Goal: Task Accomplishment & Management: Complete application form

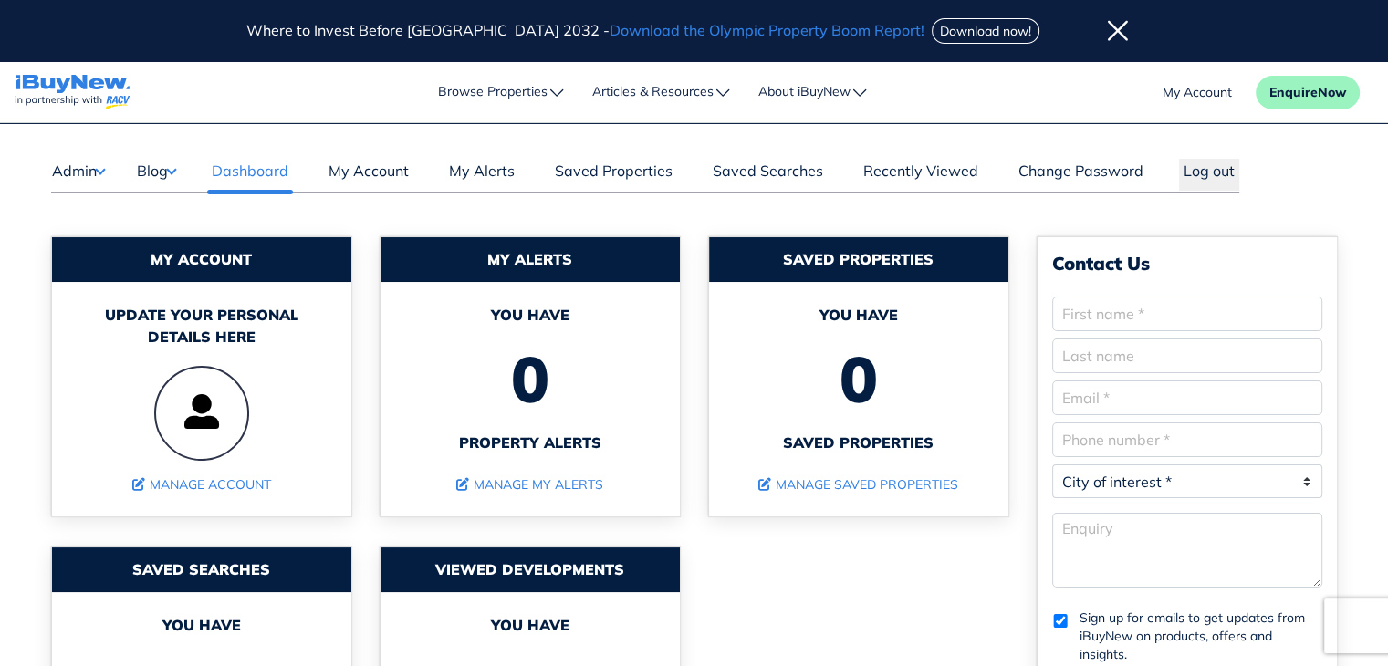
click at [168, 169] on button "Blog" at bounding box center [156, 171] width 40 height 24
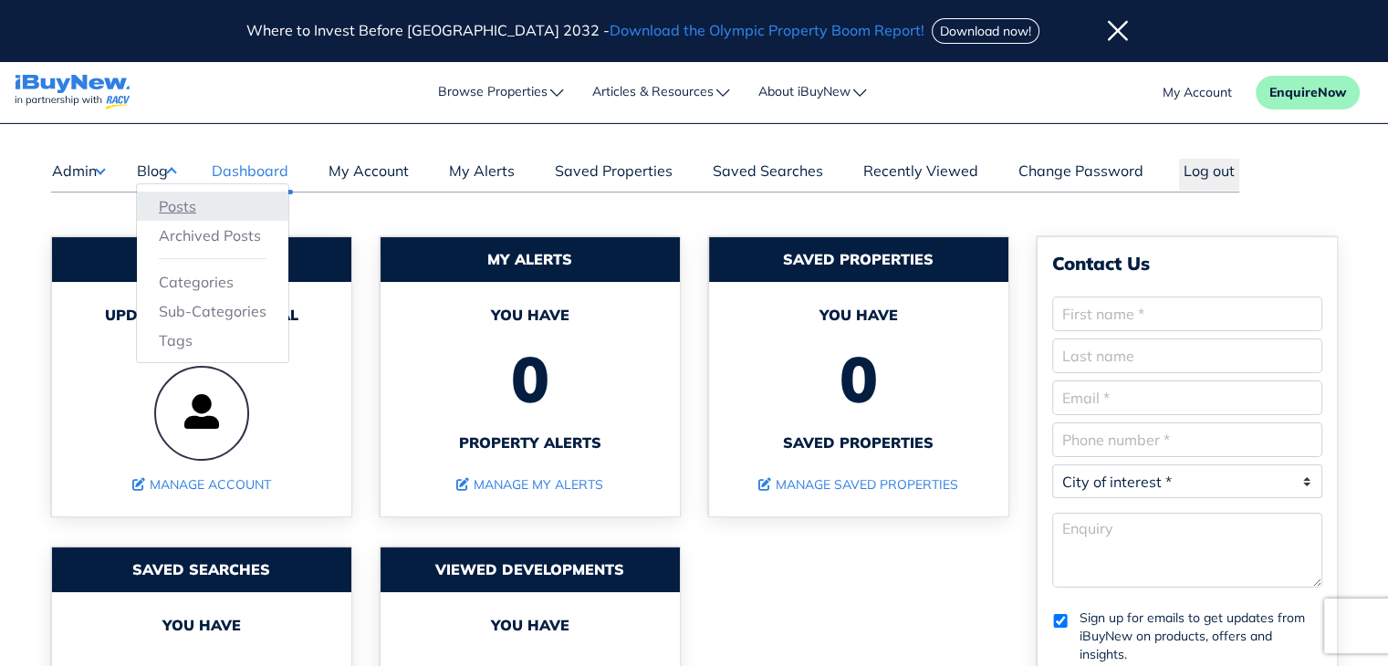
click at [180, 202] on link "Posts" at bounding box center [213, 206] width 108 height 22
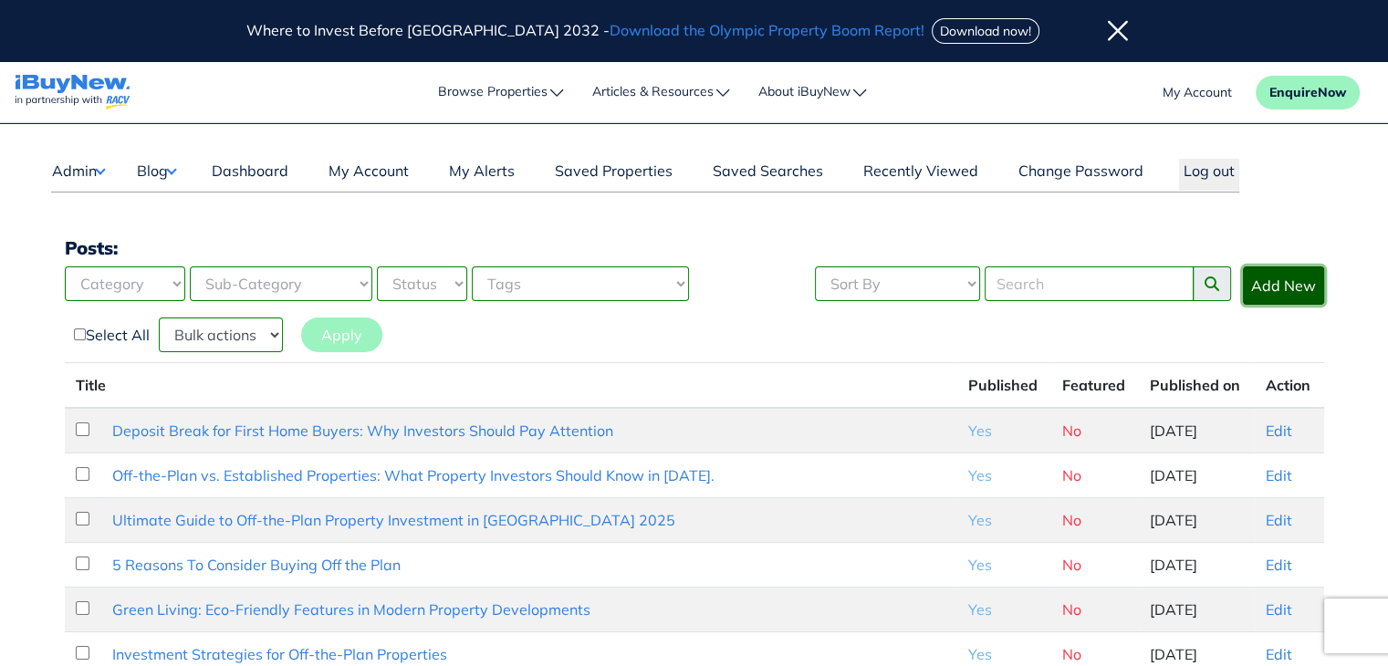
click at [1304, 286] on link "Add New" at bounding box center [1283, 286] width 81 height 38
click at [1279, 429] on link "Edit" at bounding box center [1279, 431] width 26 height 18
click at [1272, 428] on link "Edit" at bounding box center [1279, 431] width 26 height 18
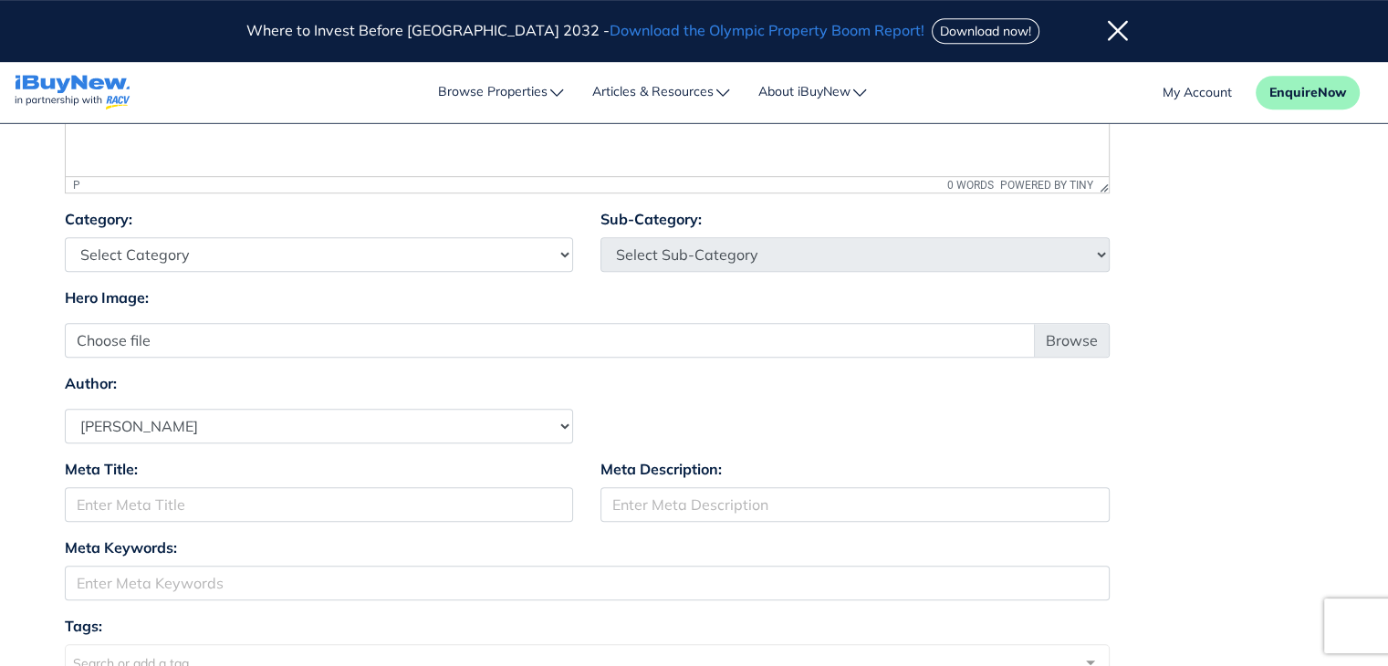
scroll to position [1015, 0]
click at [1108, 34] on icon at bounding box center [1118, 31] width 20 height 23
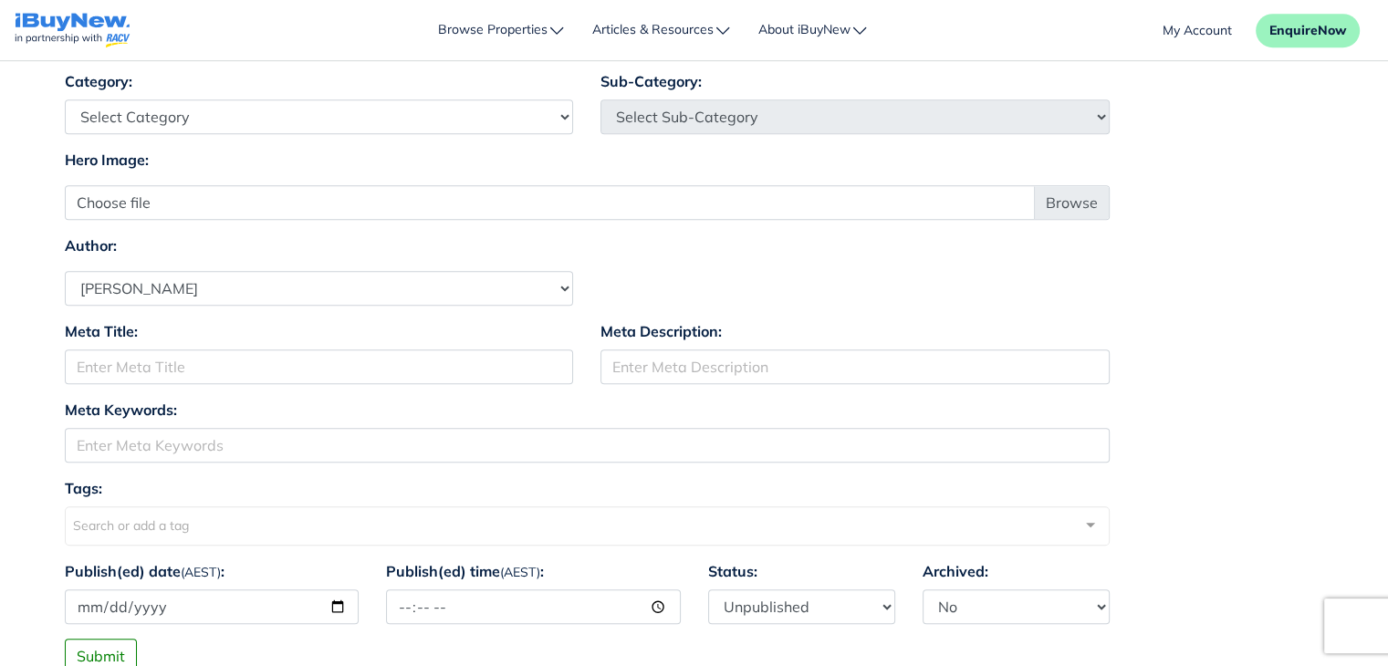
scroll to position [1094, 0]
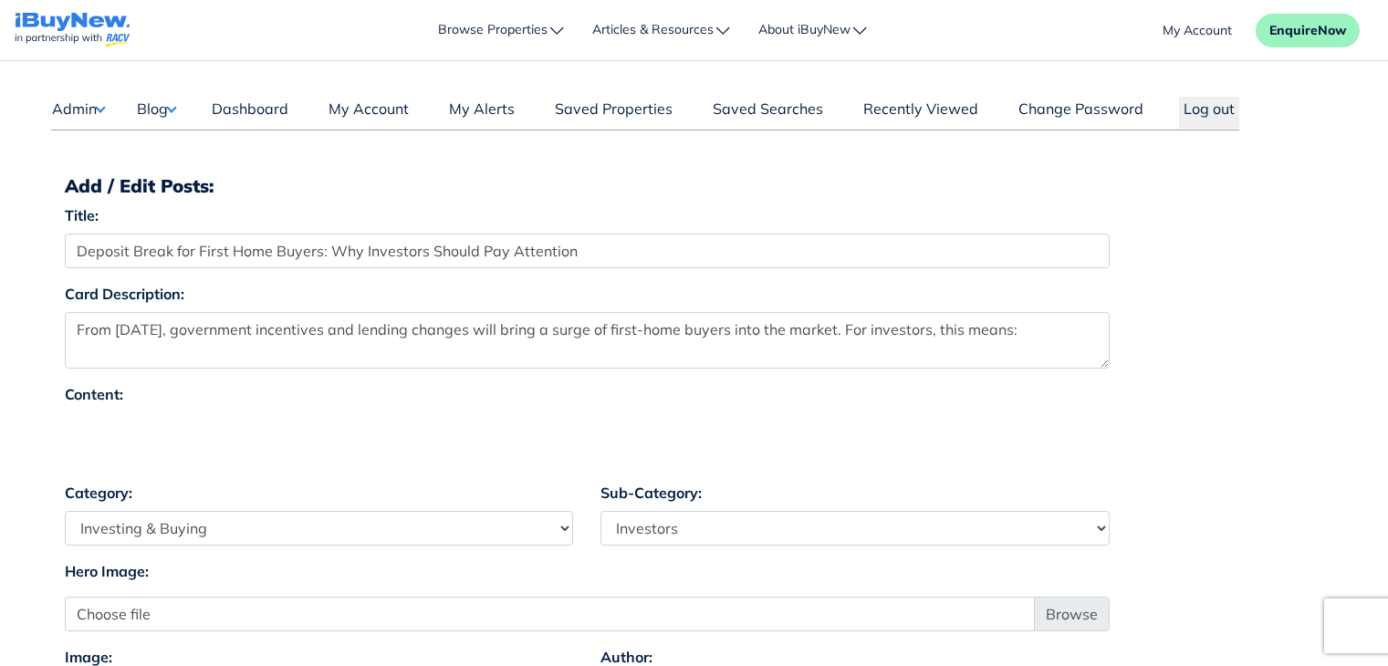
select select "4"
select select "17"
select select "1590"
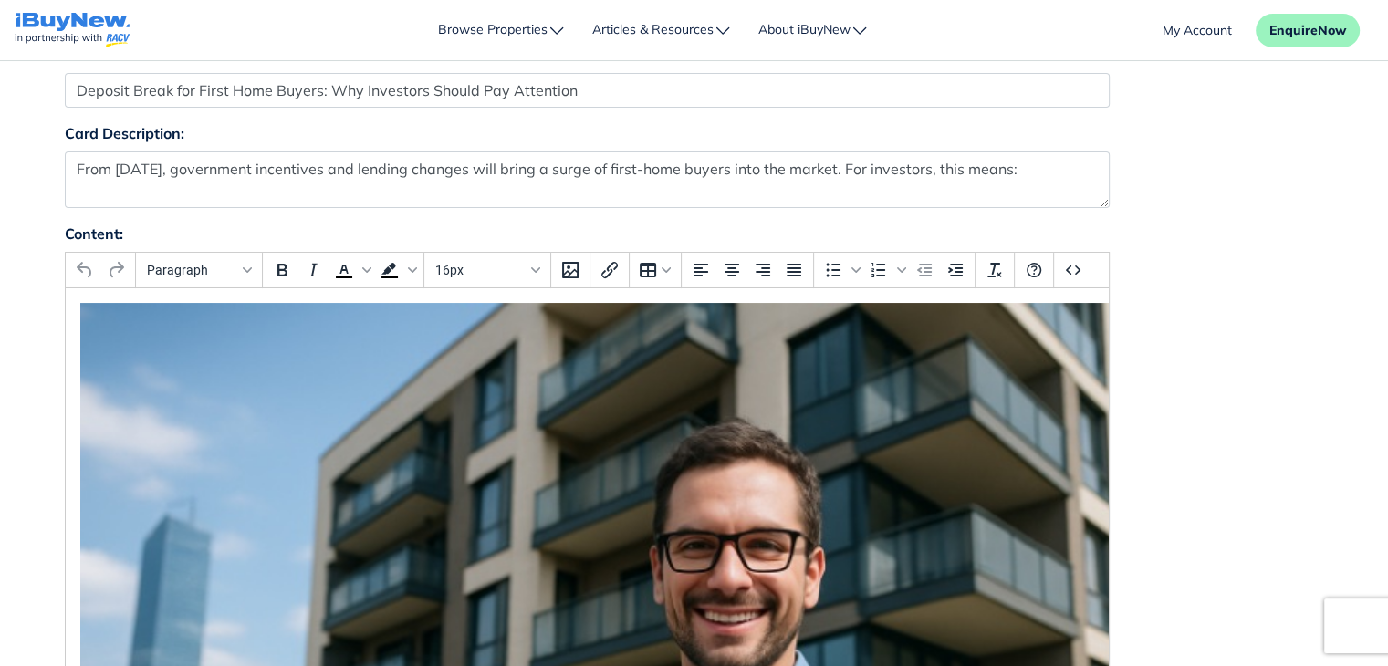
scroll to position [173, 0]
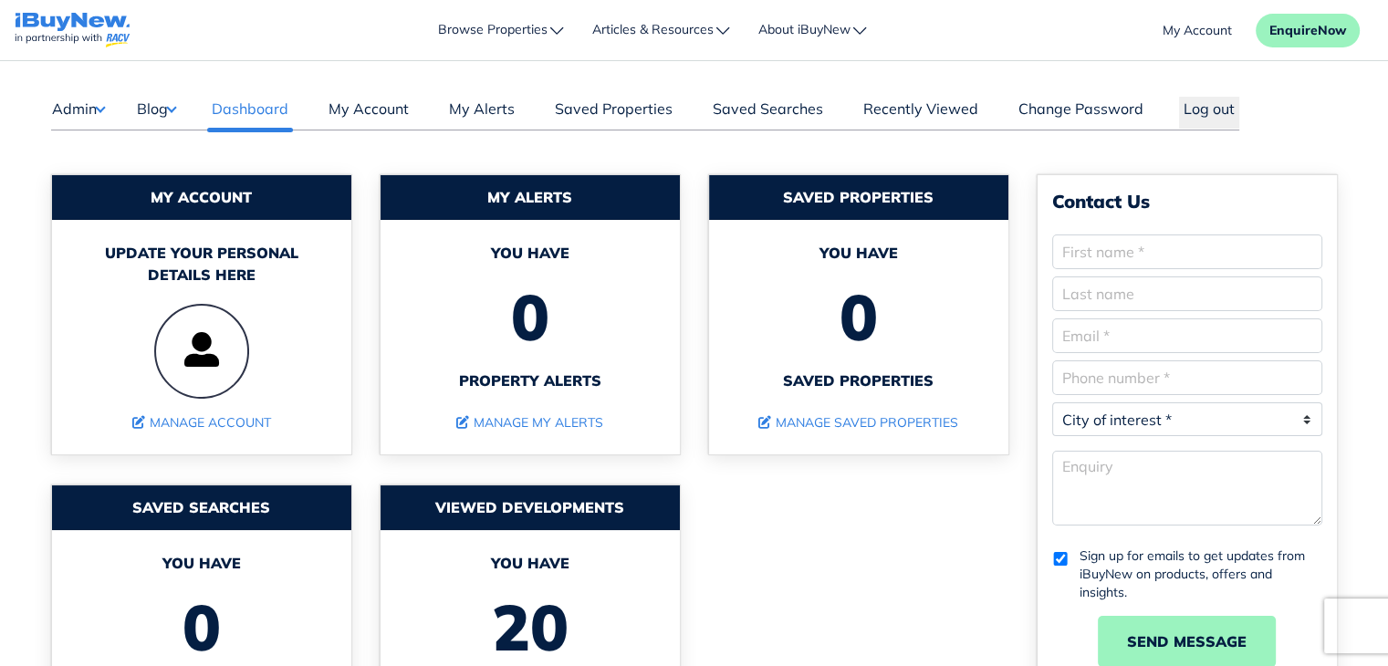
click at [166, 108] on button "Blog" at bounding box center [156, 109] width 40 height 24
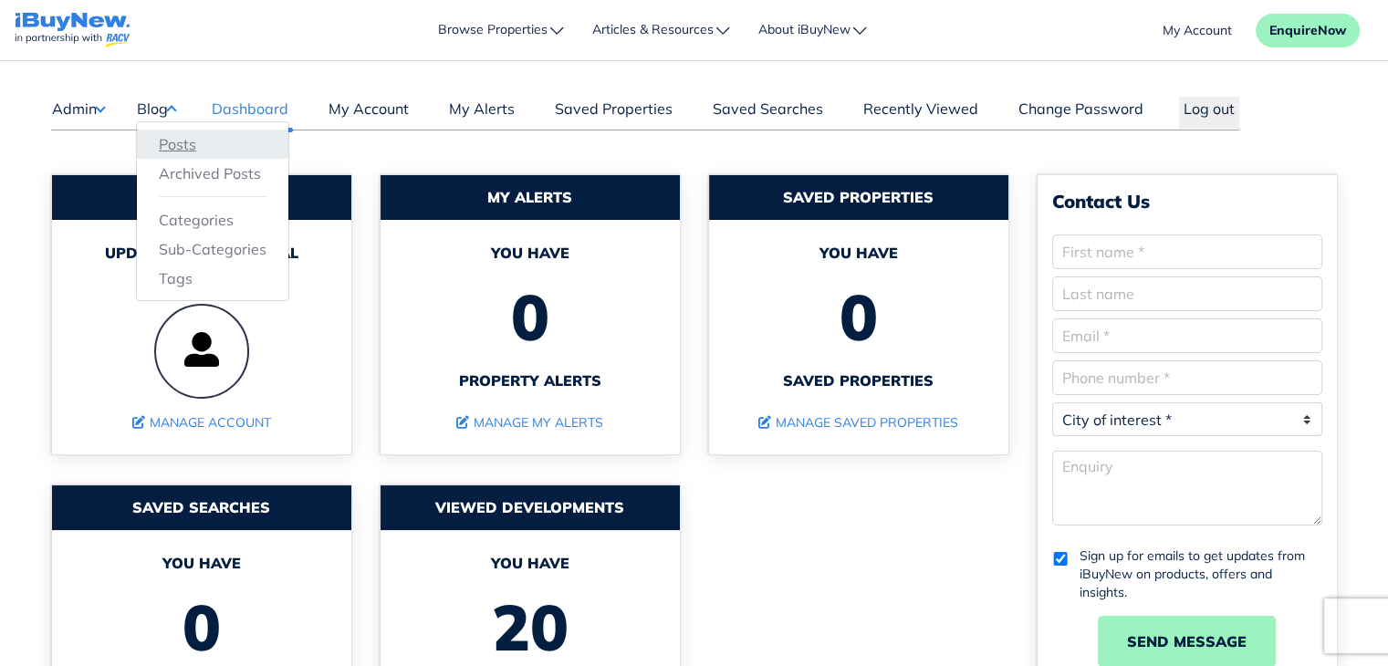
click at [183, 139] on link "Posts" at bounding box center [213, 144] width 108 height 22
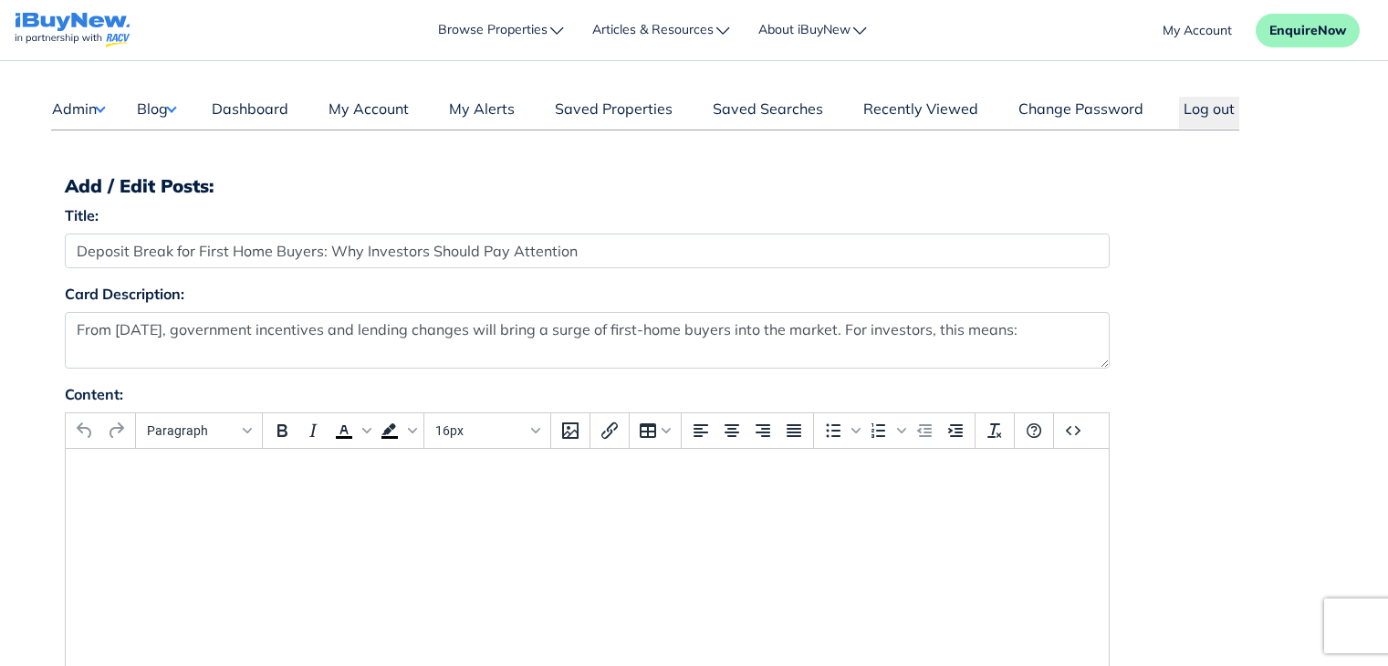
select select "4"
select select "17"
select select "1590"
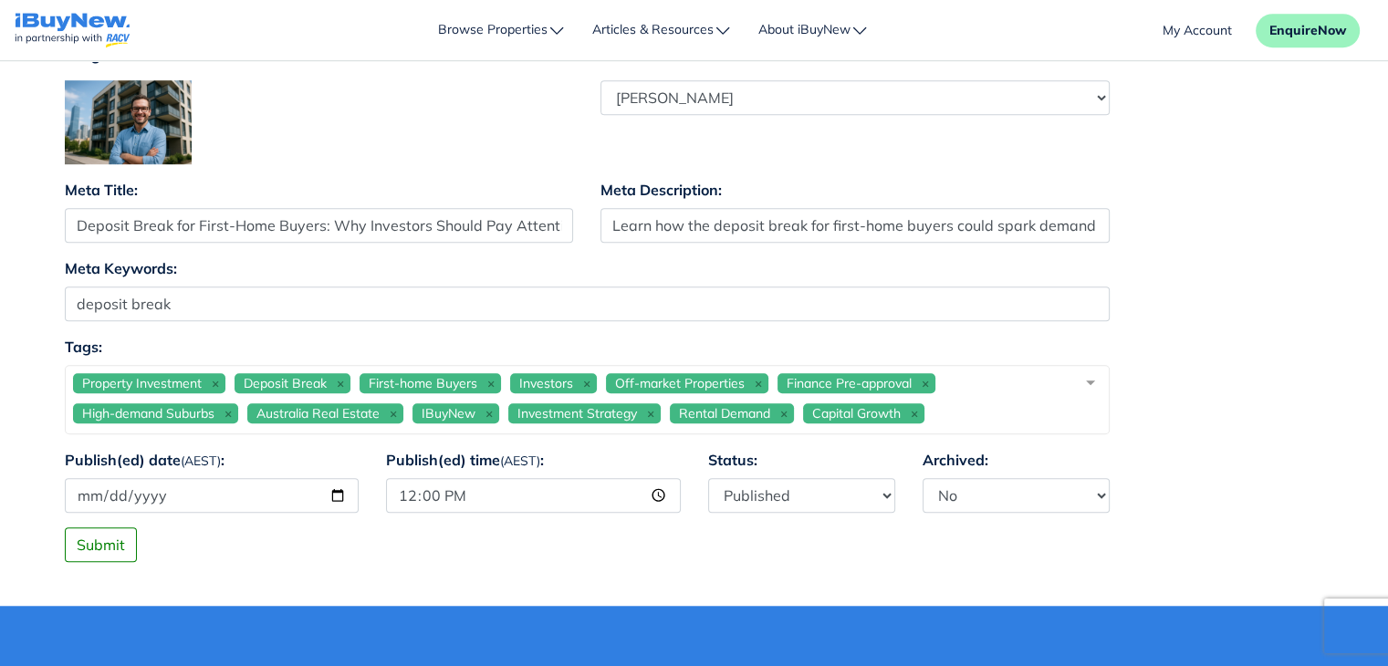
scroll to position [1273, 0]
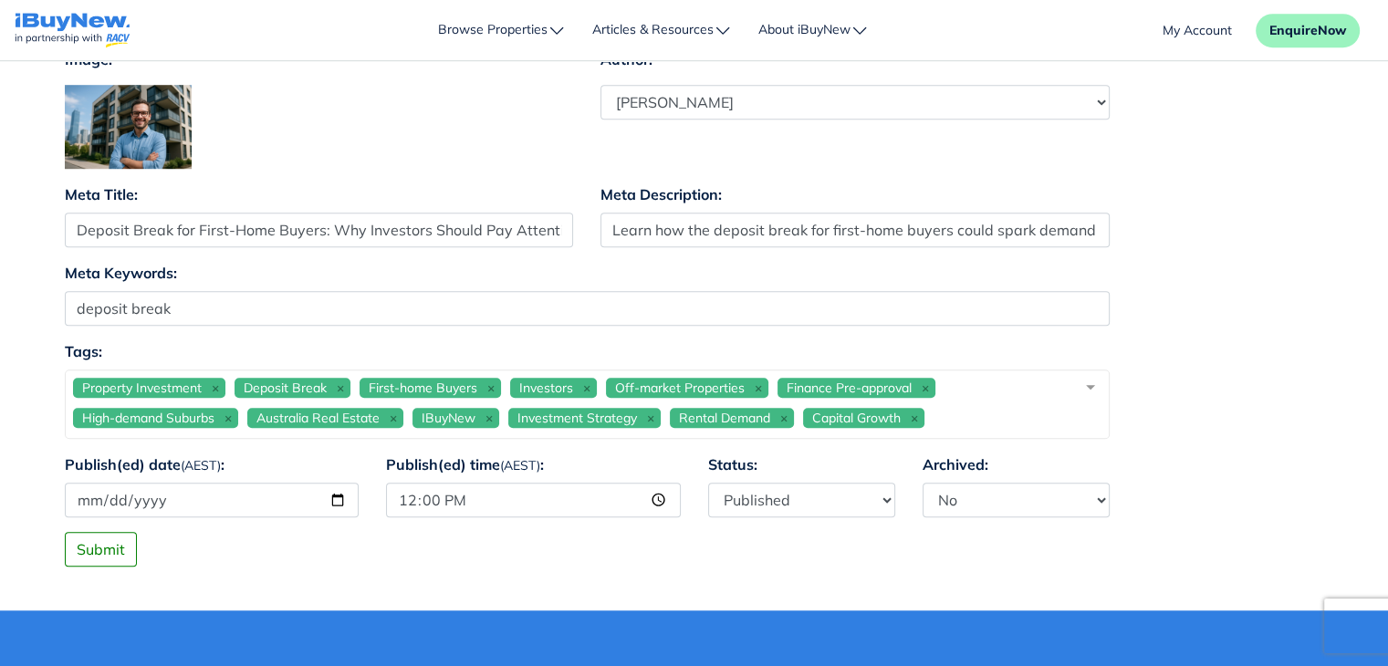
drag, startPoint x: 0, startPoint y: 0, endPoint x: 1398, endPoint y: 363, distance: 1444.8
click at [1387, 363] on html "Where to Invest Before [GEOGRAPHIC_DATA] 2032 - Download the Olympic Property B…" at bounding box center [694, 520] width 1388 height 3587
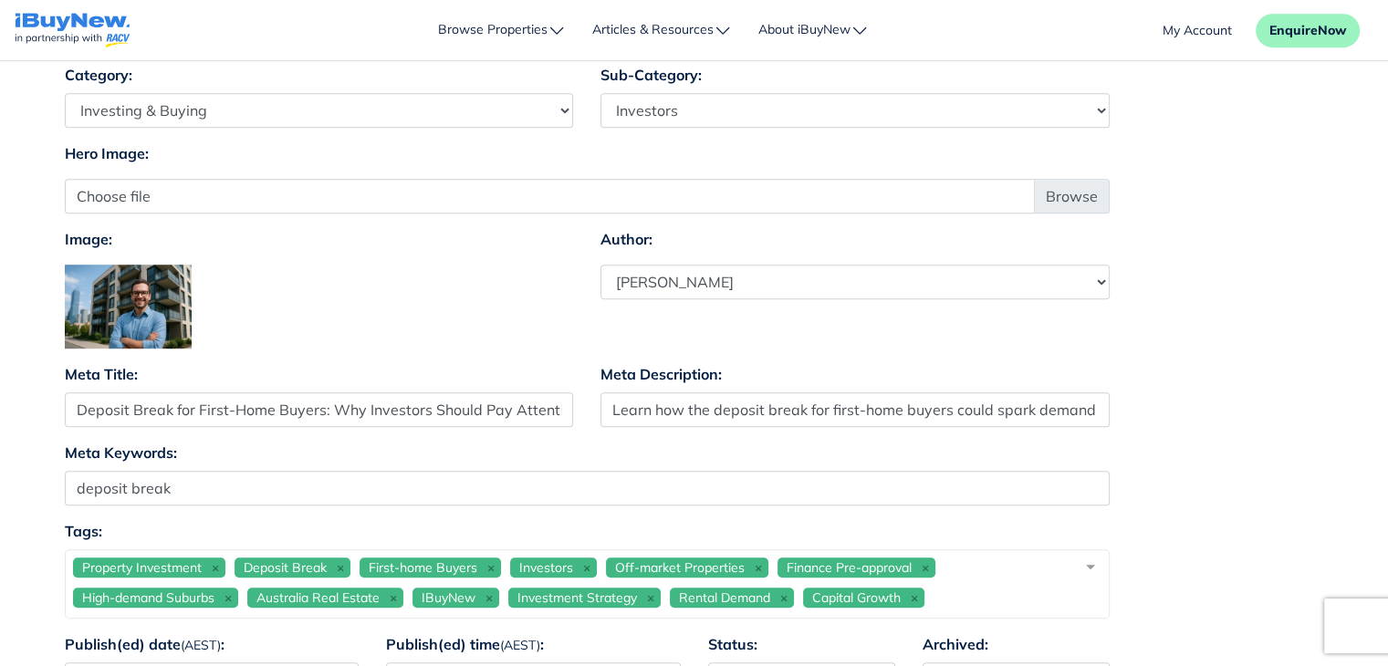
scroll to position [1090, 0]
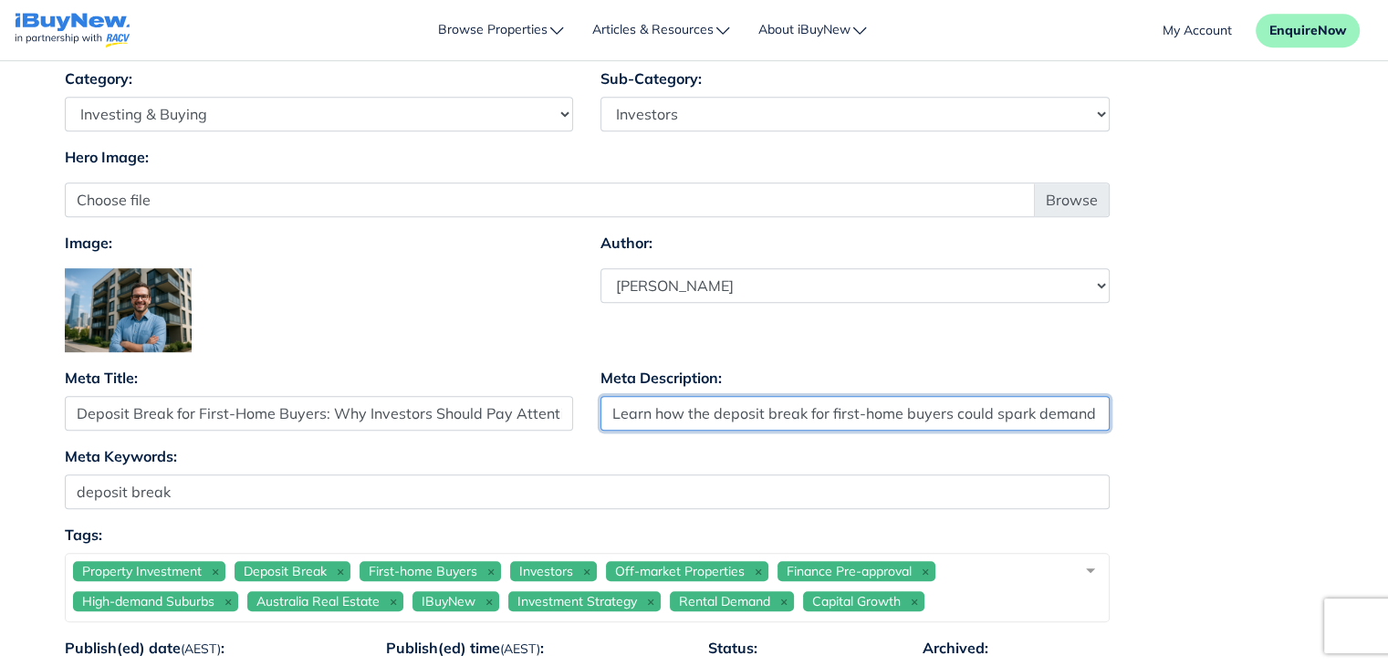
click at [746, 418] on input "Learn how the deposit break for first-home buyers could spark demand and prices…" at bounding box center [855, 413] width 509 height 35
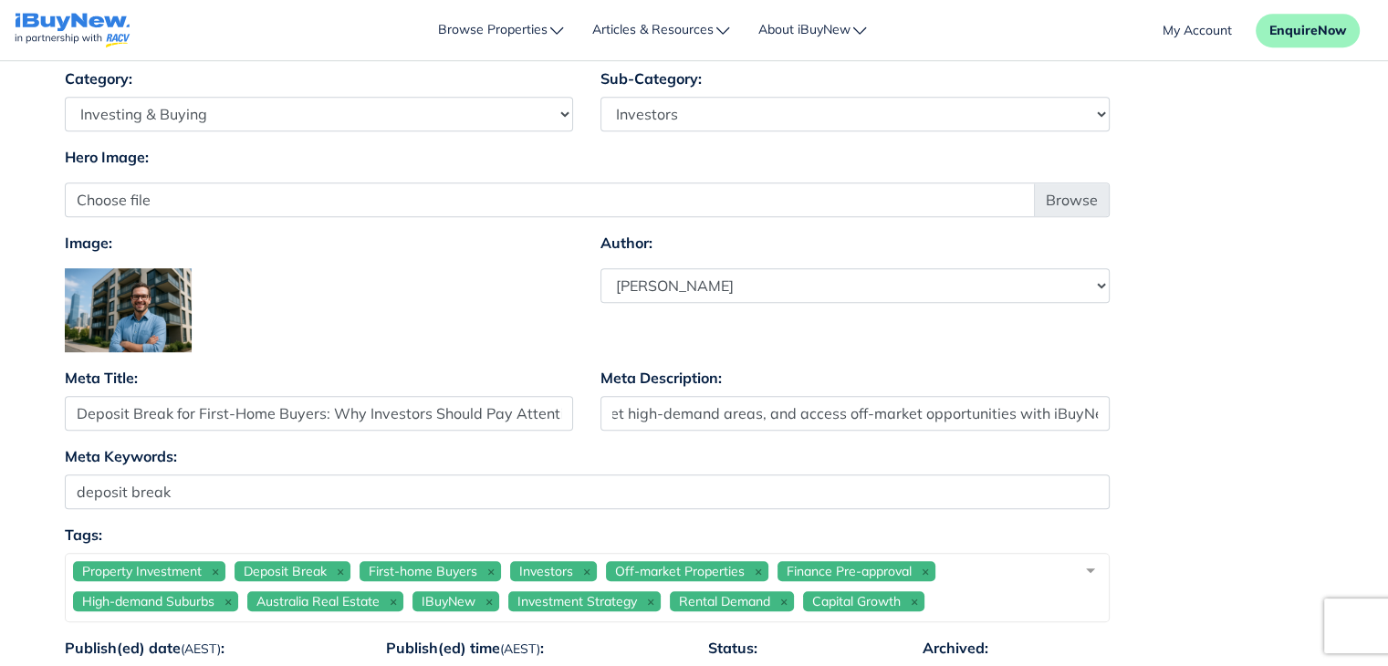
scroll to position [0, 0]
click at [1228, 436] on div "Meta Title: Deposit Break for First-Home Buyers: Why Investors Should Pay Atten…" at bounding box center [694, 406] width 1287 height 78
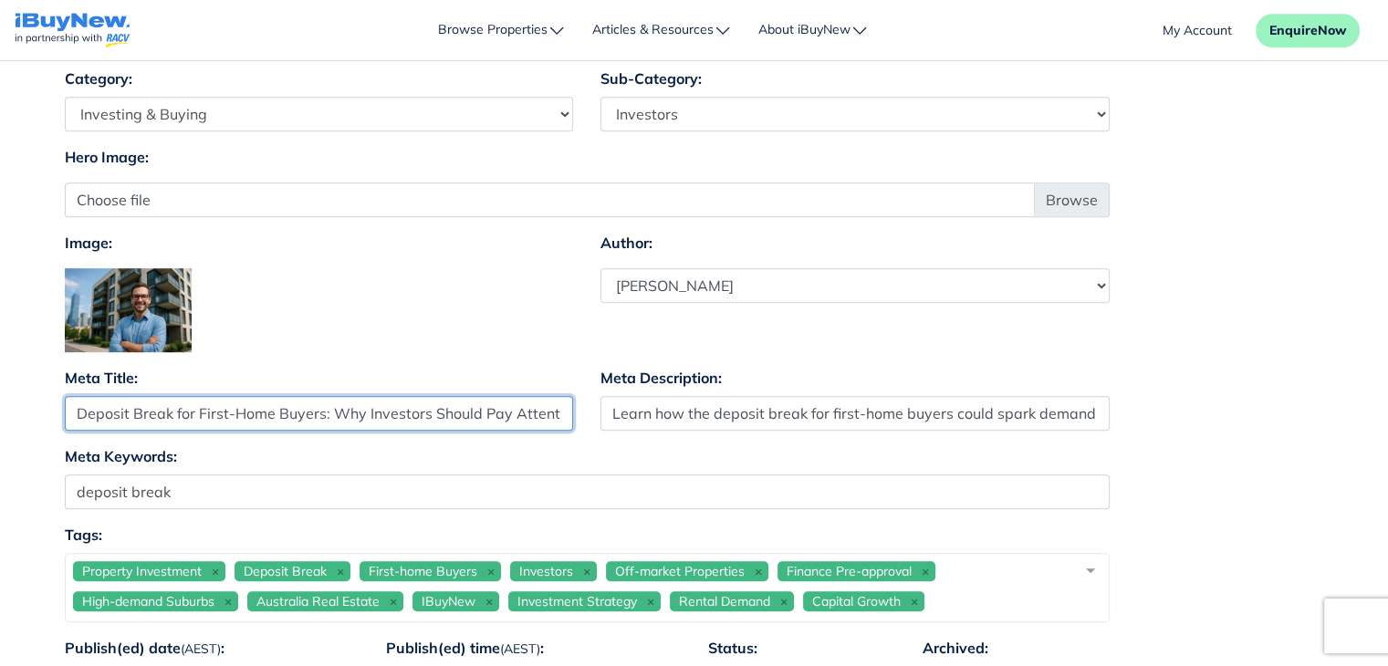
click at [344, 413] on input "Deposit Break for First-Home Buyers: Why Investors Should Pay Attention" at bounding box center [319, 413] width 509 height 35
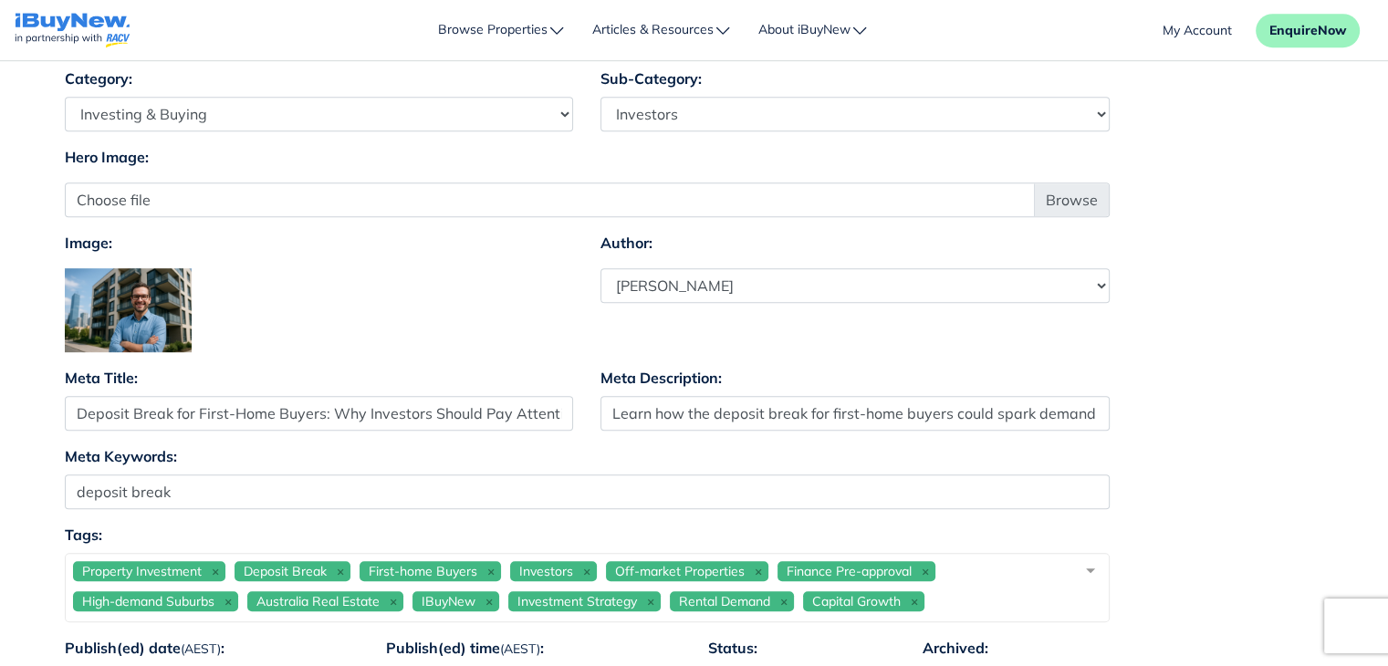
click at [1199, 406] on div "Meta Title: Deposit Break for First-Home Buyers: Why Investors Should Pay Atten…" at bounding box center [694, 406] width 1287 height 78
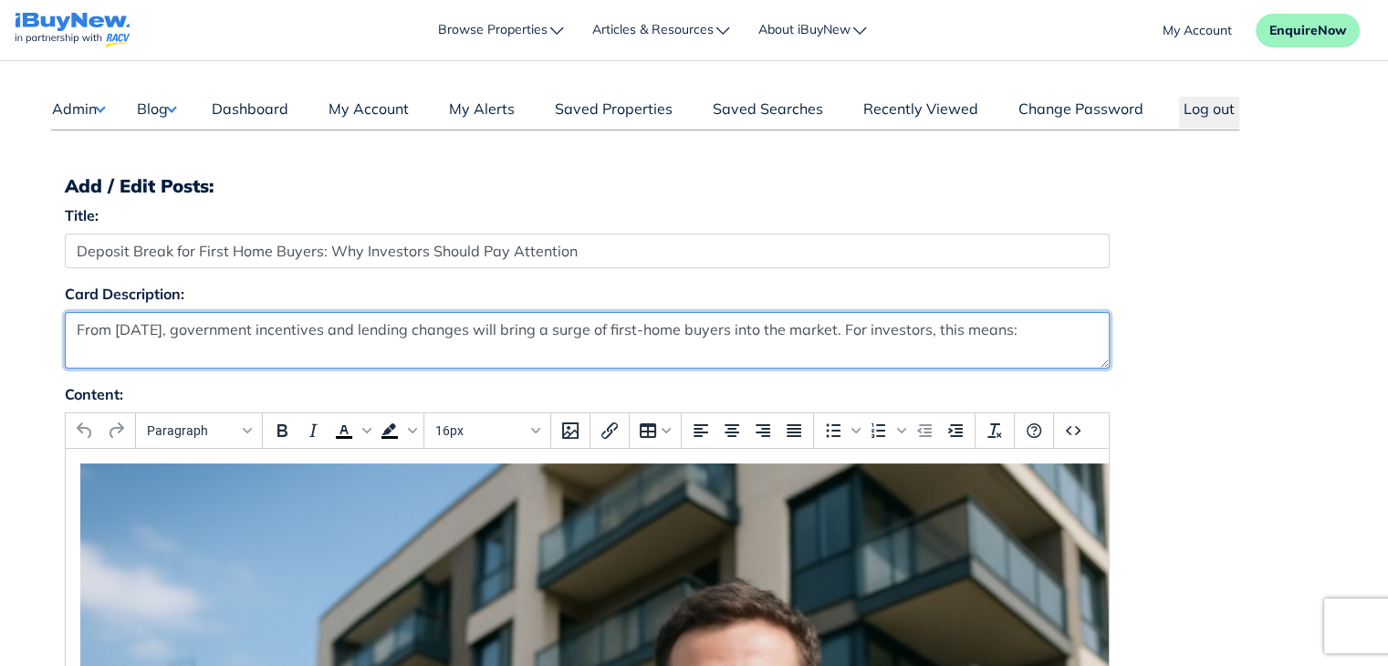
click at [328, 347] on textarea "From October 1, government incentives and lending changes will bring a surge of…" at bounding box center [587, 340] width 1045 height 57
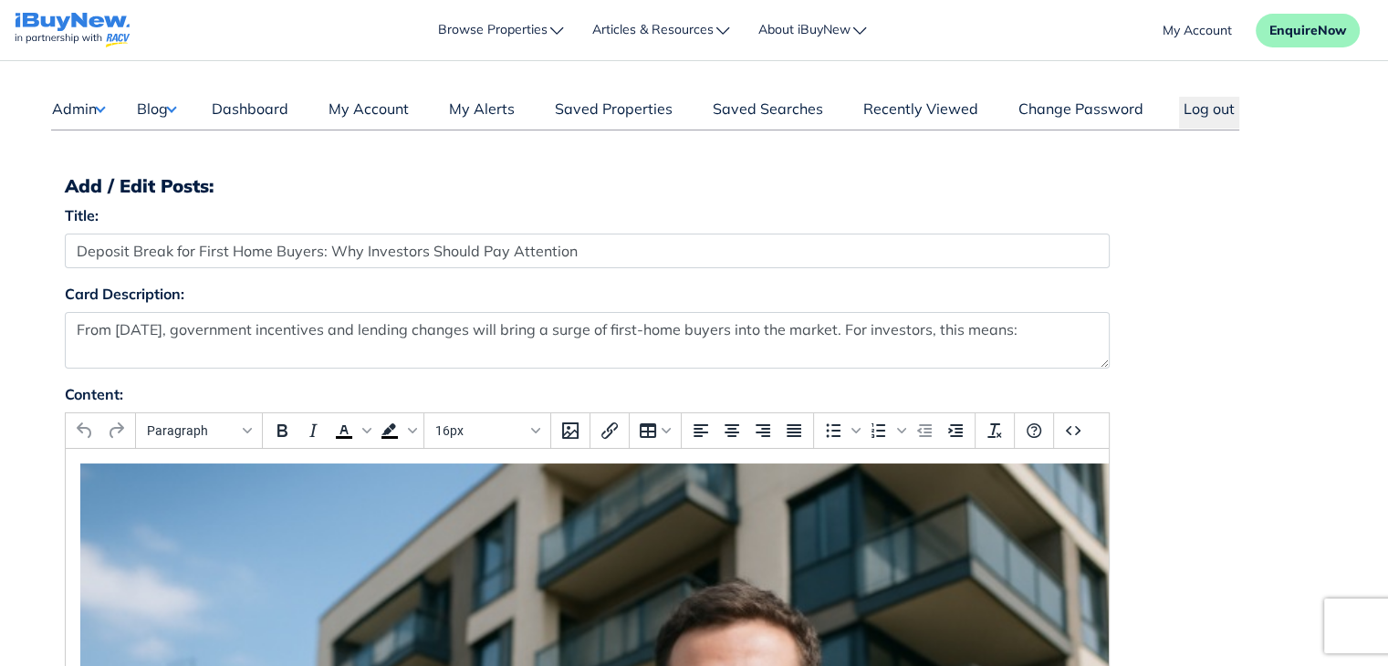
click at [1212, 347] on div "Card Description: From October 1, government incentives and lending changes wil…" at bounding box center [694, 333] width 1287 height 100
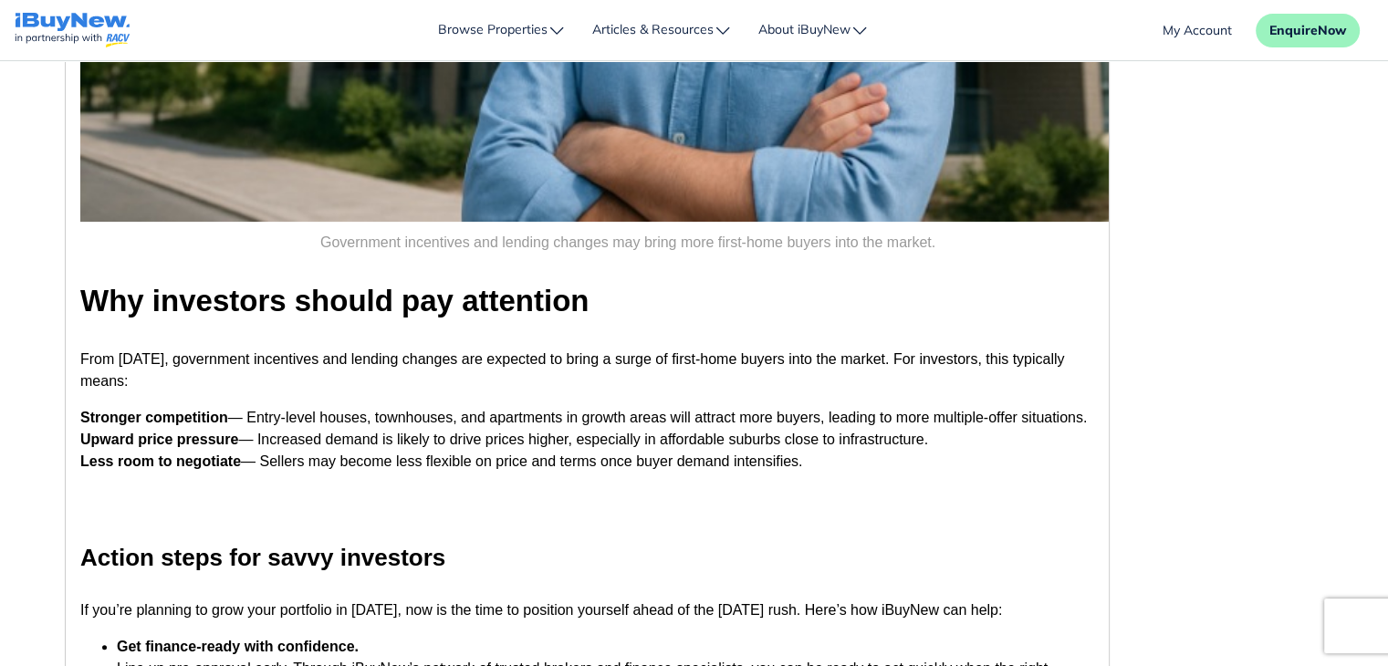
scroll to position [518, 0]
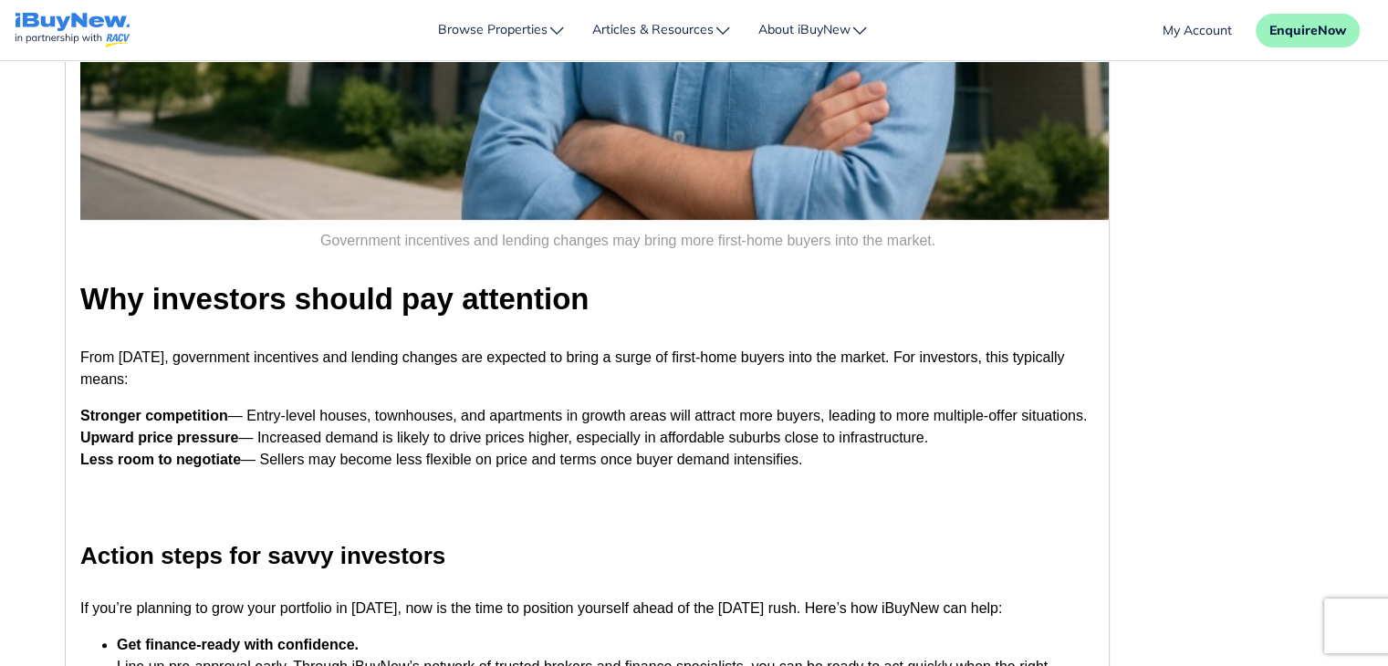
drag, startPoint x: 1102, startPoint y: 204, endPoint x: 1180, endPoint y: 395, distance: 206.3
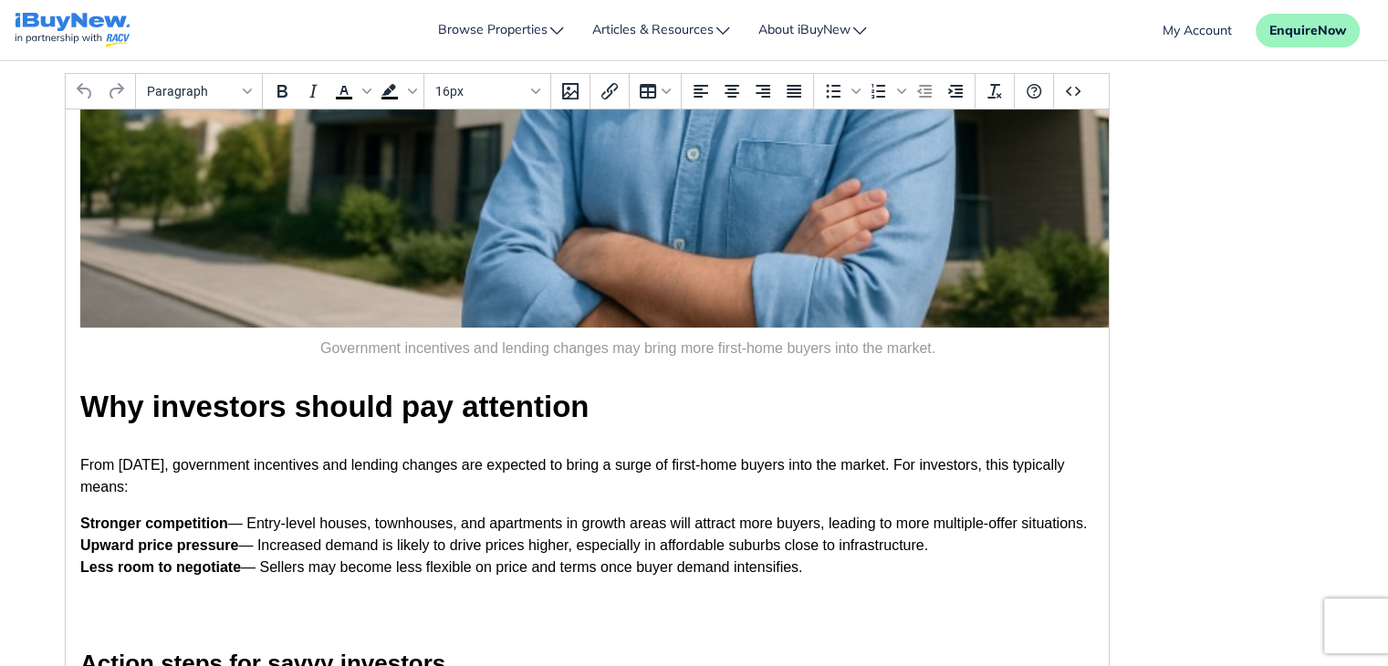
scroll to position [335, 0]
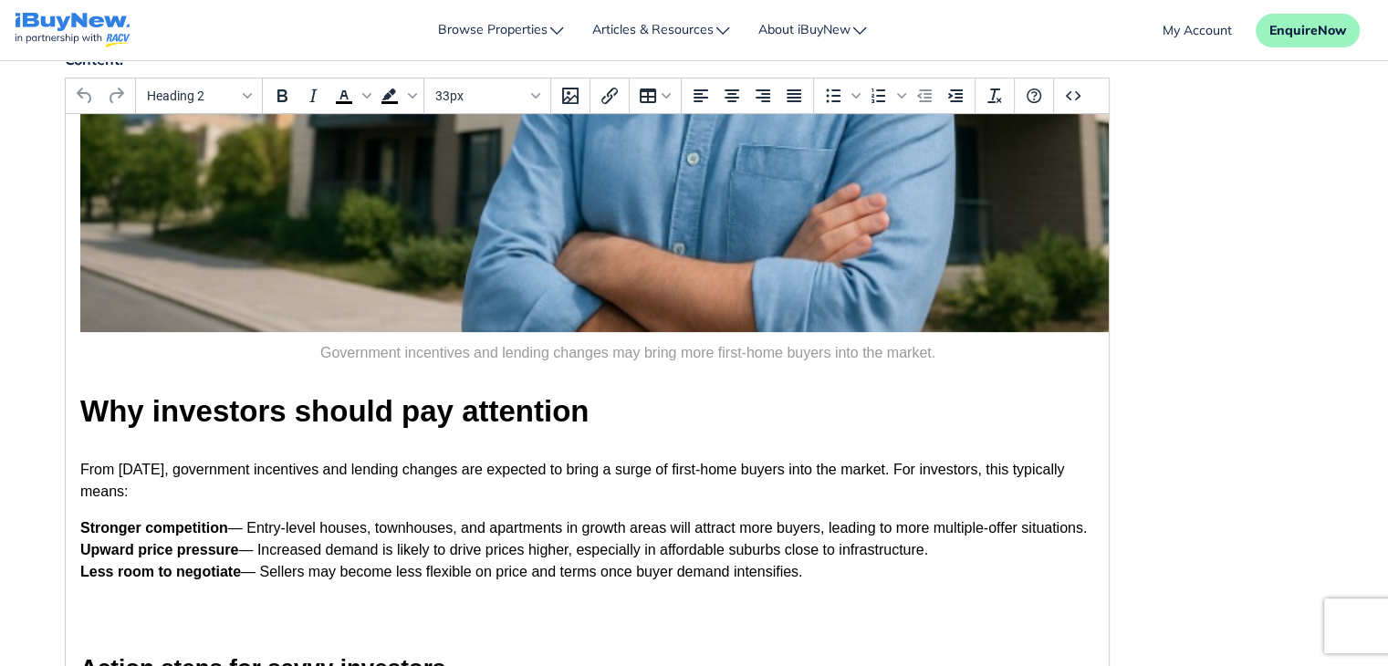
click at [306, 408] on h2 "Why investors should pay attention" at bounding box center [586, 412] width 1014 height 46
click at [1243, 433] on div "Content: Heading 2 To open the popup, press Shift+Enter To open the popup, pres…" at bounding box center [694, 435] width 1287 height 774
click at [853, 465] on p "From October 1, government incentives and lending changes are expected to bring…" at bounding box center [586, 481] width 1014 height 44
click at [552, 406] on h2 "Why investors should pay attention" at bounding box center [586, 412] width 1014 height 46
click at [566, 481] on p "From October 1, government incentives and lending changes are expected to bring…" at bounding box center [586, 481] width 1014 height 44
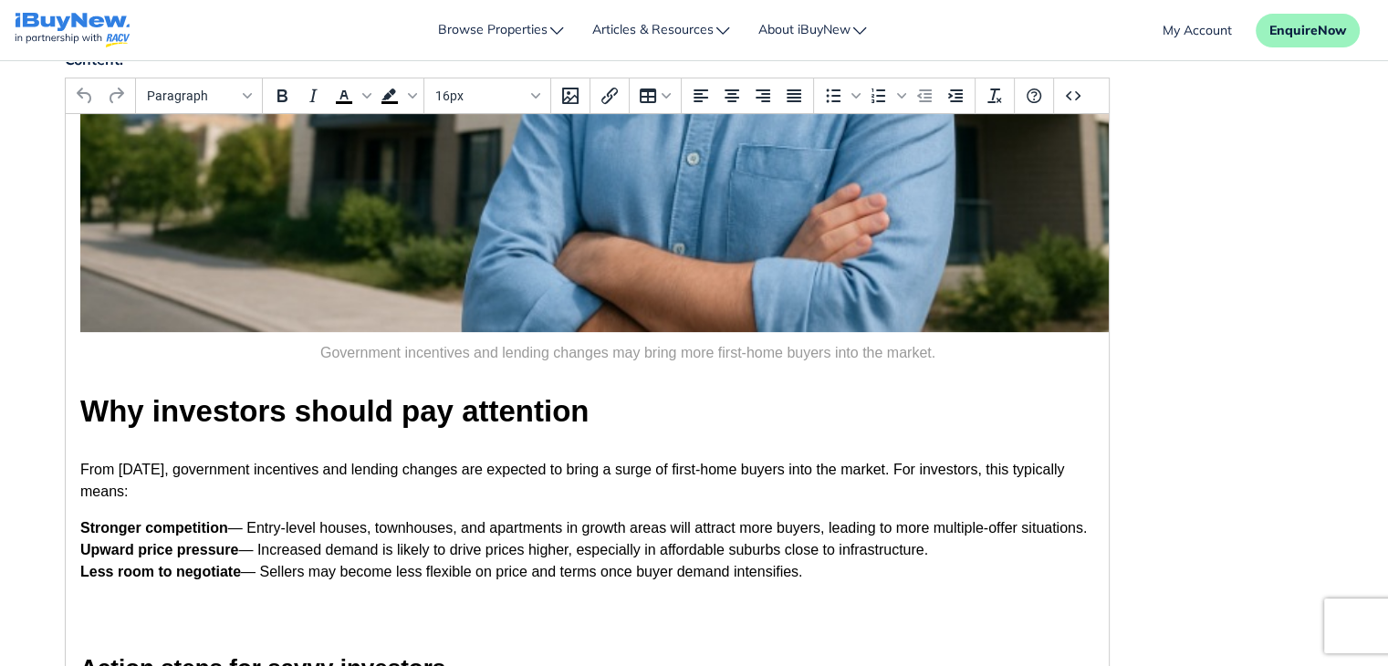
click at [1284, 366] on div "Content: Paragraph To open the popup, press Shift+Enter To open the popup, pres…" at bounding box center [694, 435] width 1287 height 774
click at [530, 420] on h2 "Why investors should pay attention" at bounding box center [586, 412] width 1014 height 46
click at [419, 464] on p "From October 1, government incentives and lending changes are expected to bring…" at bounding box center [586, 481] width 1014 height 44
click at [1263, 298] on div "Content: Paragraph To open the popup, press Shift+Enter To open the popup, pres…" at bounding box center [694, 435] width 1287 height 774
click at [1272, 378] on div "Content: Paragraph To open the popup, press Shift+Enter To open the popup, pres…" at bounding box center [694, 435] width 1287 height 774
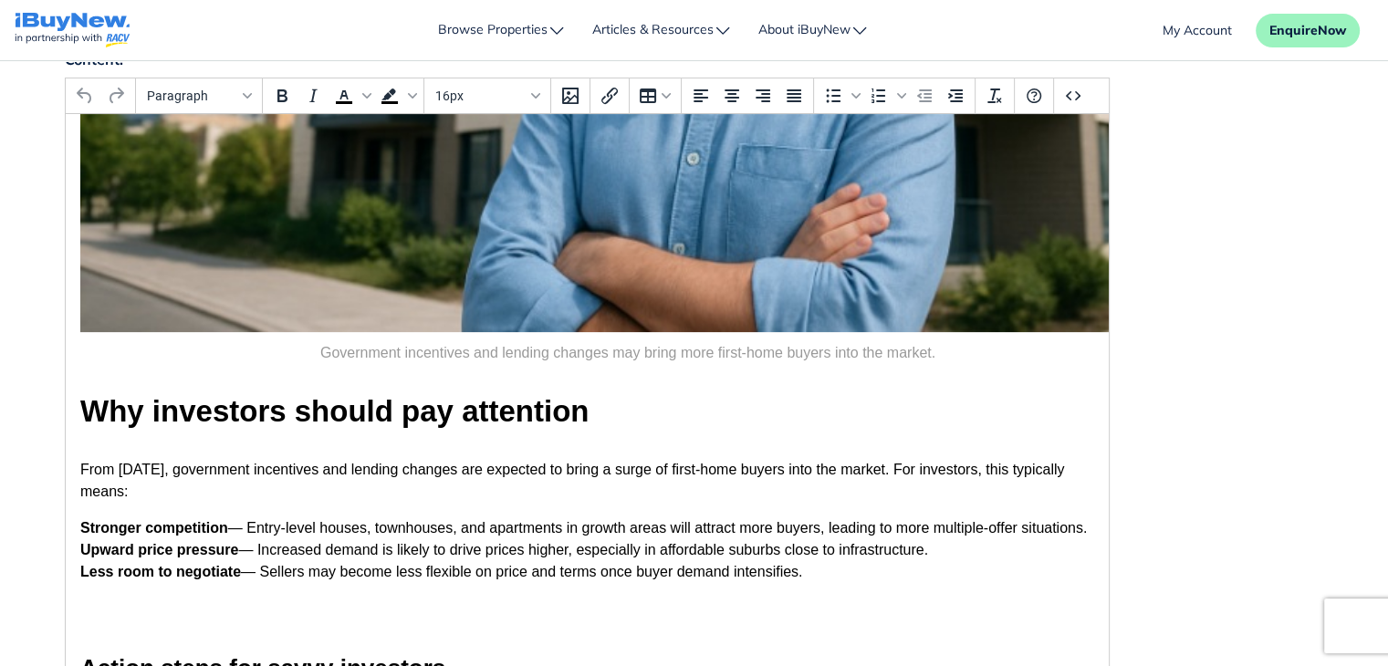
drag, startPoint x: 1303, startPoint y: 265, endPoint x: 1400, endPoint y: 150, distance: 150.9
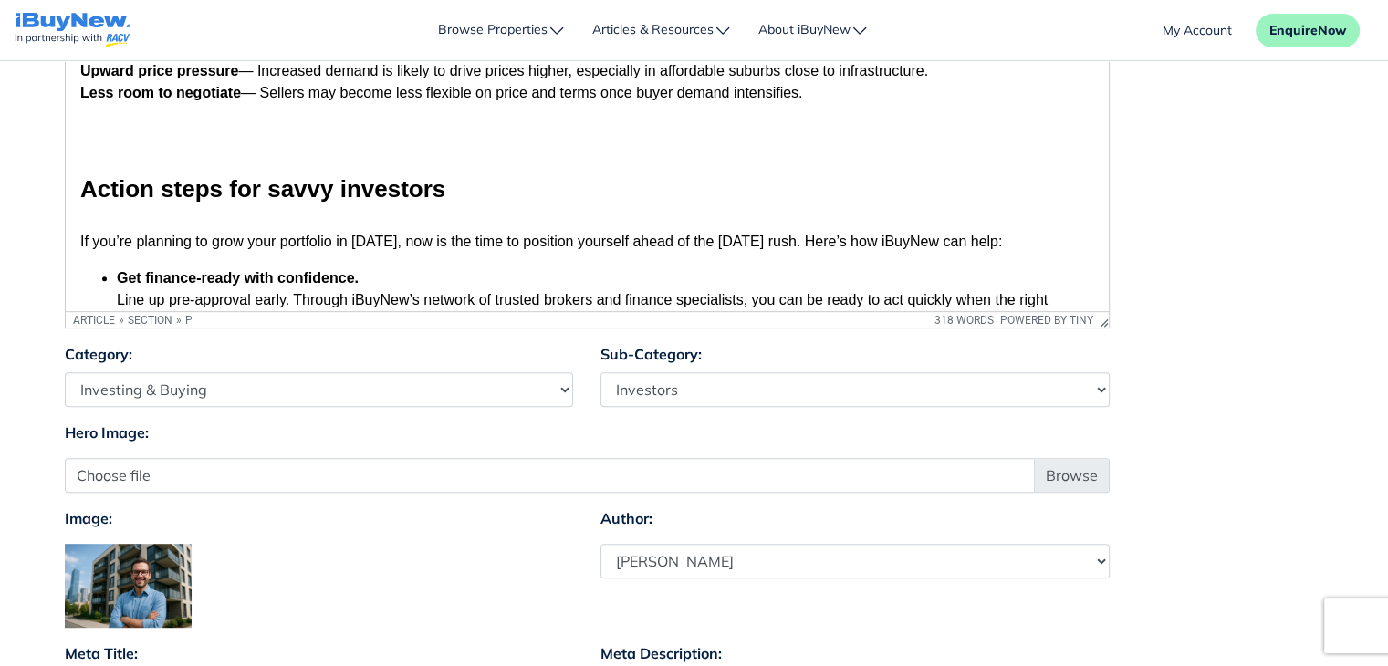
scroll to position [1331, 0]
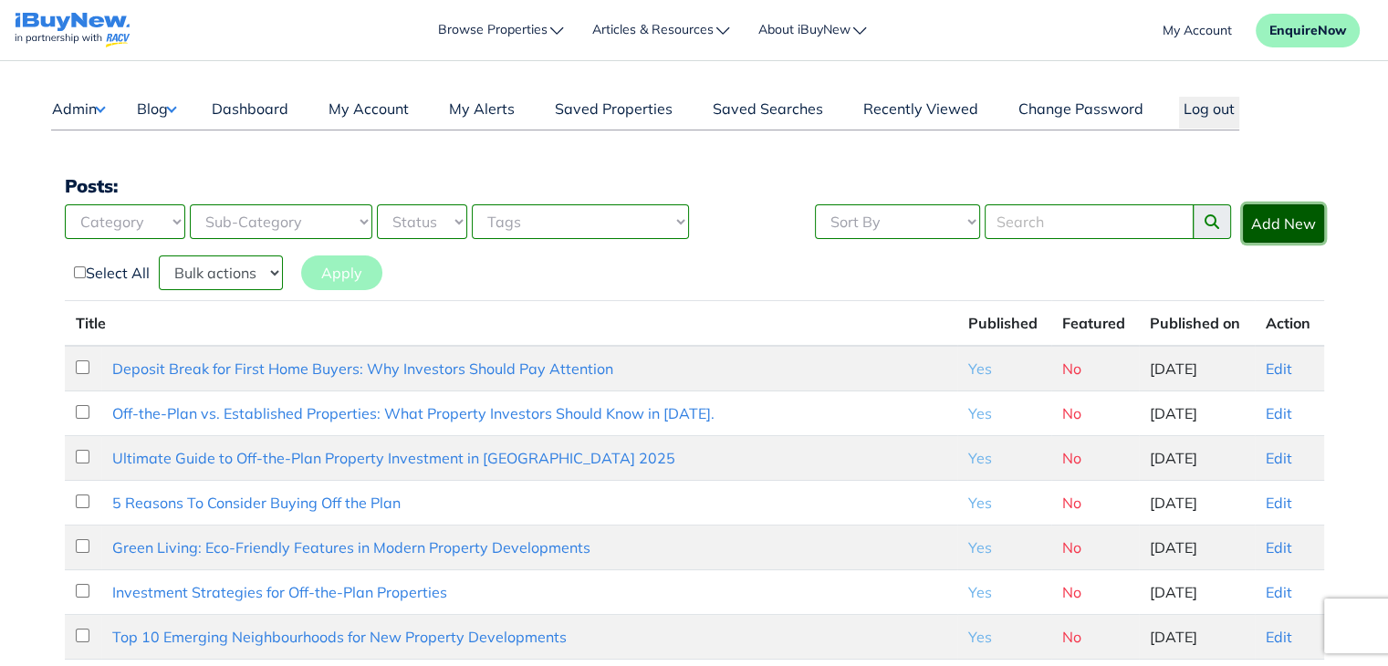
click at [1292, 224] on link "Add New" at bounding box center [1283, 223] width 81 height 38
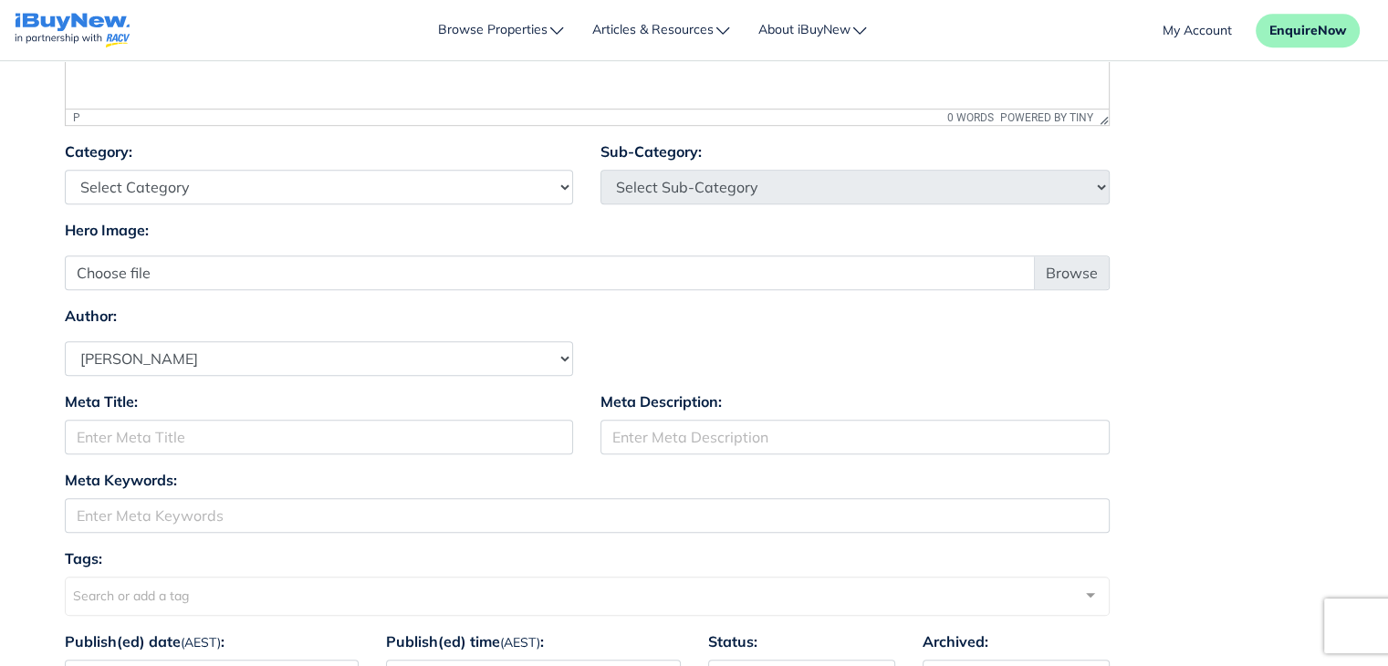
scroll to position [1021, 0]
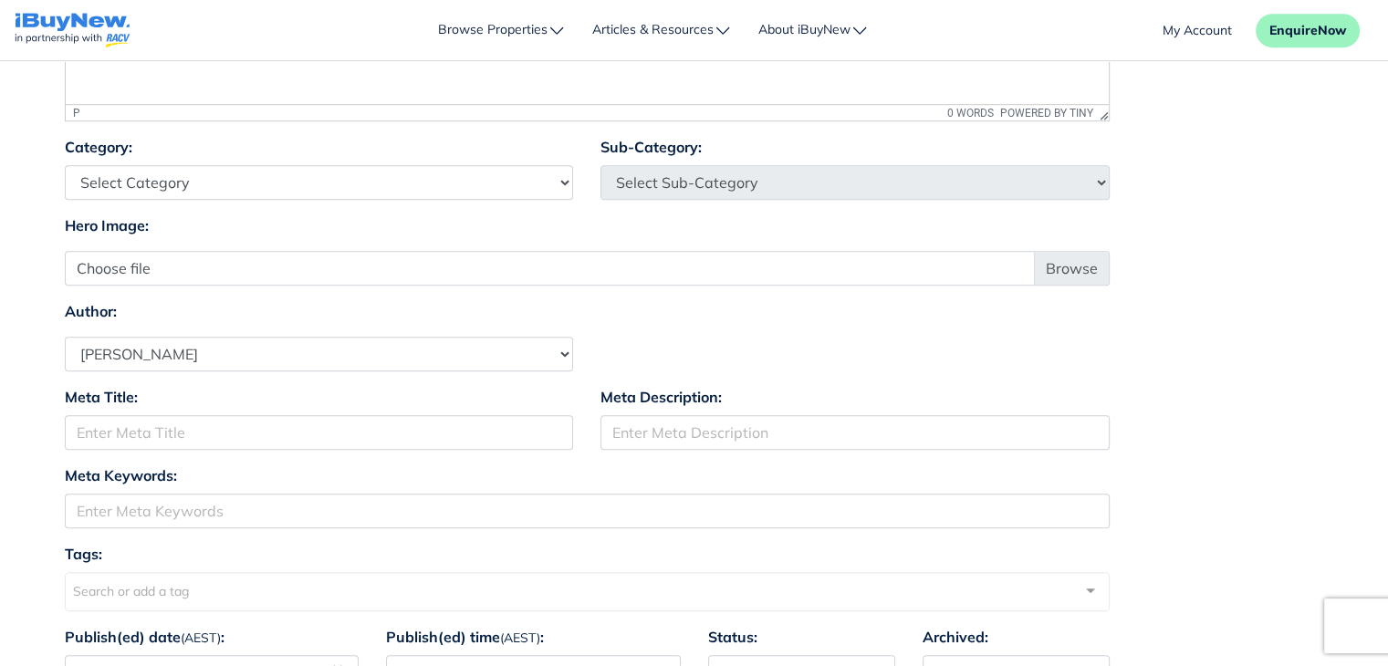
drag, startPoint x: 1401, startPoint y: 101, endPoint x: 1397, endPoint y: 295, distance: 193.6
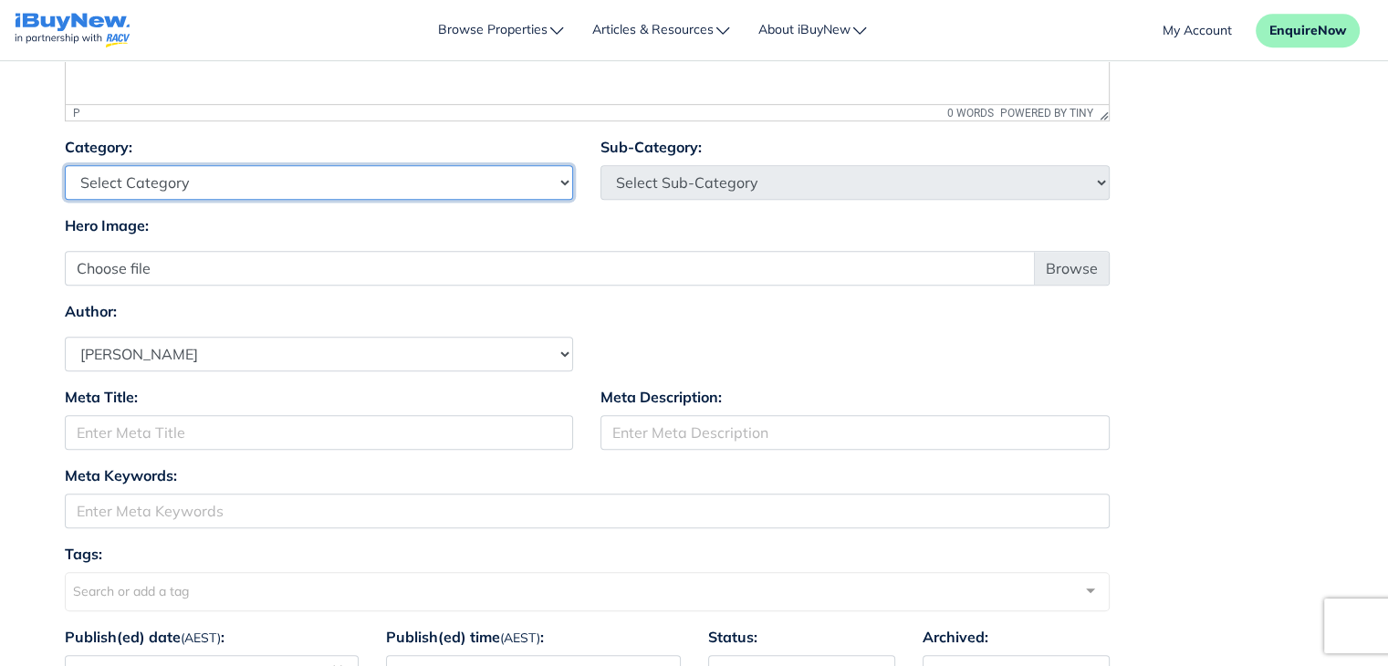
click at [438, 182] on select "Select Category Industry Outlooks Investing & Buying Tools & Calculators" at bounding box center [319, 182] width 509 height 35
select select "4"
click at [65, 165] on select "Select Category Industry Outlooks Investing & Buying Tools & Calculators" at bounding box center [319, 182] width 509 height 35
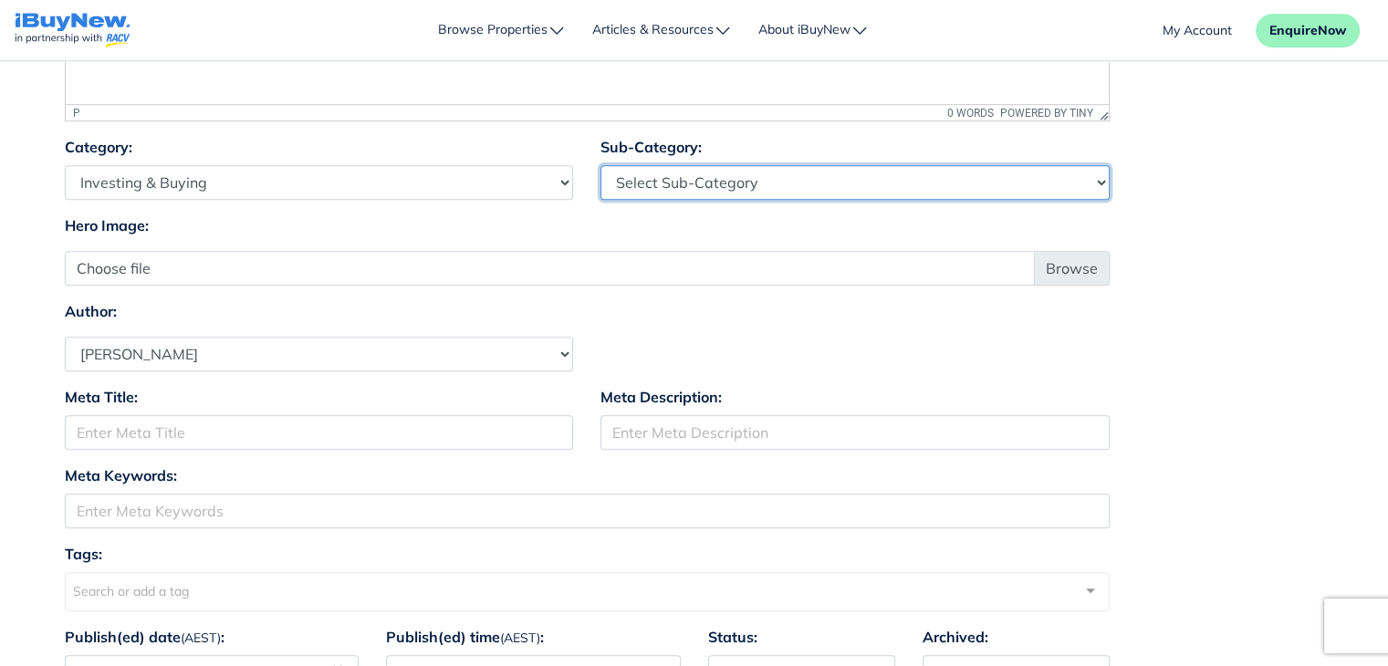
click at [734, 176] on select "Select Sub-Category First Home Buyers Upsizers Downsizers Investors Suburb Prof…" at bounding box center [855, 182] width 509 height 35
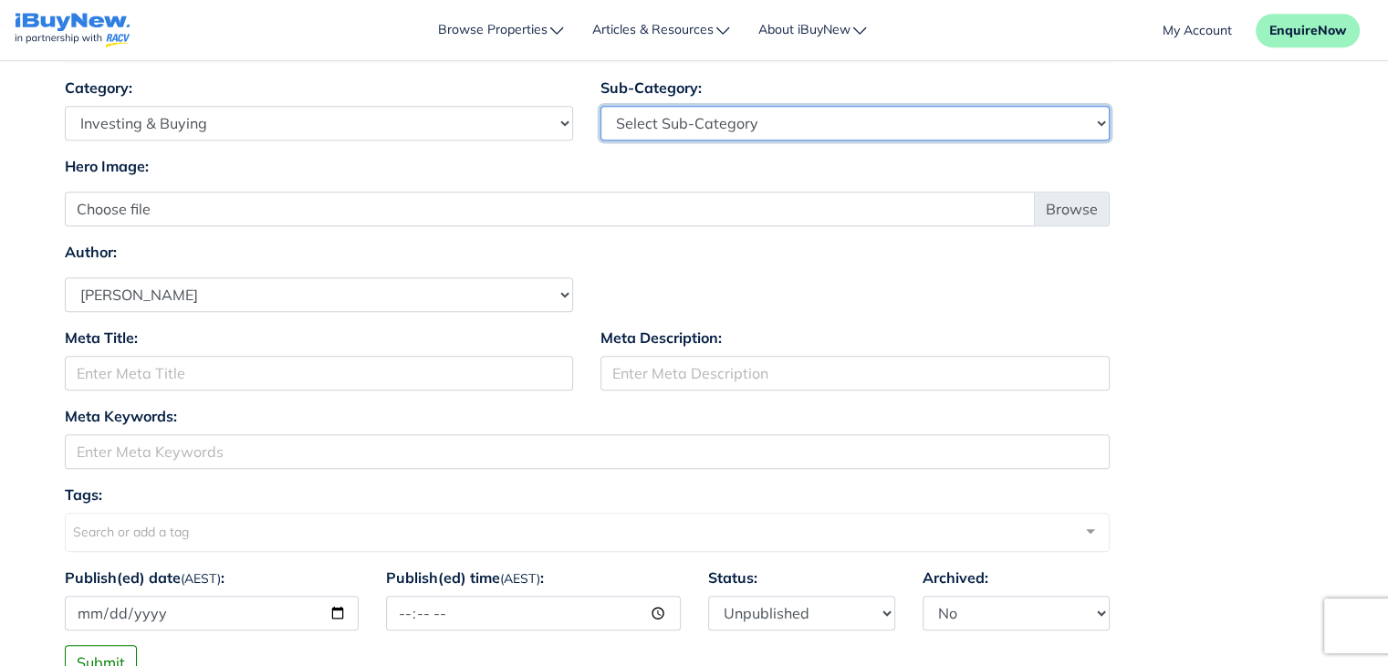
scroll to position [1089, 0]
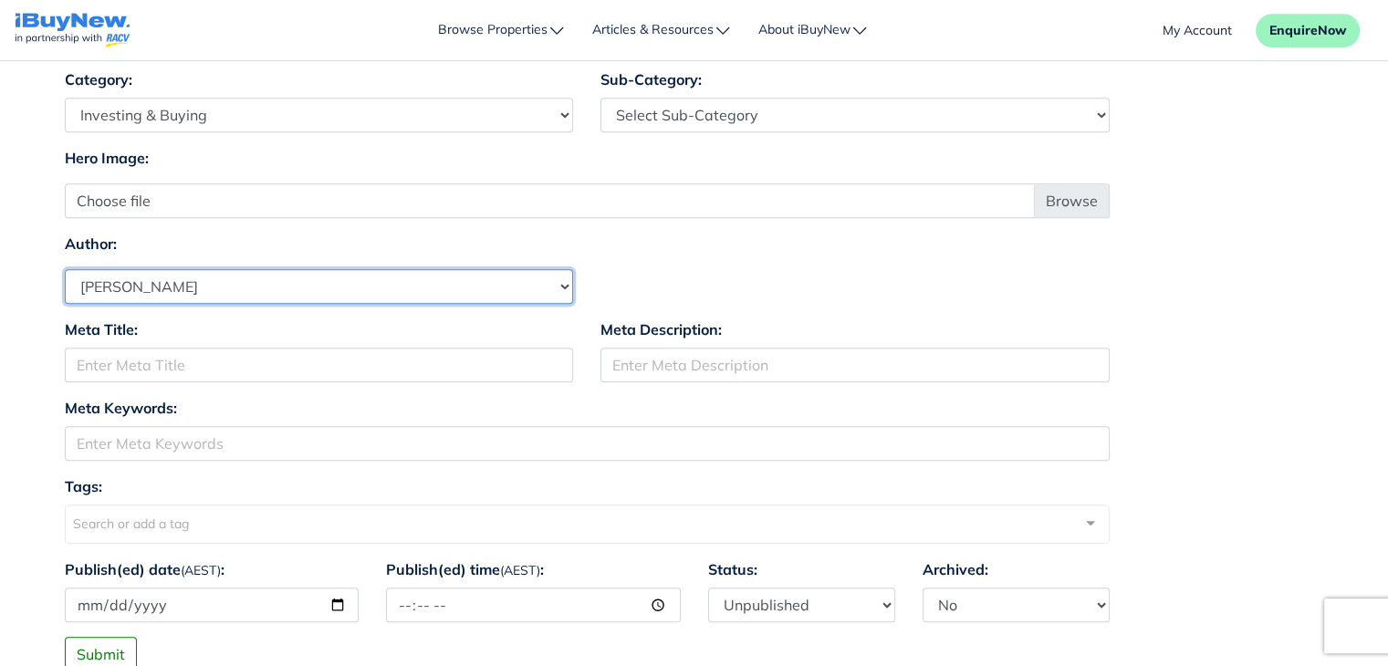
click at [468, 278] on select "Select Author Andrew Ladd Ava Markland Claire Almond Craig Jervis Daniel Peters…" at bounding box center [319, 286] width 509 height 35
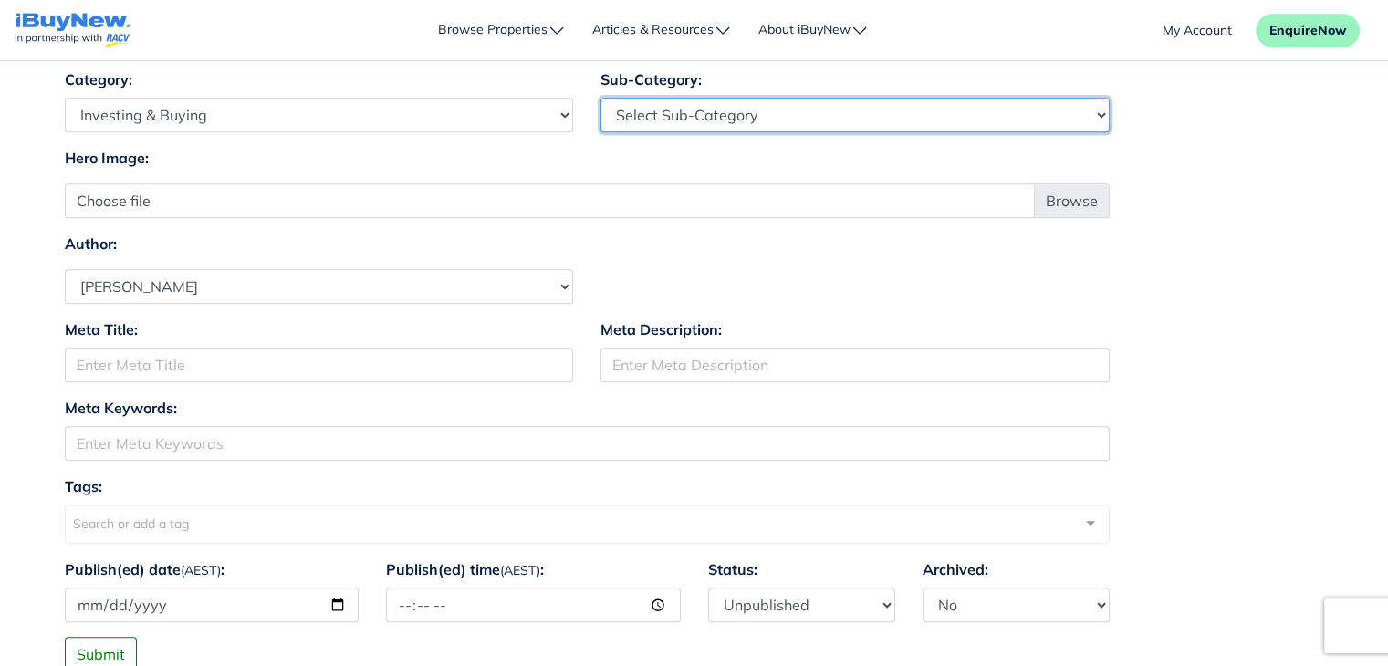
click at [778, 107] on select "Select Sub-Category First Home Buyers Upsizers Downsizers Investors Suburb Prof…" at bounding box center [855, 115] width 509 height 35
select select "17"
click at [601, 98] on select "Select Sub-Category First Home Buyers Upsizers Downsizers Investors Suburb Prof…" at bounding box center [855, 115] width 509 height 35
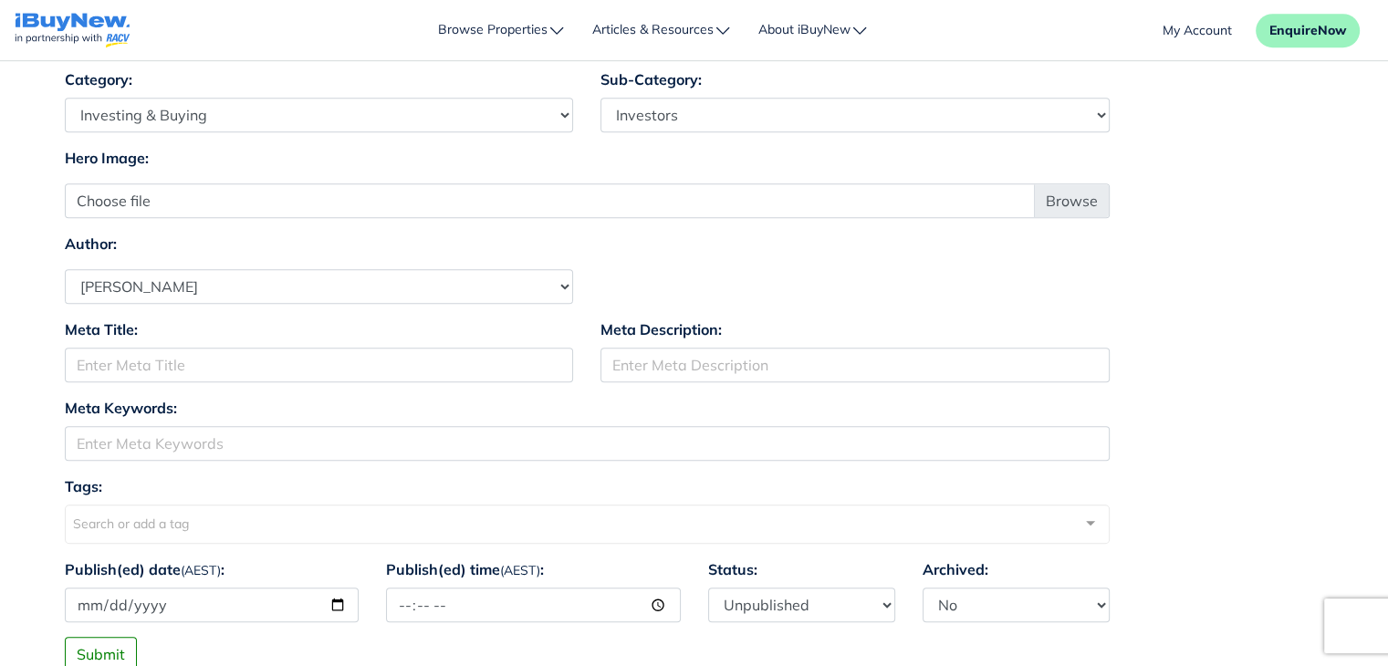
click at [816, 156] on div "Hero Image: Choose file" at bounding box center [587, 182] width 1073 height 71
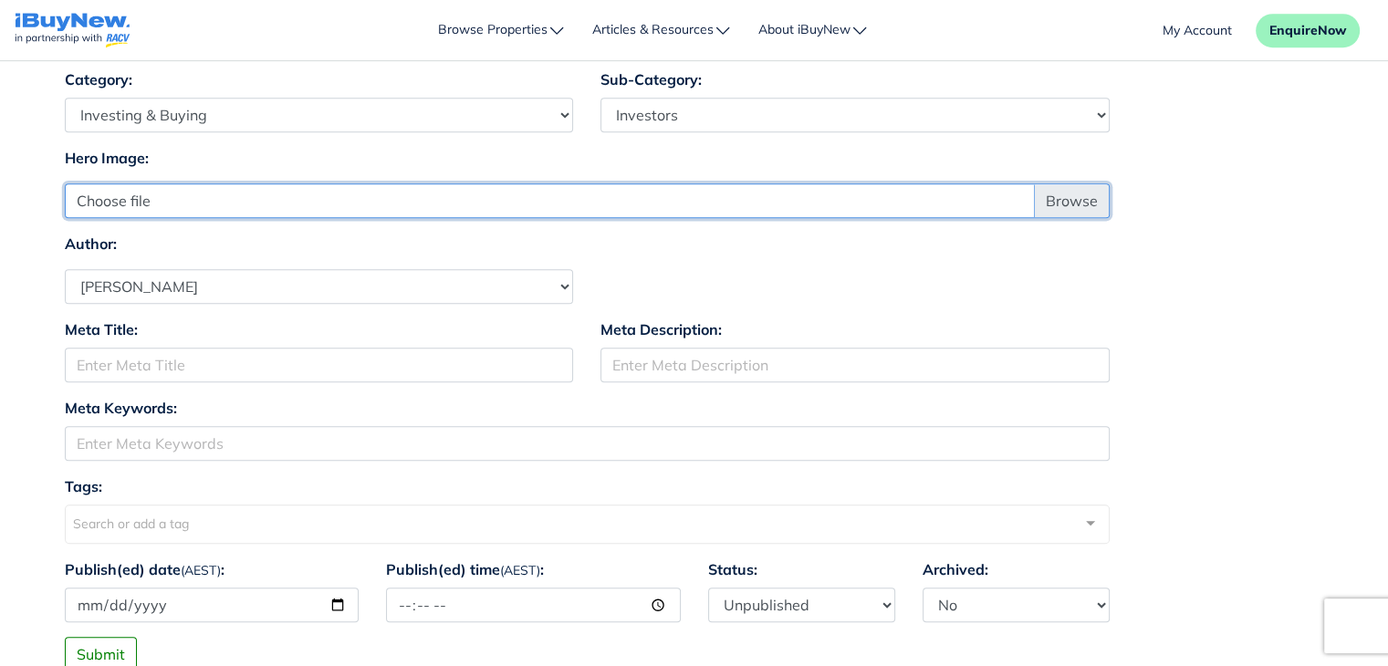
click at [1062, 196] on input "Choose file" at bounding box center [587, 200] width 1045 height 35
type input "C:\fakepath\How to Build Wealth Through Property Investment - Tips for 2025.jpg"
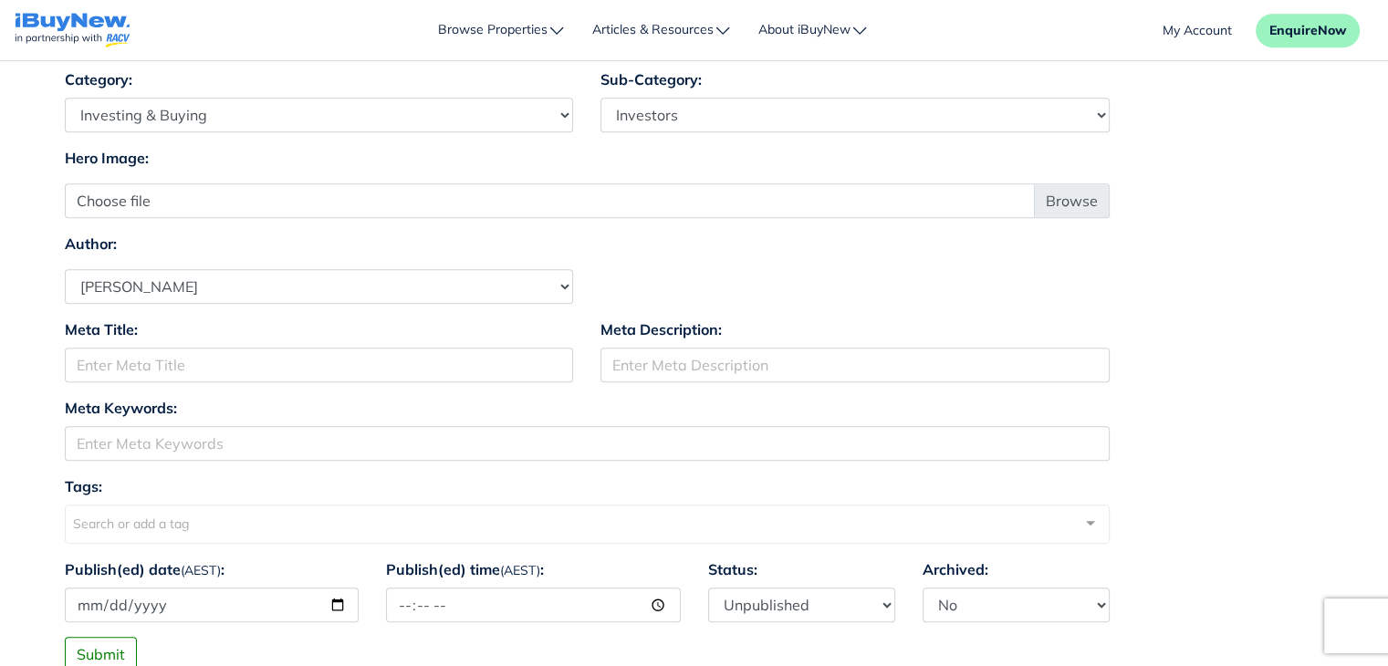
click at [825, 268] on div "Author: Select Author Andrew Ladd Ava Markland Claire Almond Craig Jervis Danie…" at bounding box center [694, 268] width 1287 height 71
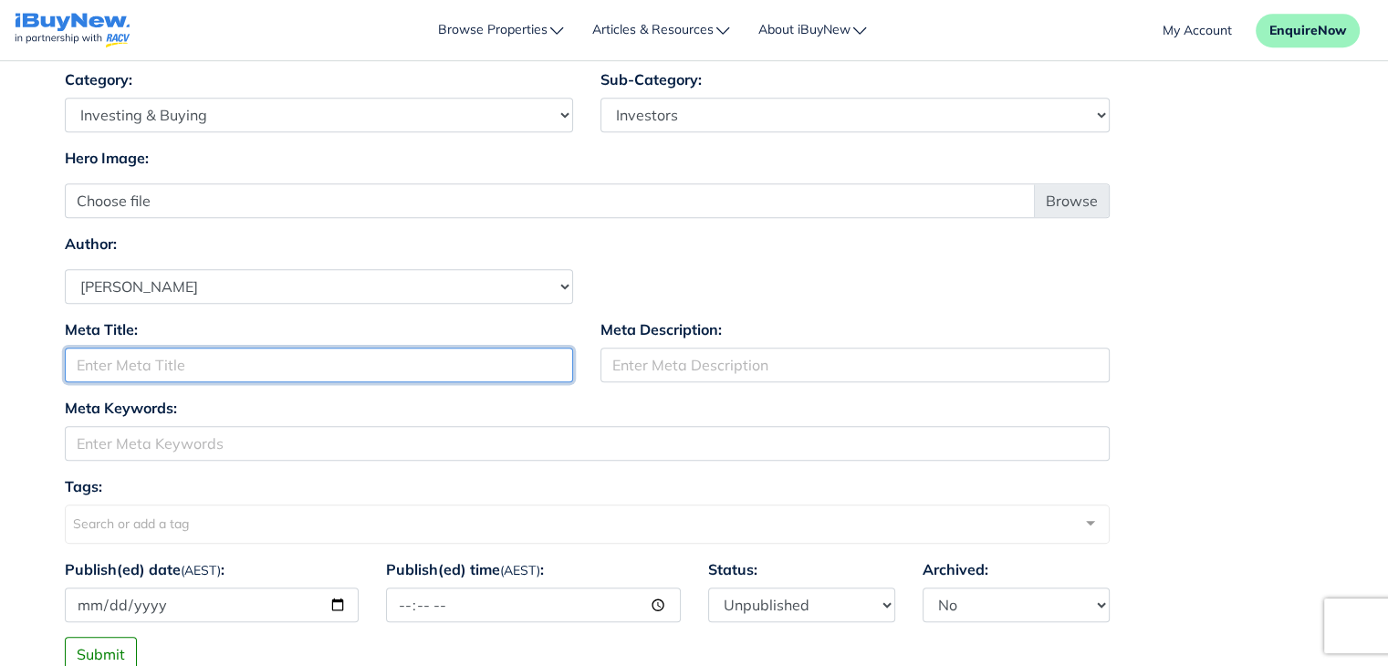
click at [264, 365] on input "Meta Title:" at bounding box center [319, 365] width 509 height 35
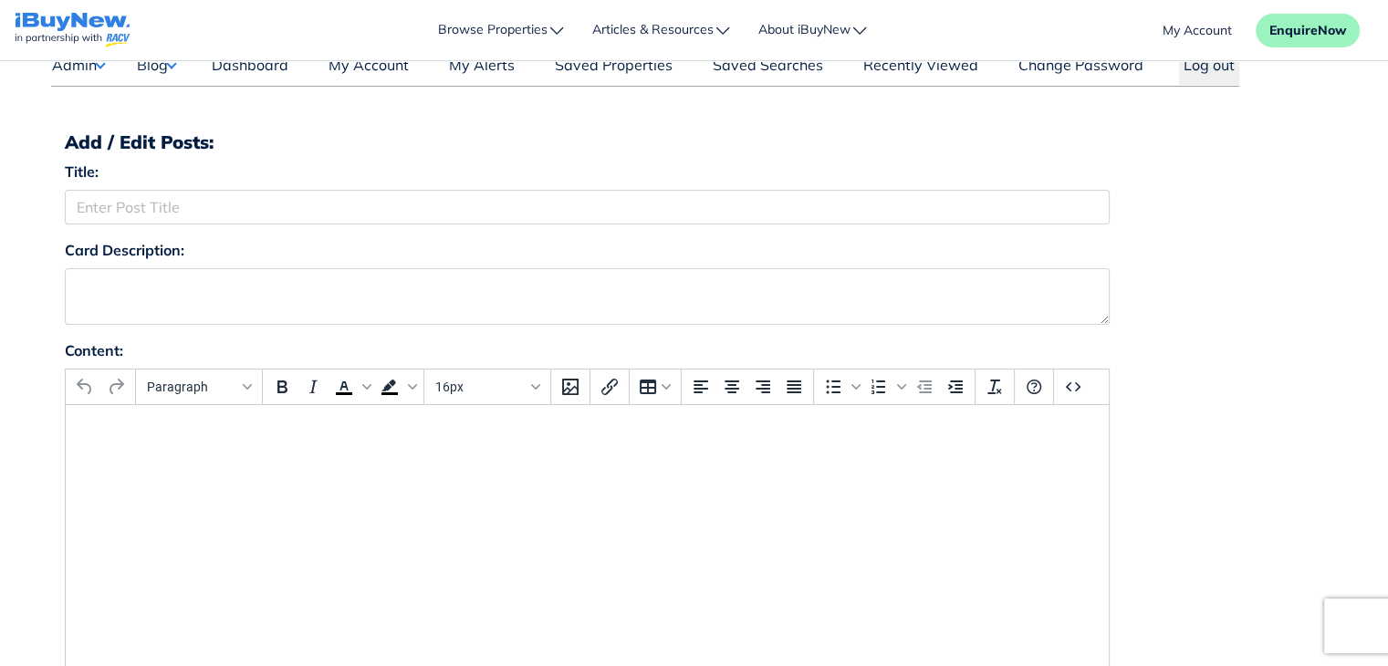
scroll to position [0, 0]
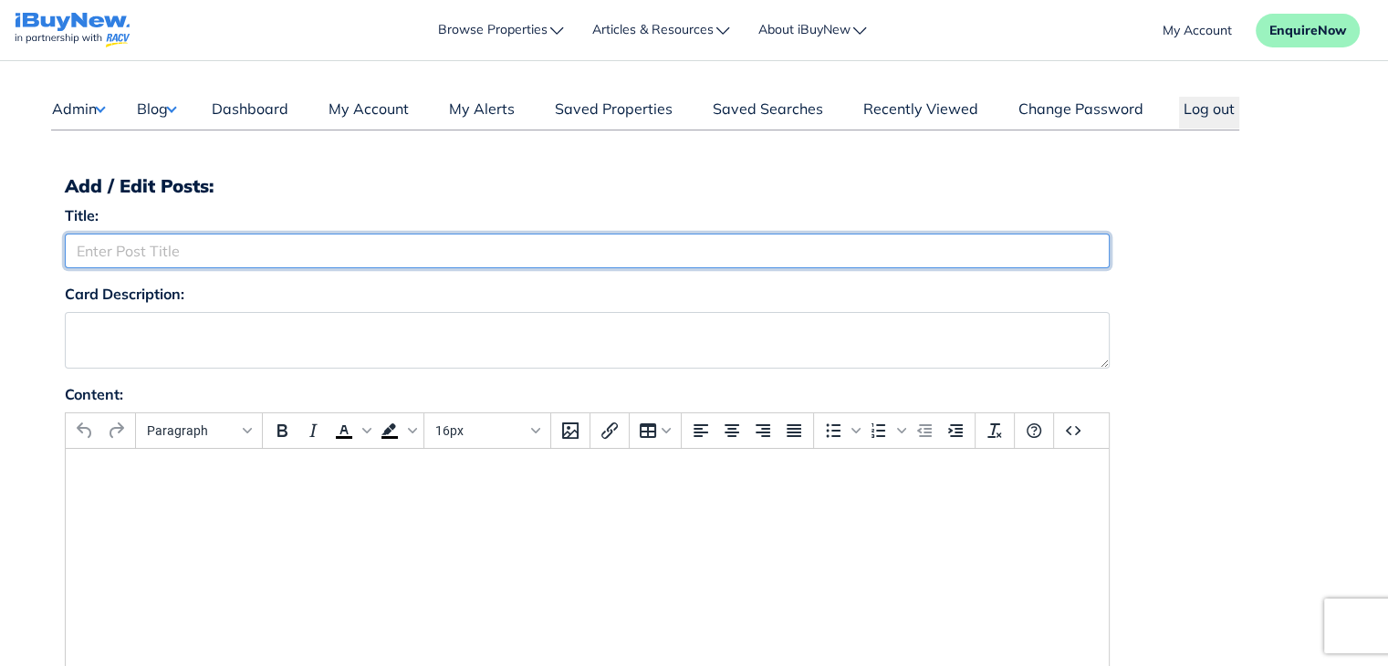
click at [582, 253] on input "Title:" at bounding box center [587, 251] width 1045 height 35
paste input "How to Build Wealth Through Property Investment: Tips for 2025"
type input "How to Build Wealth Through Property Investment: Tips for 2025"
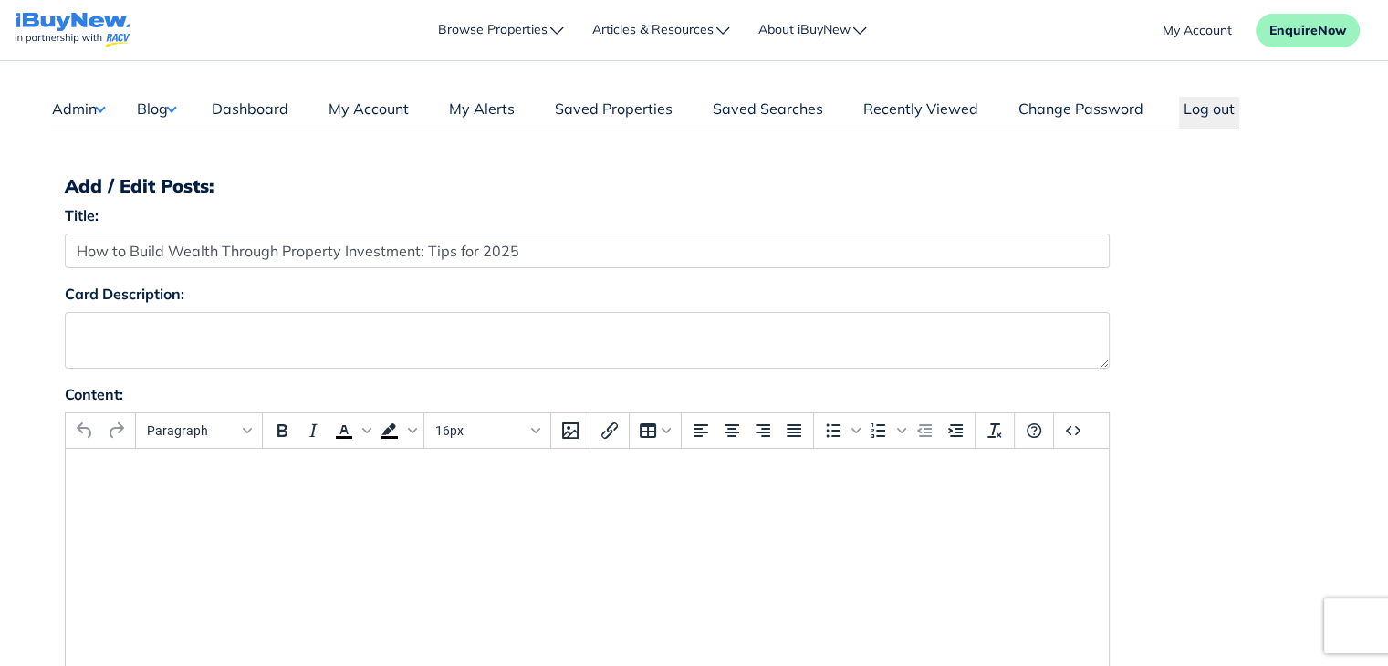
click at [1255, 253] on div "Title: How to Build Wealth Through Property Investment: Tips for 2025" at bounding box center [694, 243] width 1287 height 78
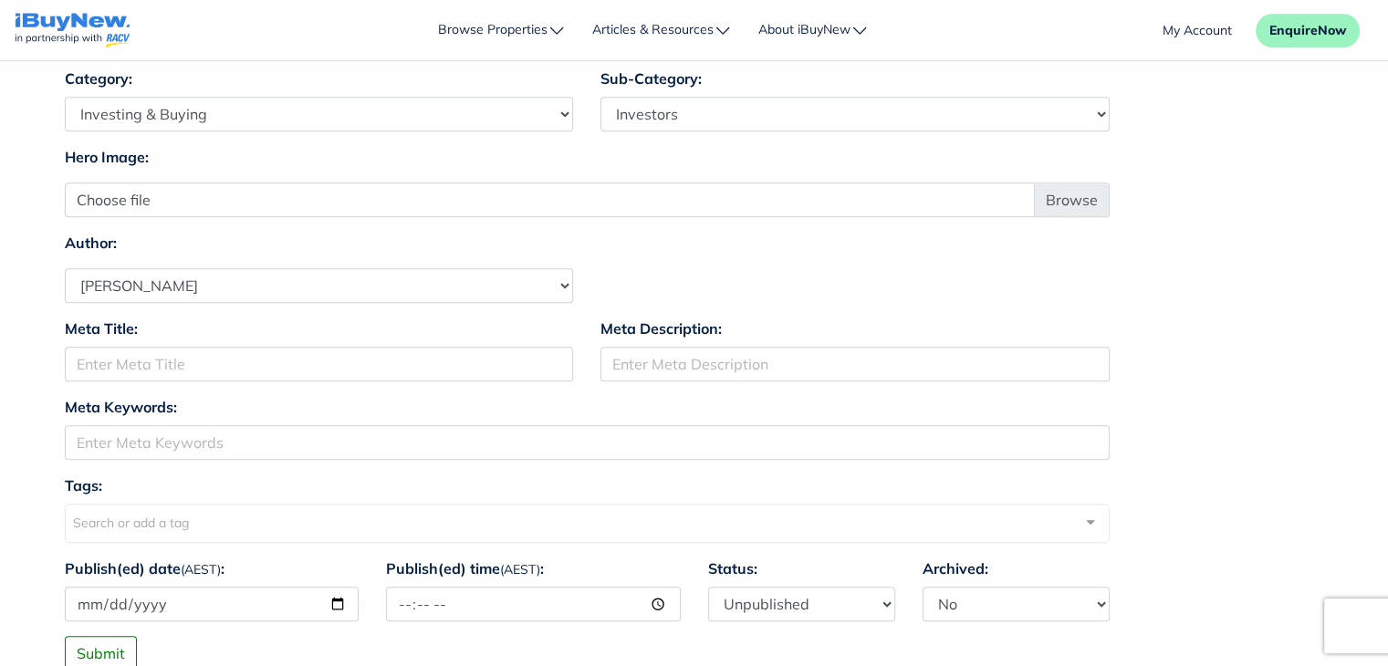
scroll to position [1094, 0]
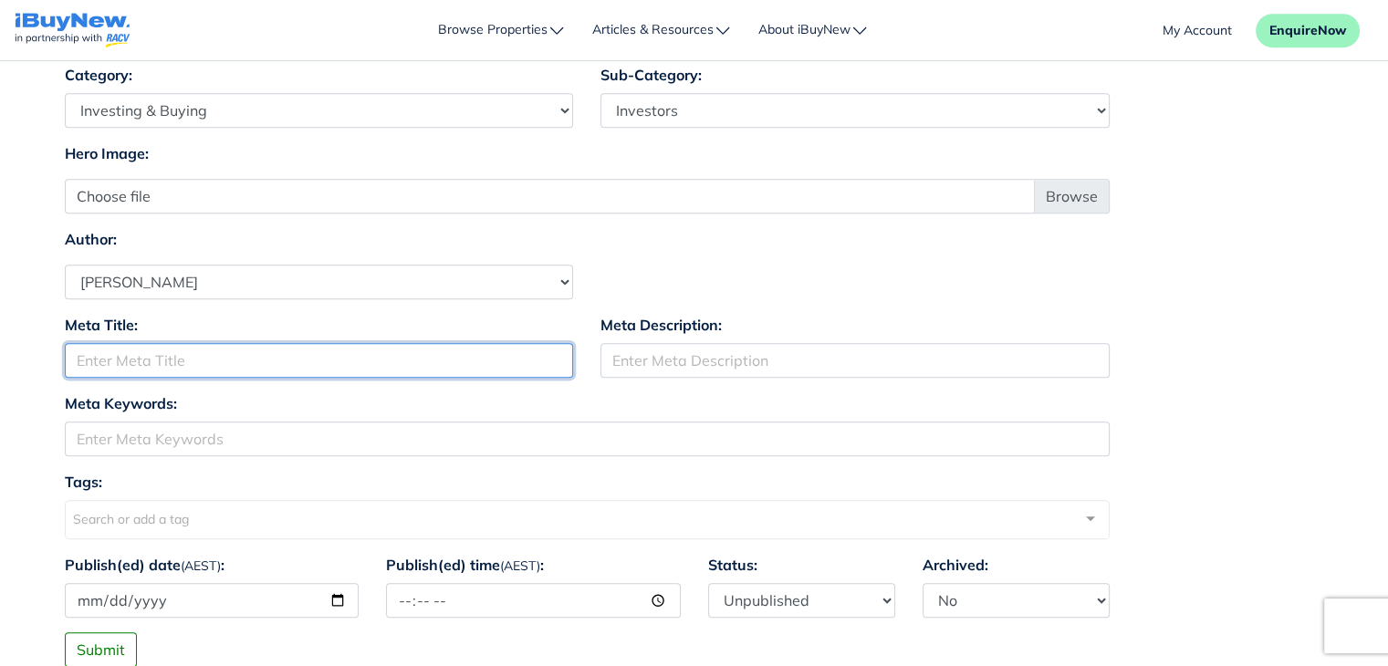
click at [399, 357] on input "Meta Title:" at bounding box center [319, 360] width 509 height 35
paste input "How to Build Wealth Through Property Investment: Tips for 2025"
type input "How to Build Wealth Through Property Investment"
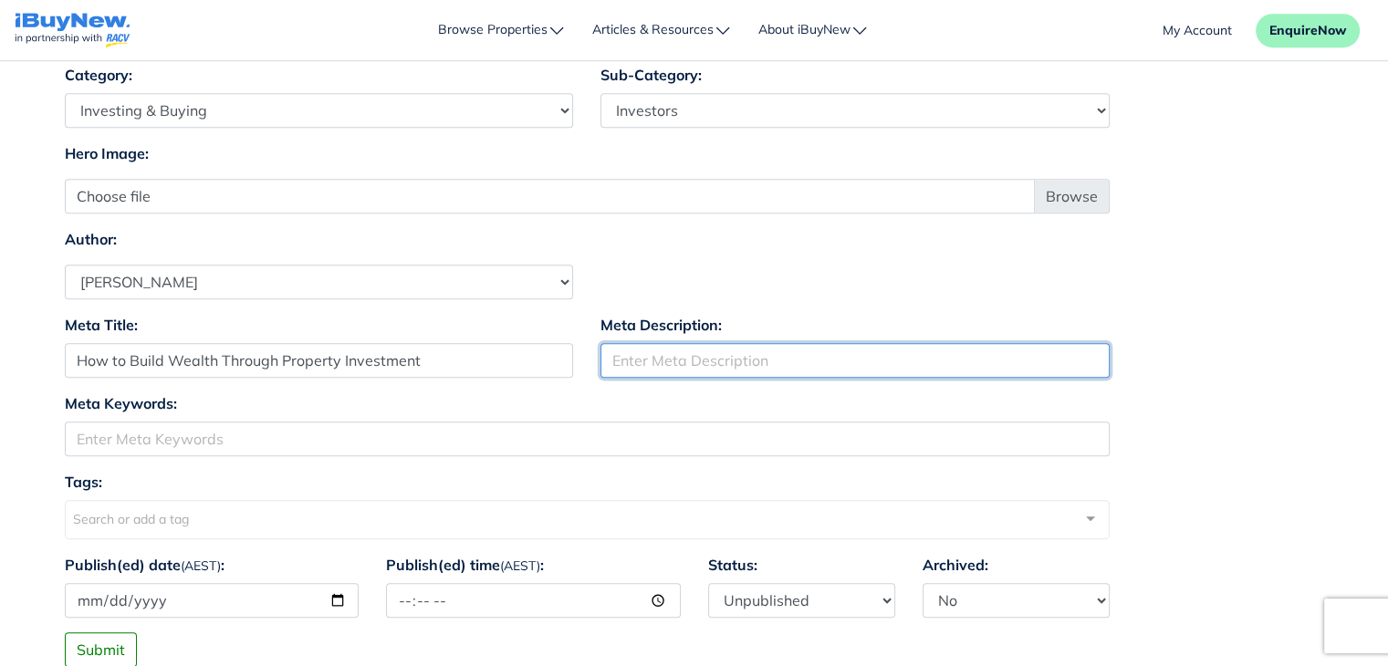
click at [704, 359] on input "Meta Description:" at bounding box center [855, 360] width 509 height 35
paste input "Tips for 2025"
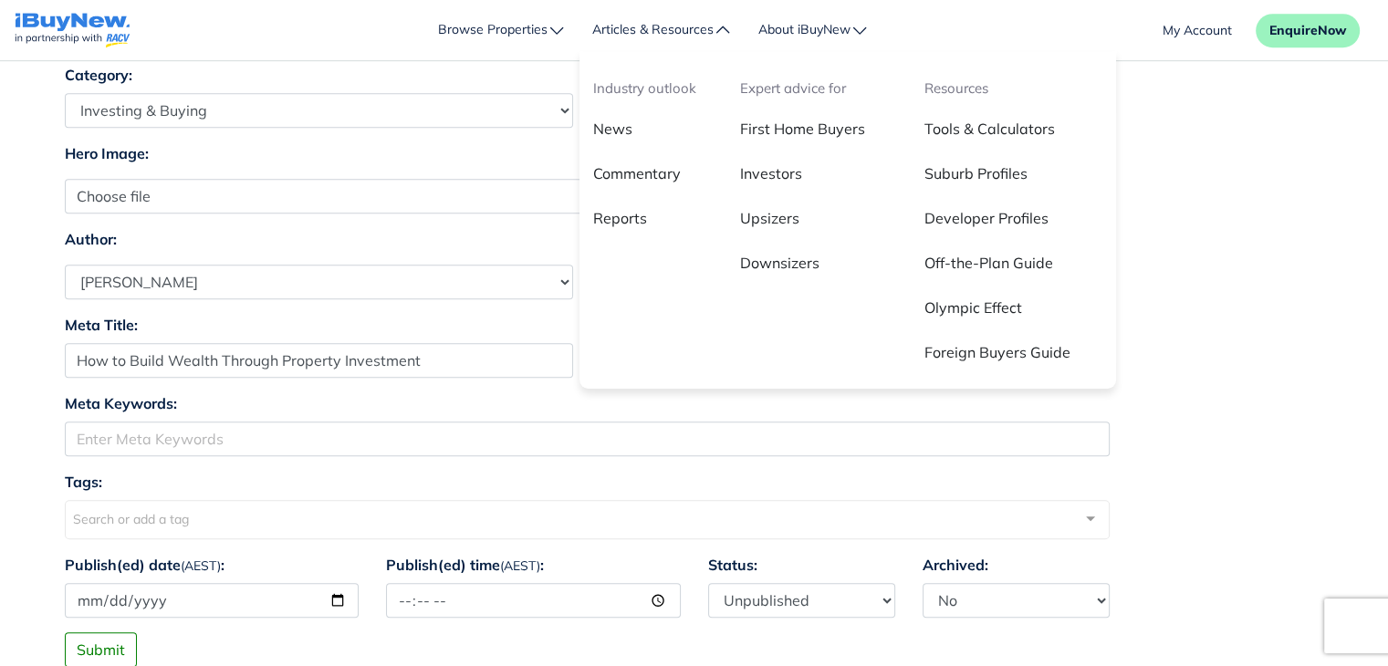
type input "Tips for 2025"
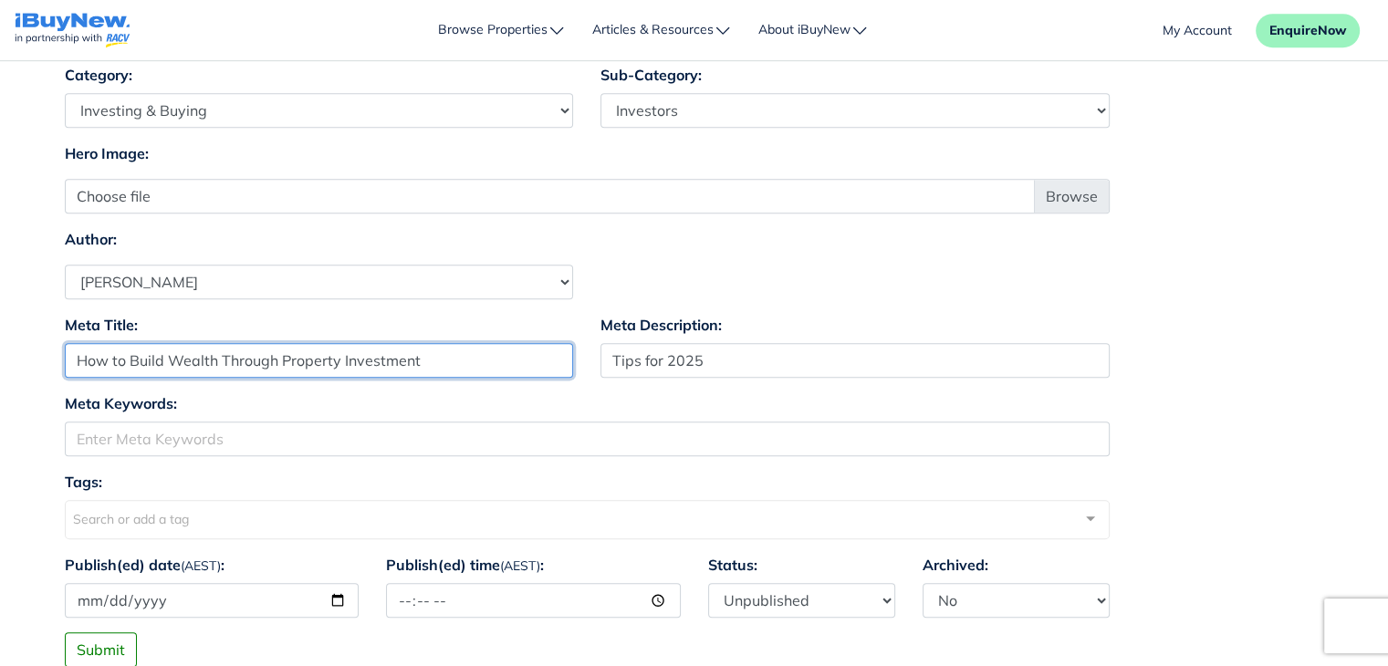
click at [440, 361] on input "How to Build Wealth Through Property Investment" at bounding box center [319, 360] width 509 height 35
paste input "Tips for 2025"
click at [365, 355] on input "Tips for 2025" at bounding box center [319, 360] width 509 height 35
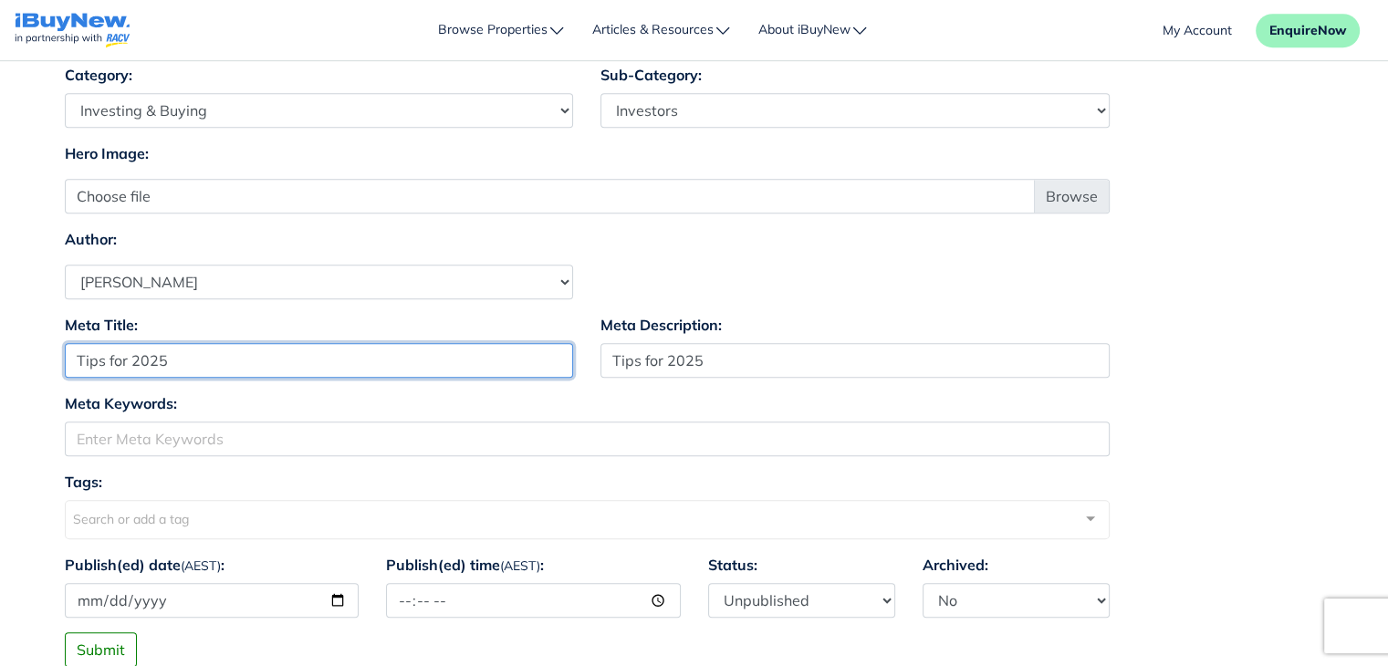
click at [365, 355] on input "Tips for 2025" at bounding box center [319, 360] width 509 height 35
paste input "How to Build Wealth Through Property Investment:"
type input "How to Build Wealth Through Property Investment: Tips for 2025"
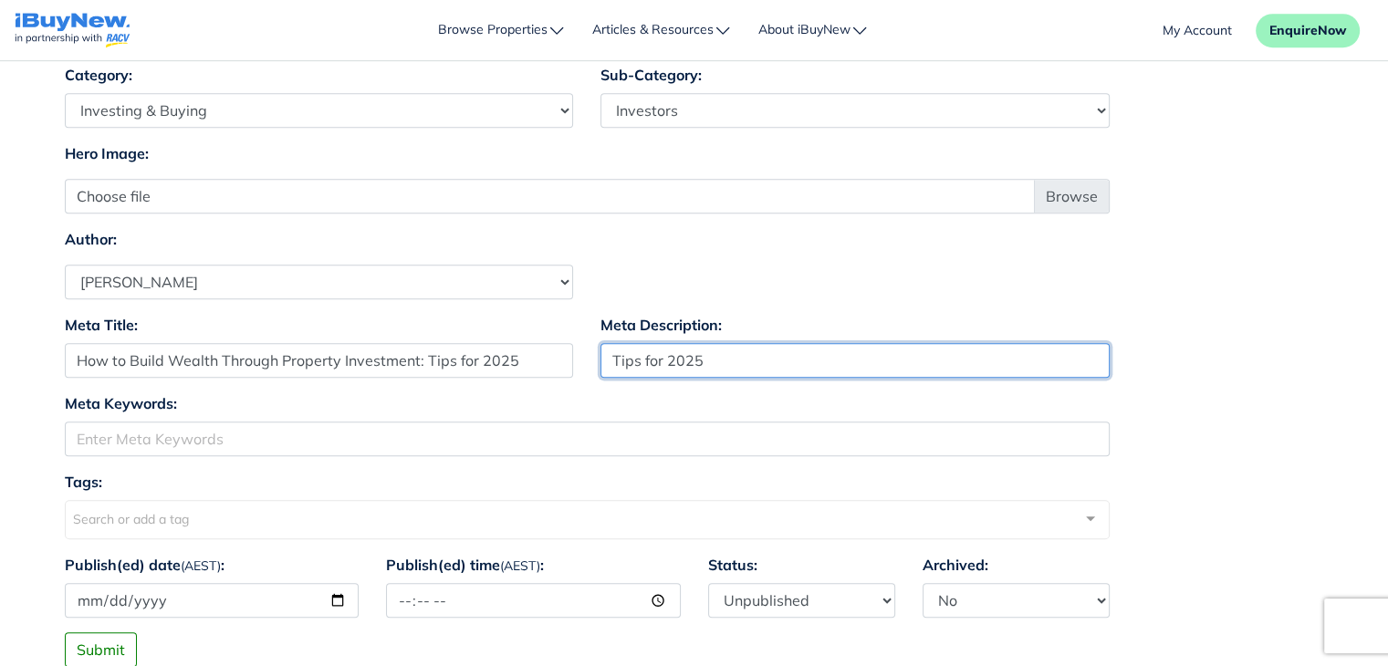
click at [738, 365] on input "Tips for 2025" at bounding box center [855, 360] width 509 height 35
type input "T"
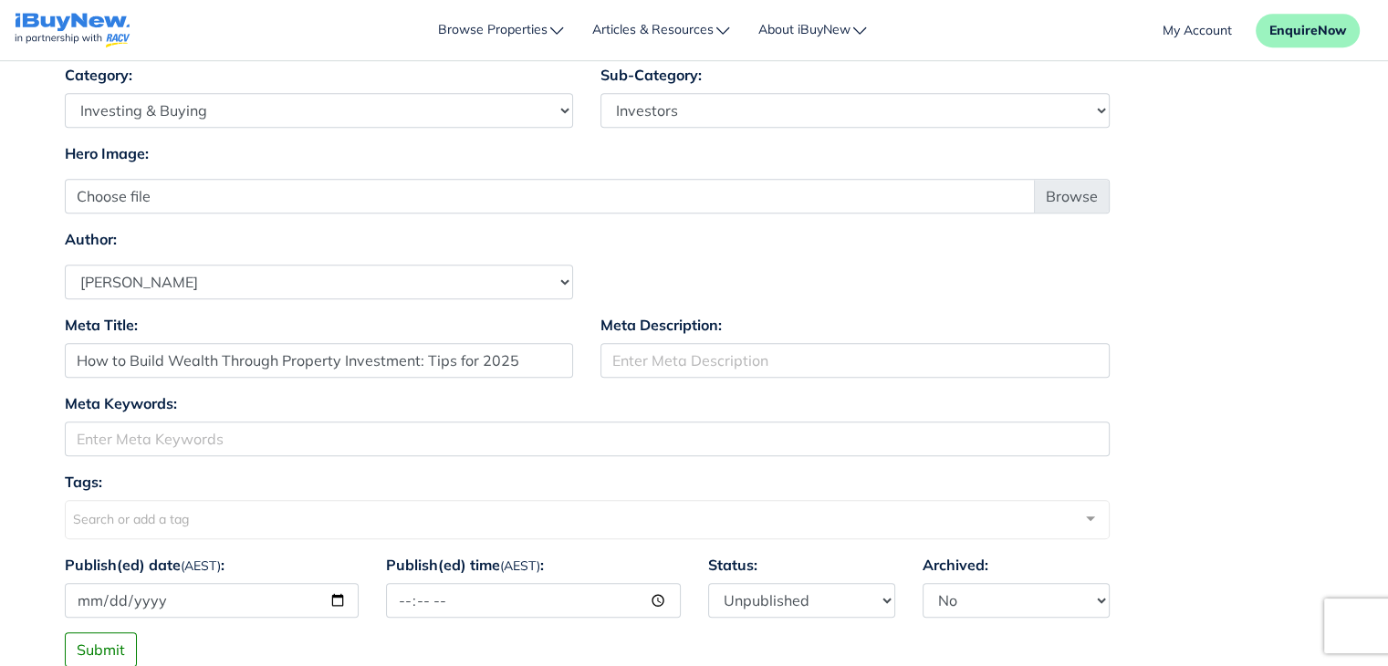
click at [1190, 381] on div "Meta Title: How to Build Wealth Through Property Investment: Tips for 2025 Meta…" at bounding box center [694, 353] width 1287 height 78
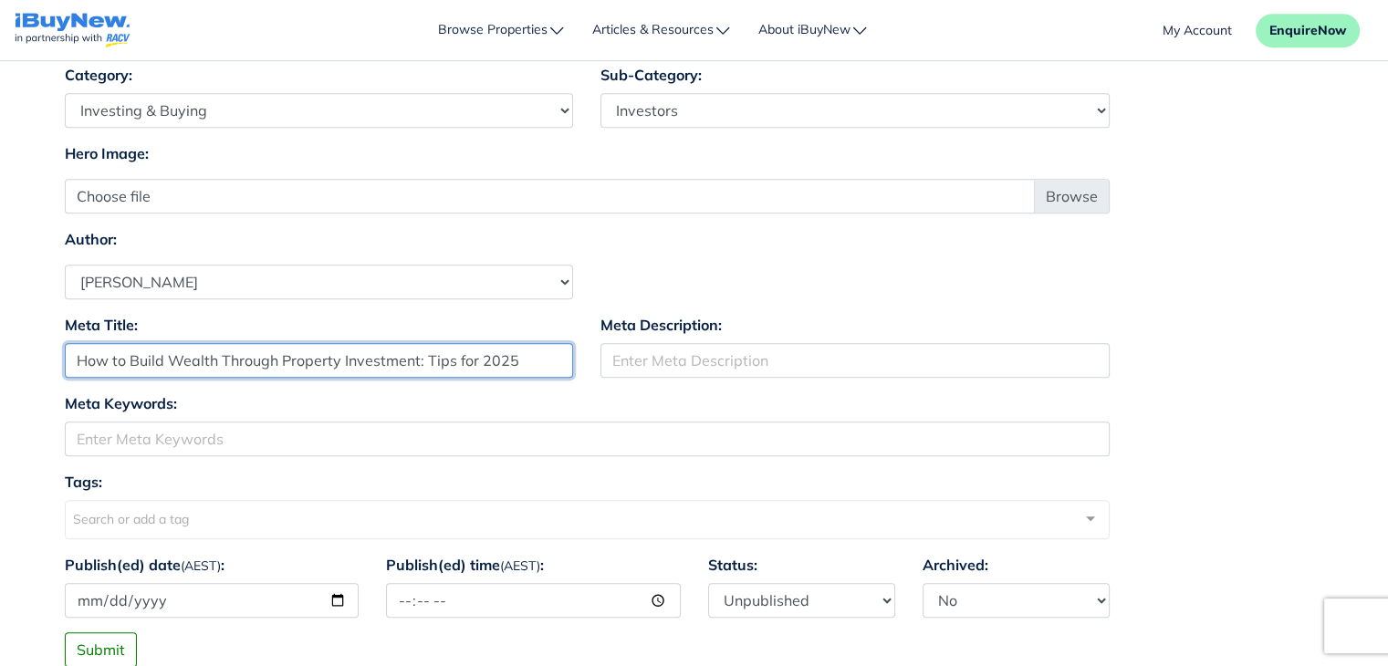
drag, startPoint x: 427, startPoint y: 357, endPoint x: 515, endPoint y: 357, distance: 87.6
click at [515, 357] on input "How to Build Wealth Through Property Investment: Tips for 2025" at bounding box center [319, 360] width 509 height 35
type input "How to Build Wealth Through Property Investment"
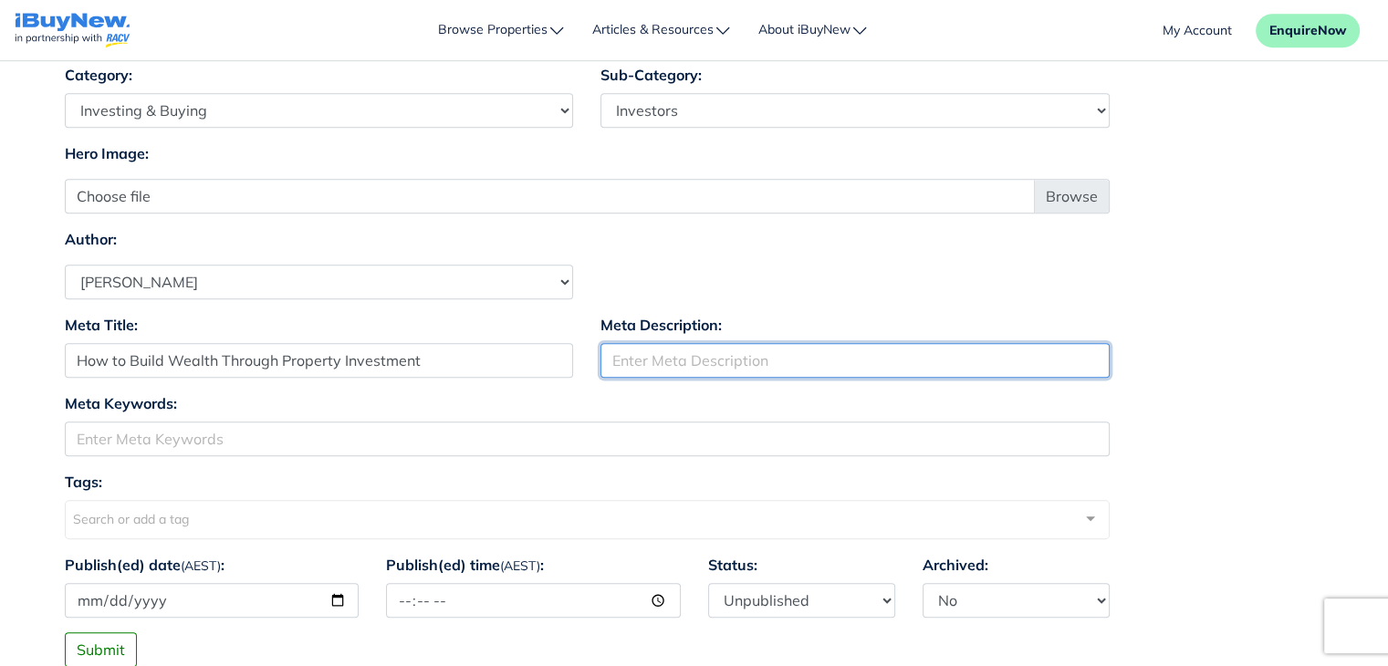
click at [762, 361] on input "Meta Description:" at bounding box center [855, 360] width 509 height 35
paste input "Tips for 2025"
type input "Tips for 2025"
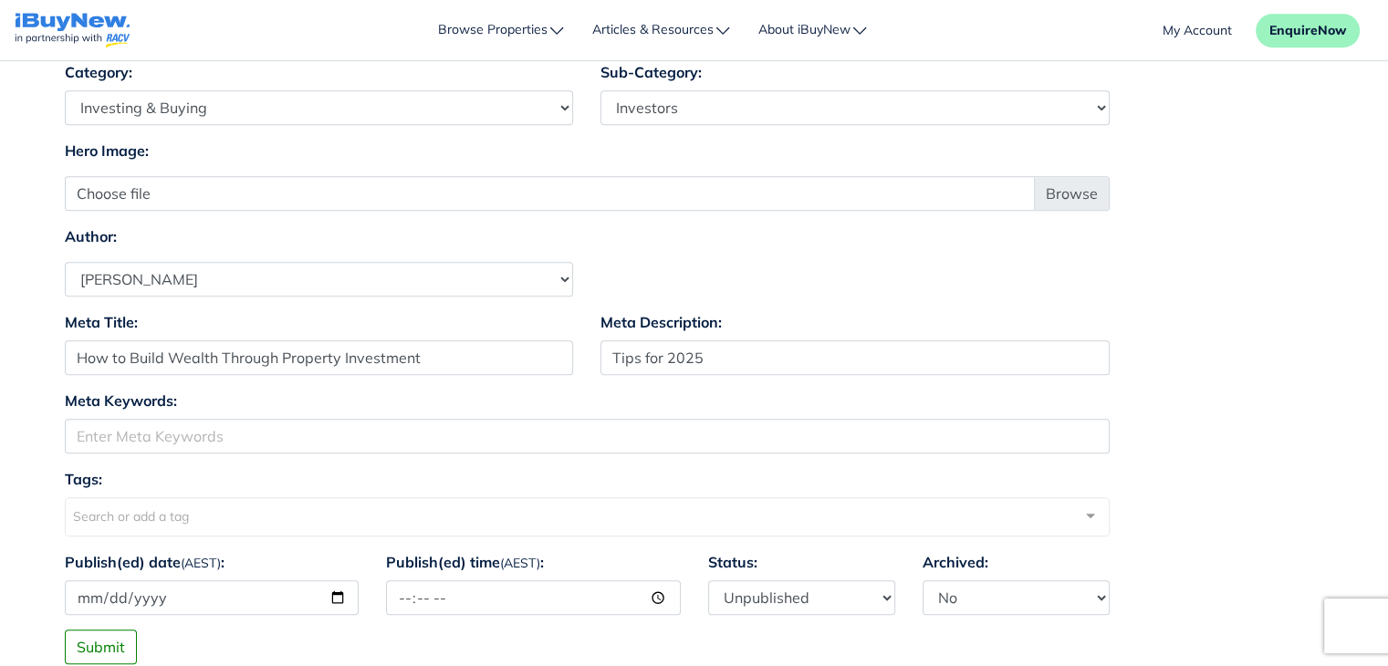
scroll to position [1093, 0]
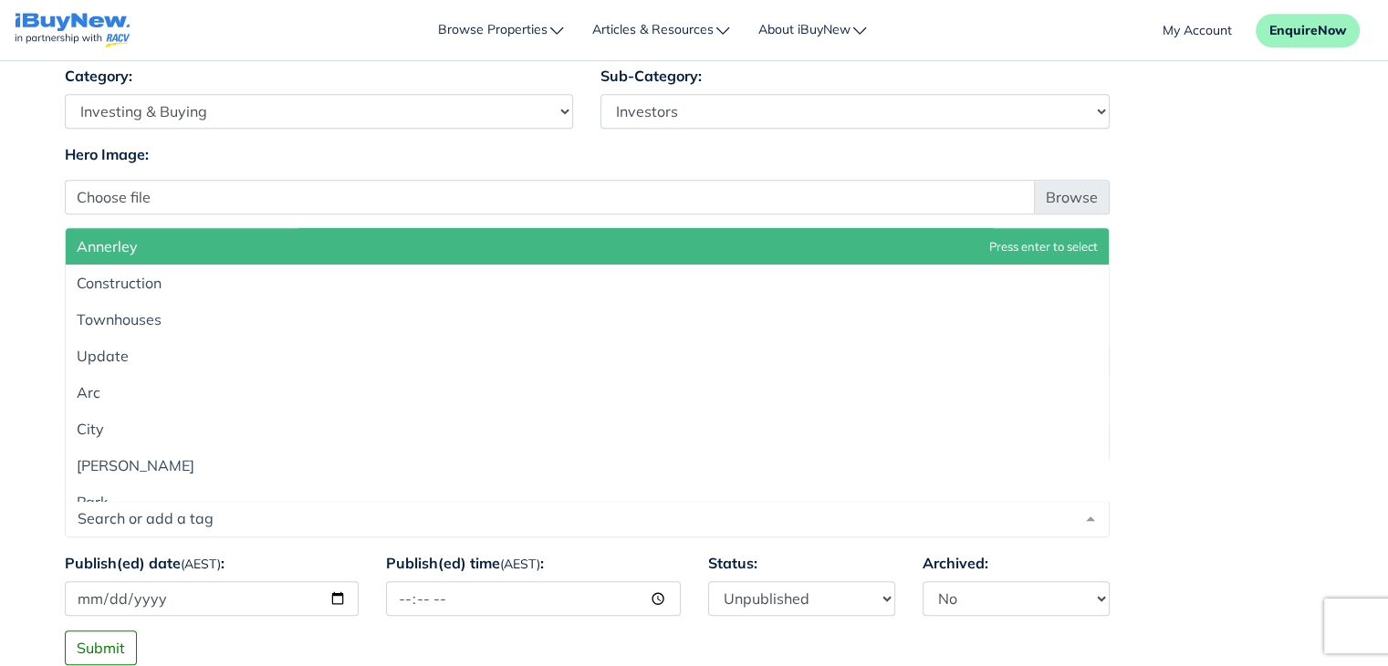
click at [231, 515] on div at bounding box center [587, 519] width 1045 height 37
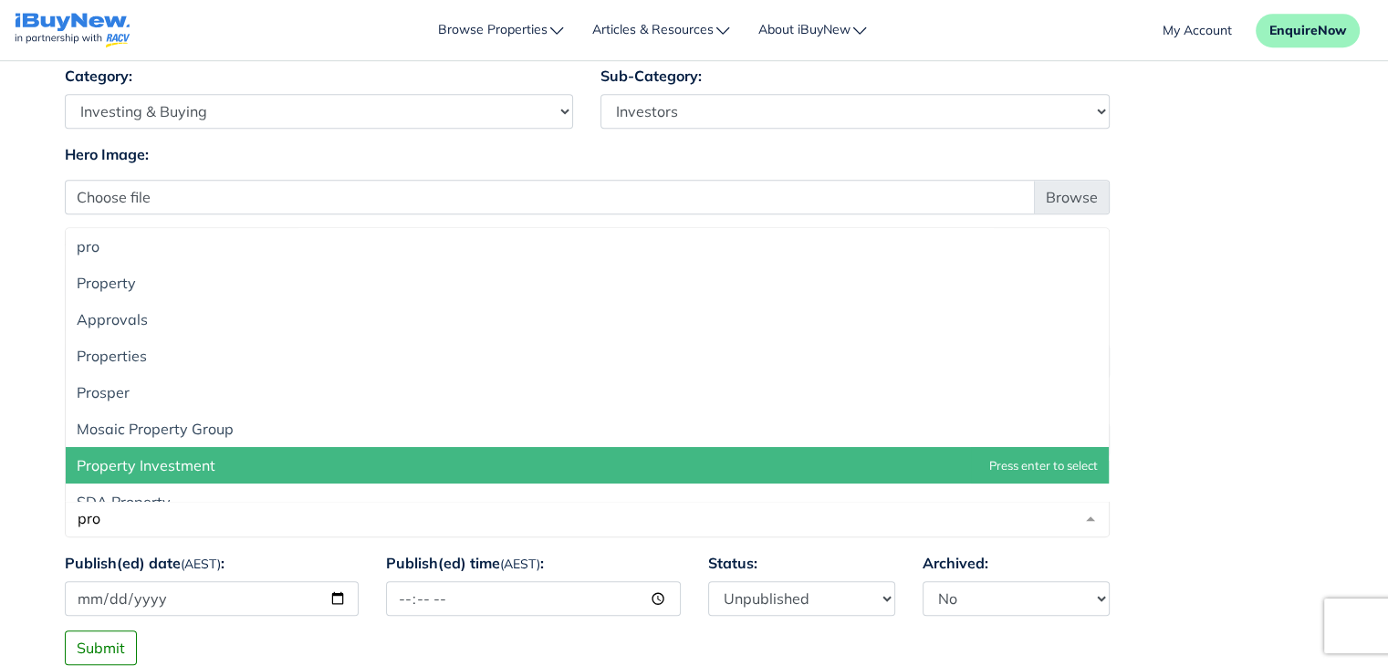
click at [365, 454] on span "Property Investment" at bounding box center [587, 465] width 1043 height 37
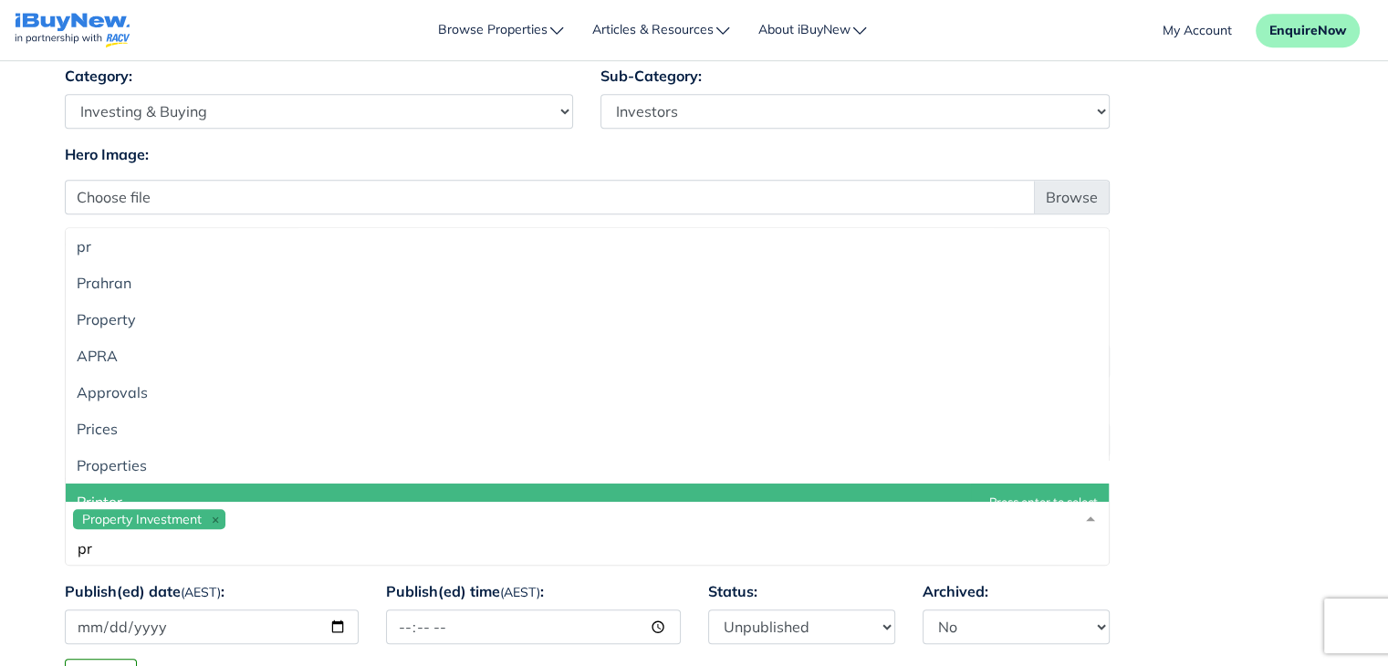
type input "p"
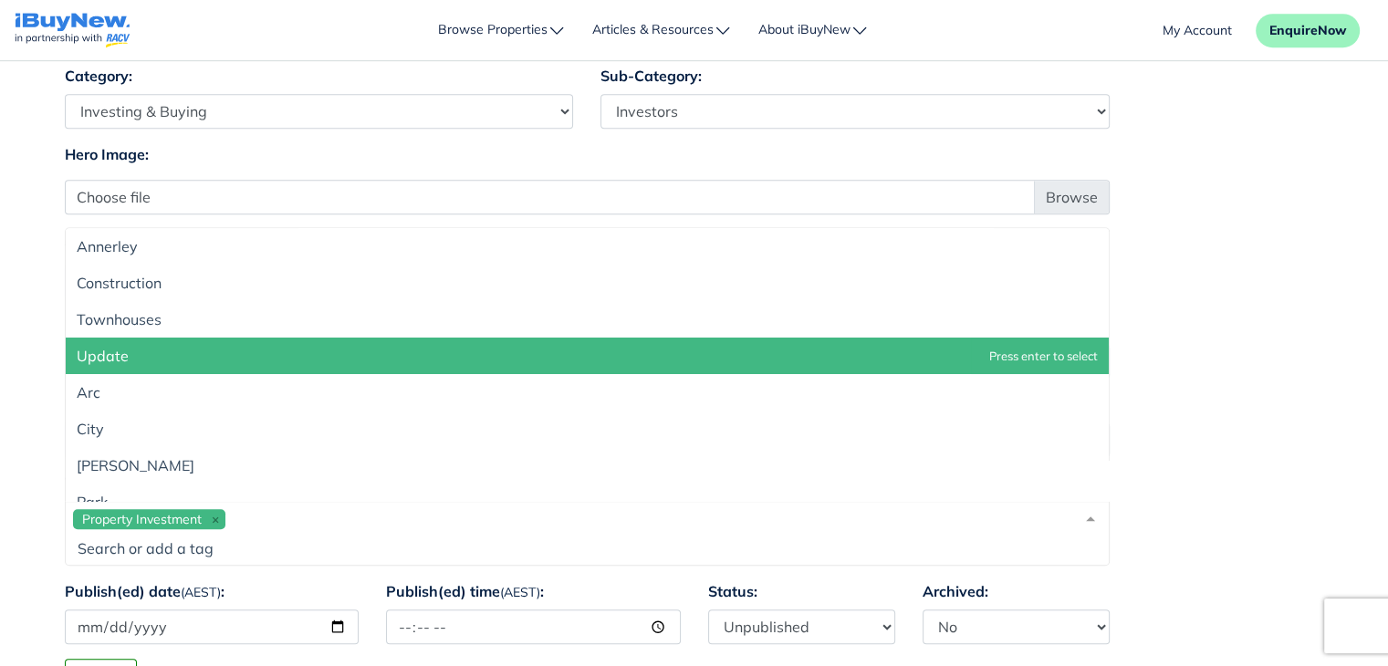
click at [351, 516] on div "Property Investment" at bounding box center [587, 533] width 1045 height 65
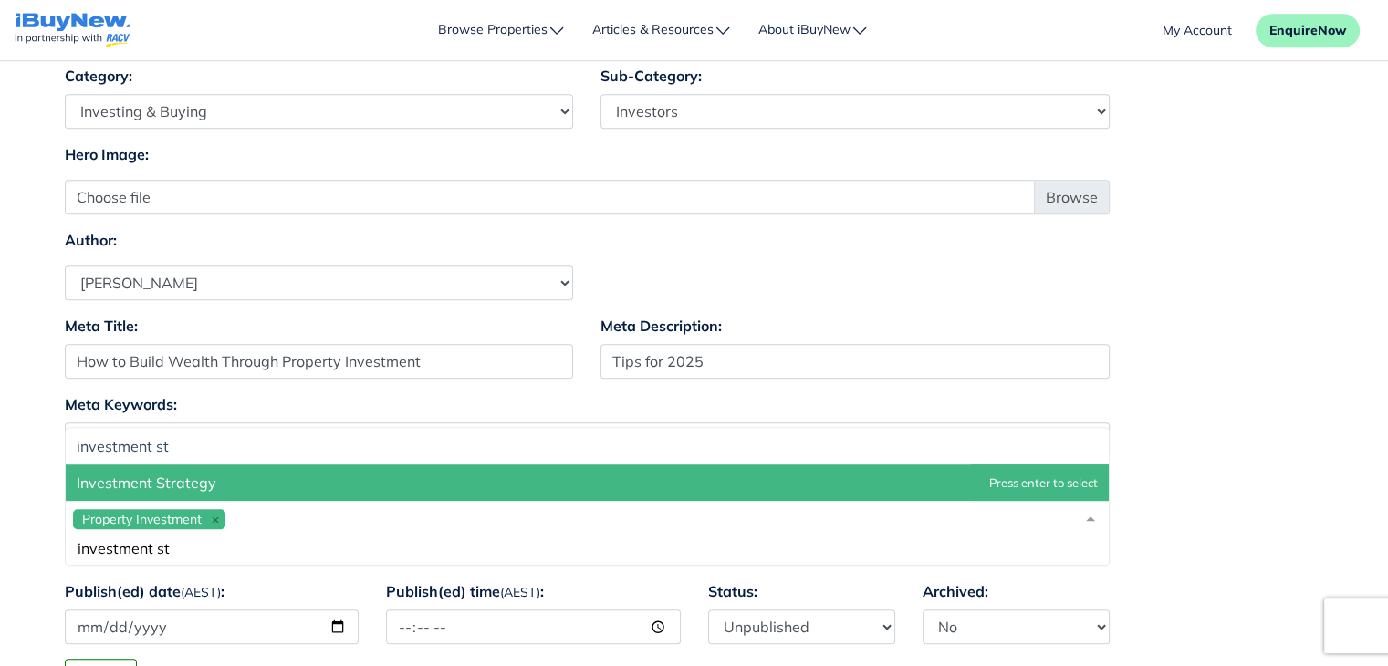
click at [351, 481] on span "Investment Strategy" at bounding box center [587, 483] width 1043 height 37
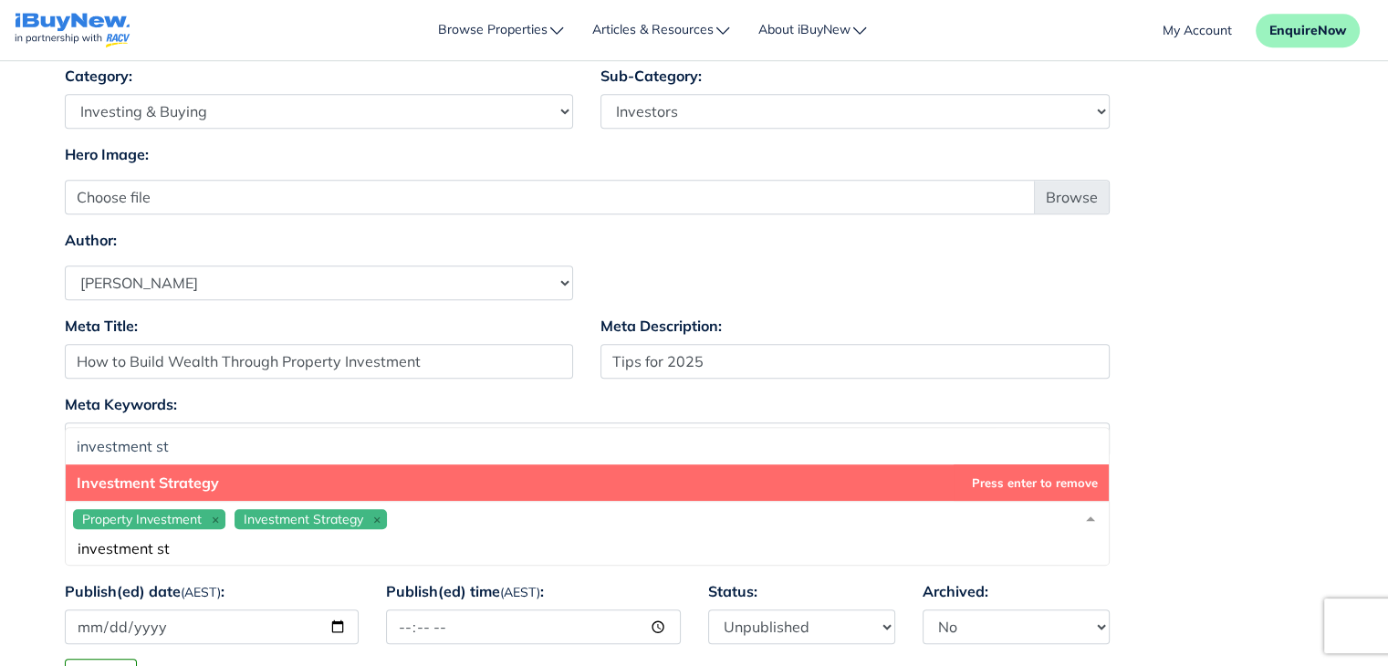
click at [676, 550] on input "investment st" at bounding box center [572, 548] width 999 height 18
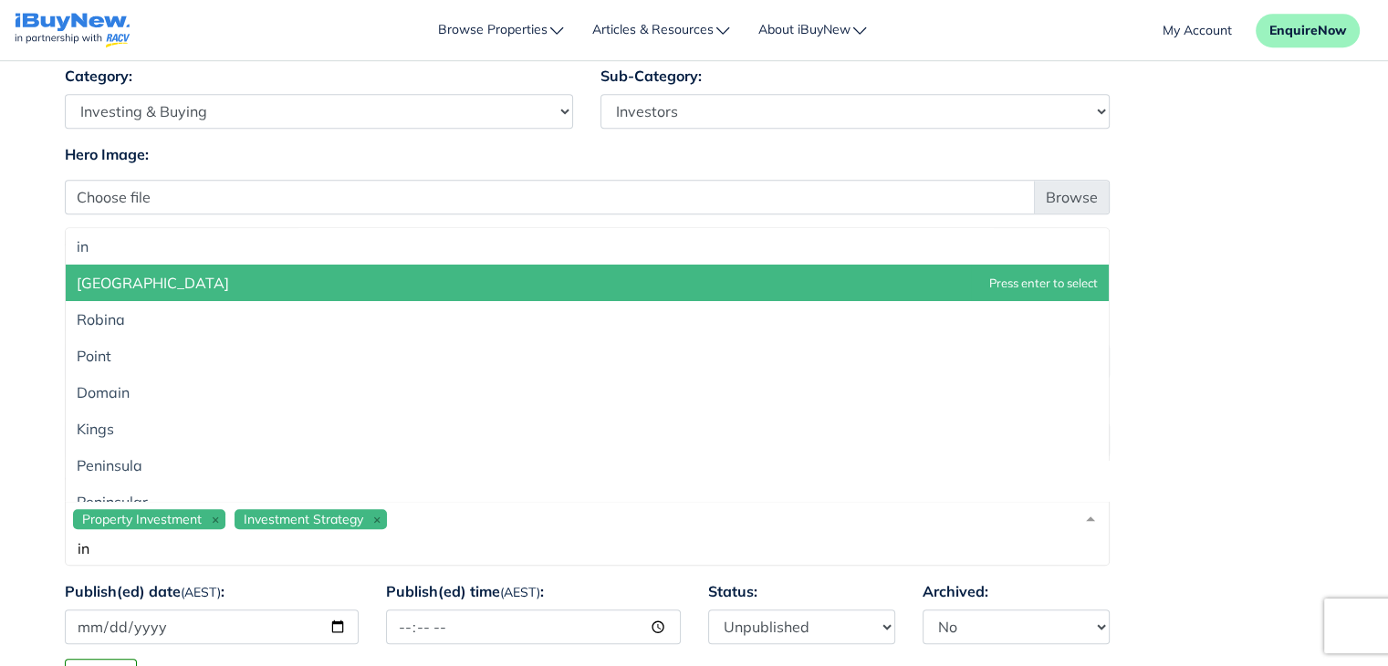
type input "i"
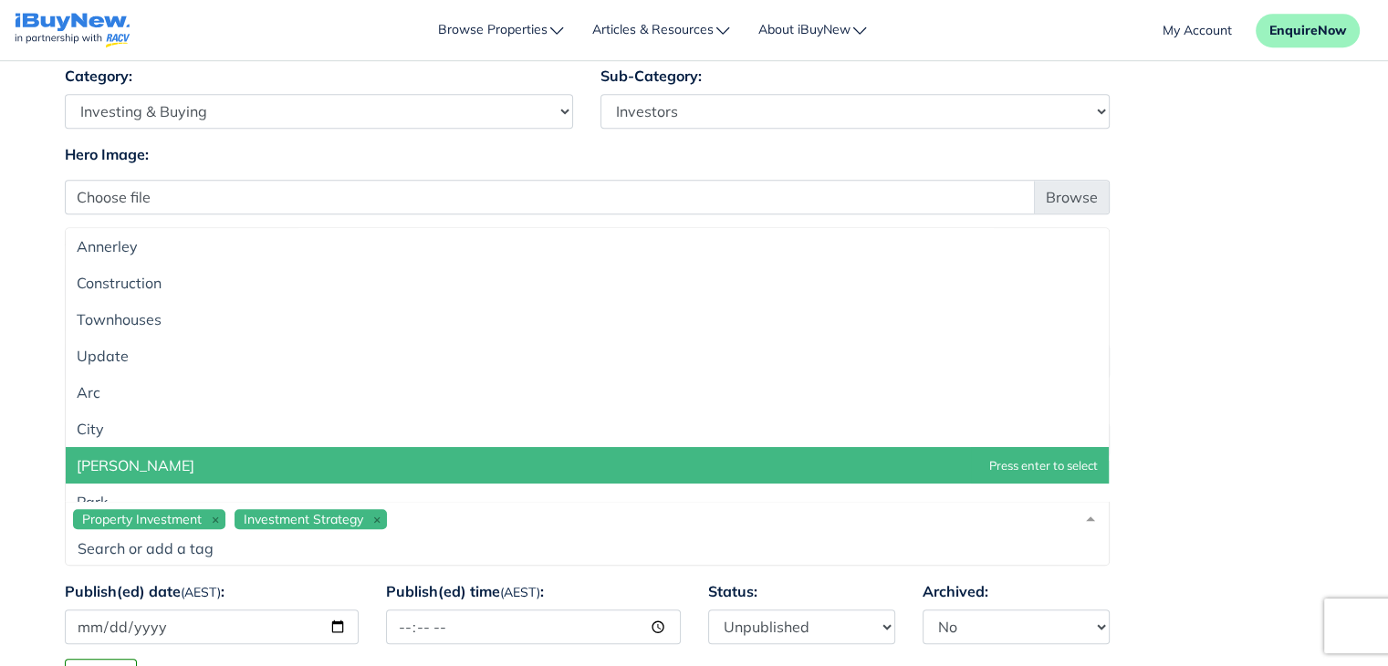
click at [450, 516] on div "Property Investment Investment Strategy" at bounding box center [587, 533] width 1045 height 65
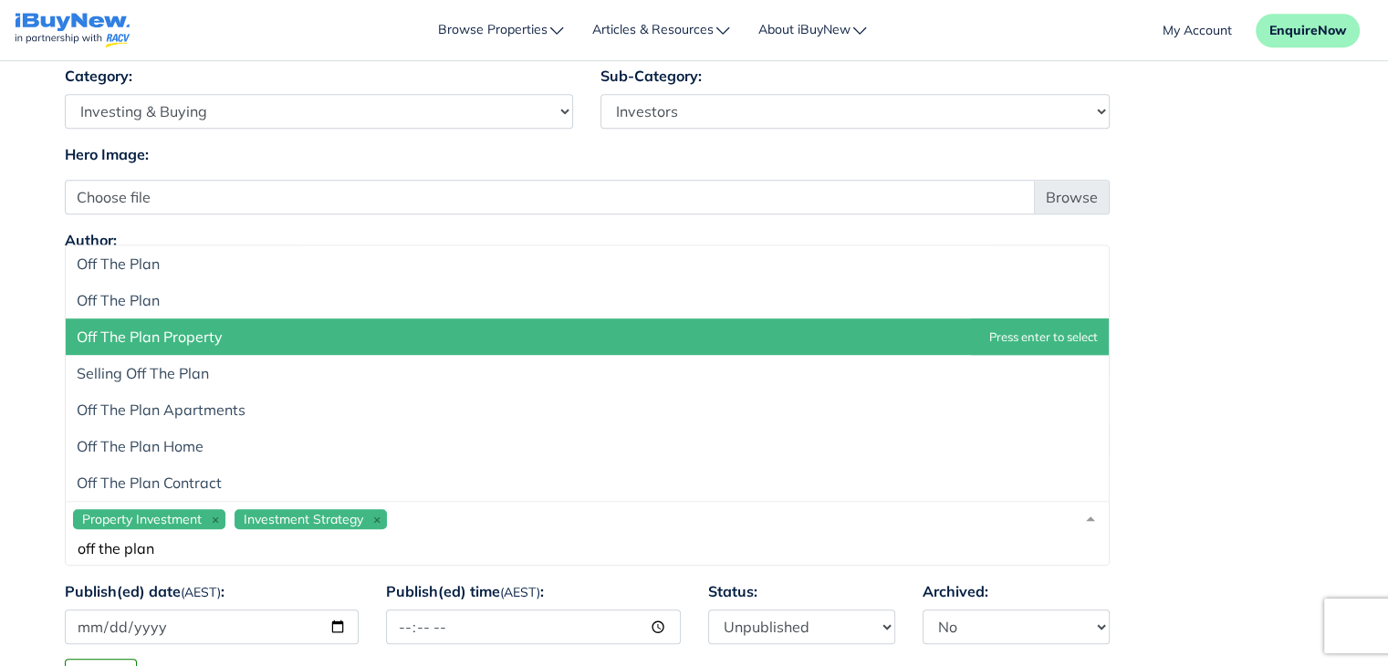
click at [438, 515] on div "Property Investment Investment Strategy off the plan" at bounding box center [587, 533] width 1045 height 65
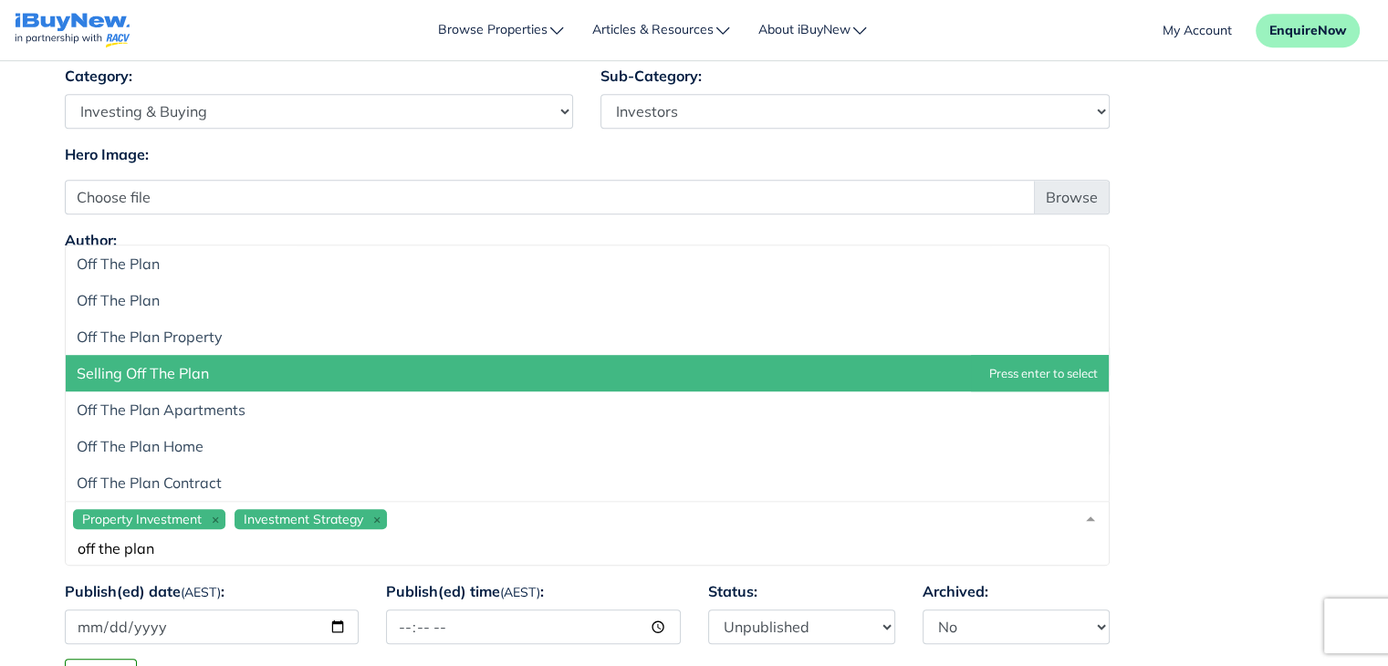
click at [427, 520] on div "Property Investment Investment Strategy off the plan" at bounding box center [587, 533] width 1045 height 65
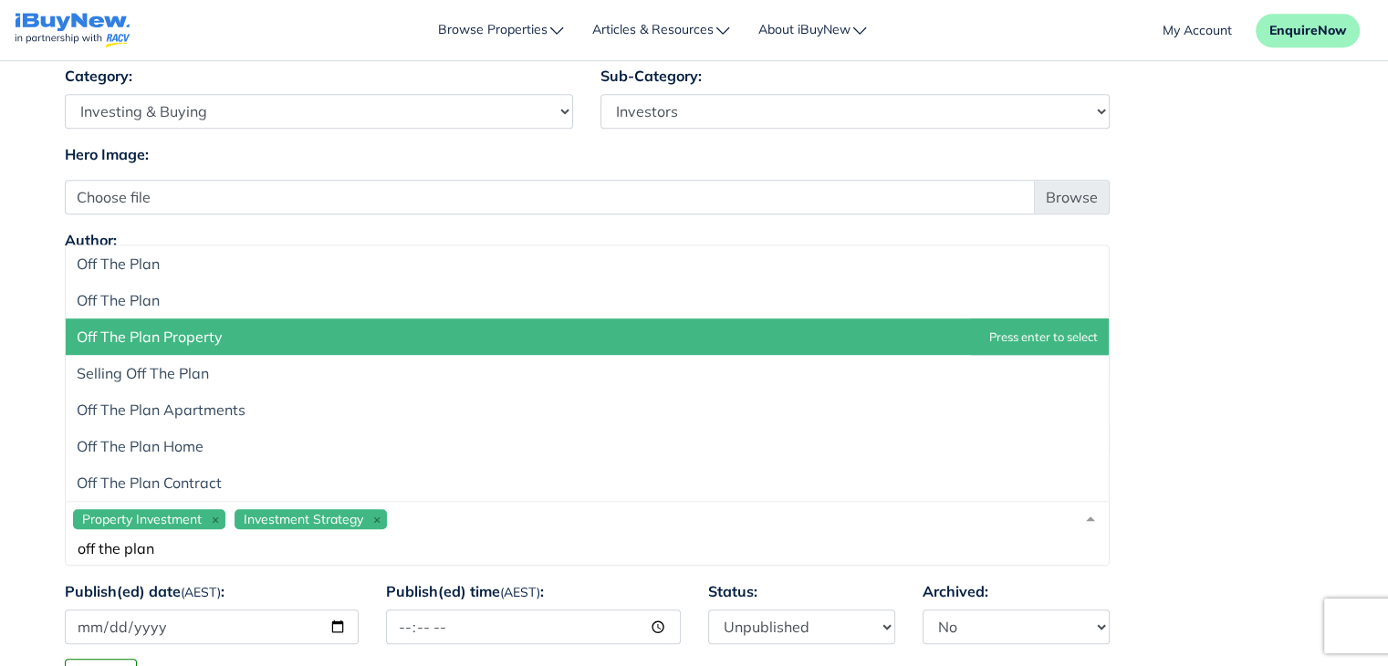
click at [429, 340] on span "Off The Plan Property" at bounding box center [587, 337] width 1043 height 37
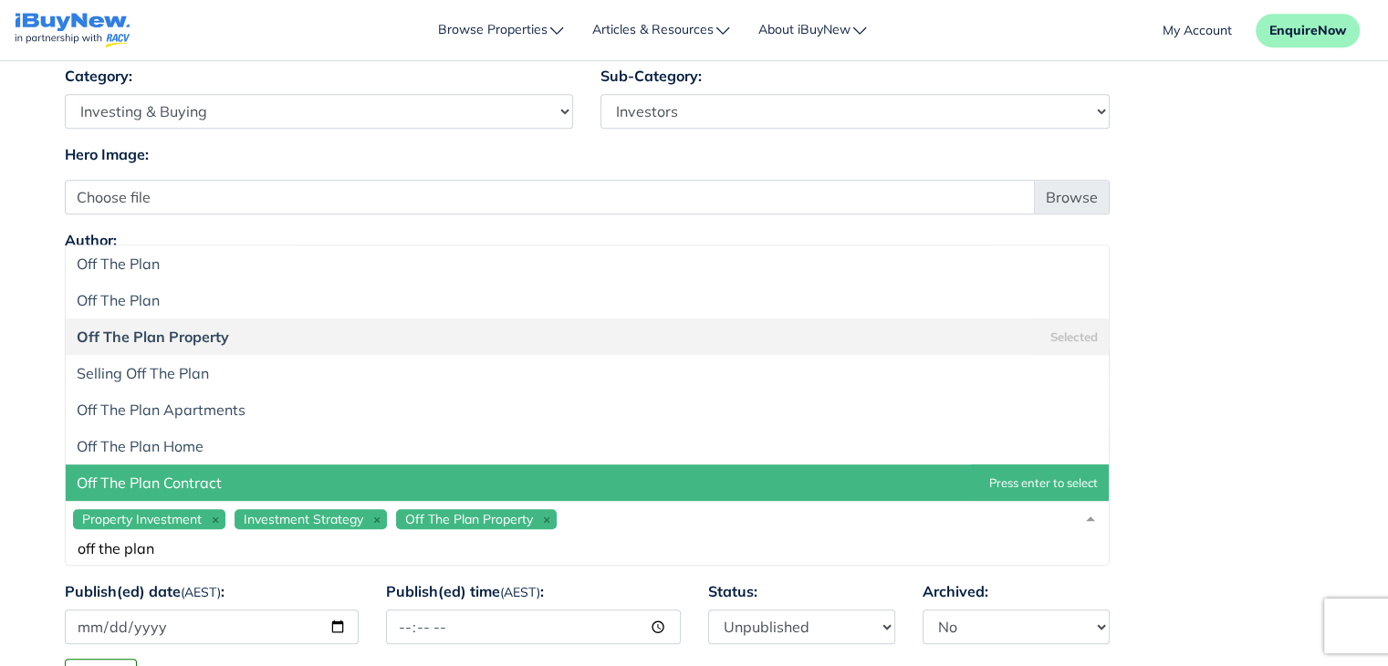
click at [654, 549] on input "off the plan" at bounding box center [572, 548] width 999 height 18
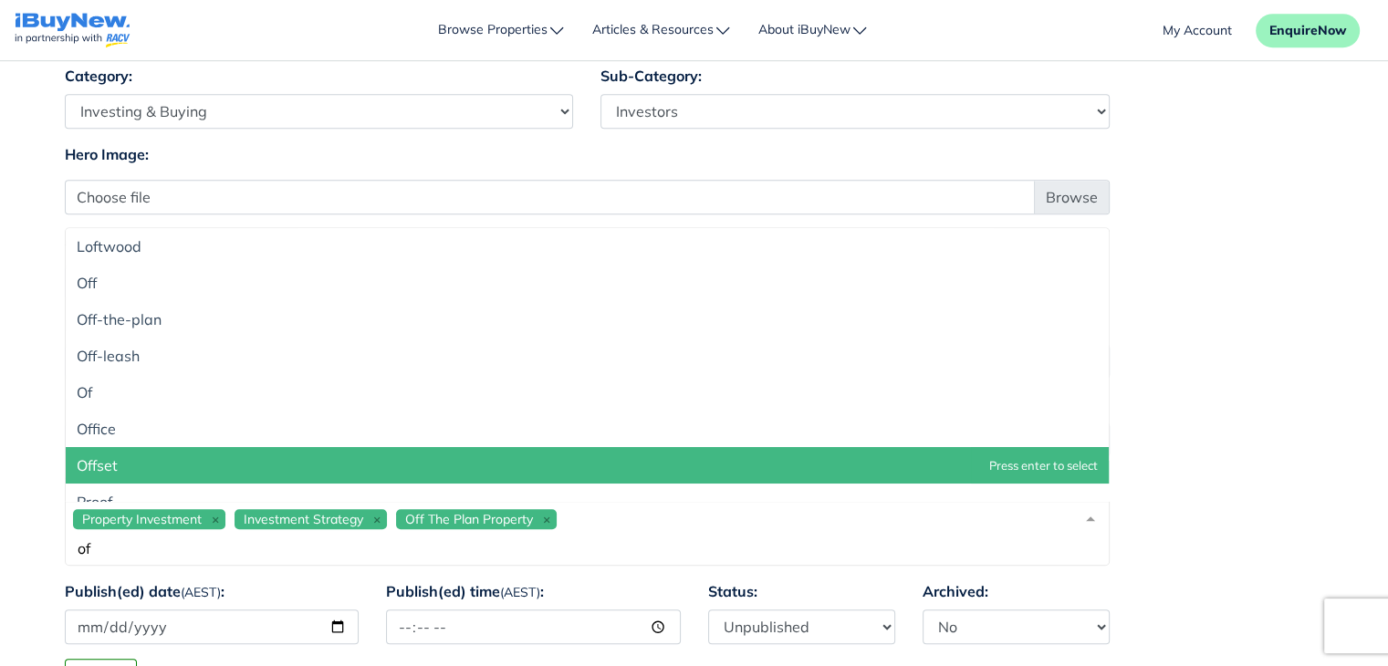
type input "o"
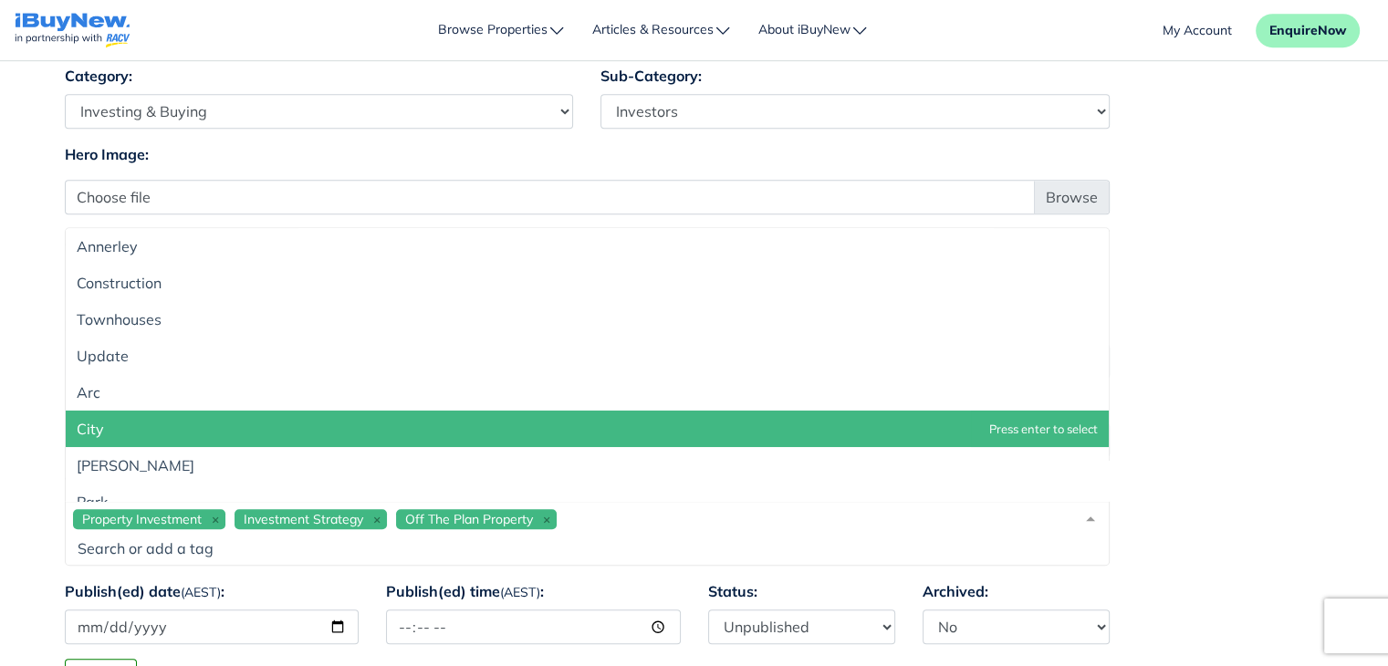
click at [600, 515] on div "Property Investment Investment Strategy Off The Plan Property" at bounding box center [587, 533] width 1045 height 65
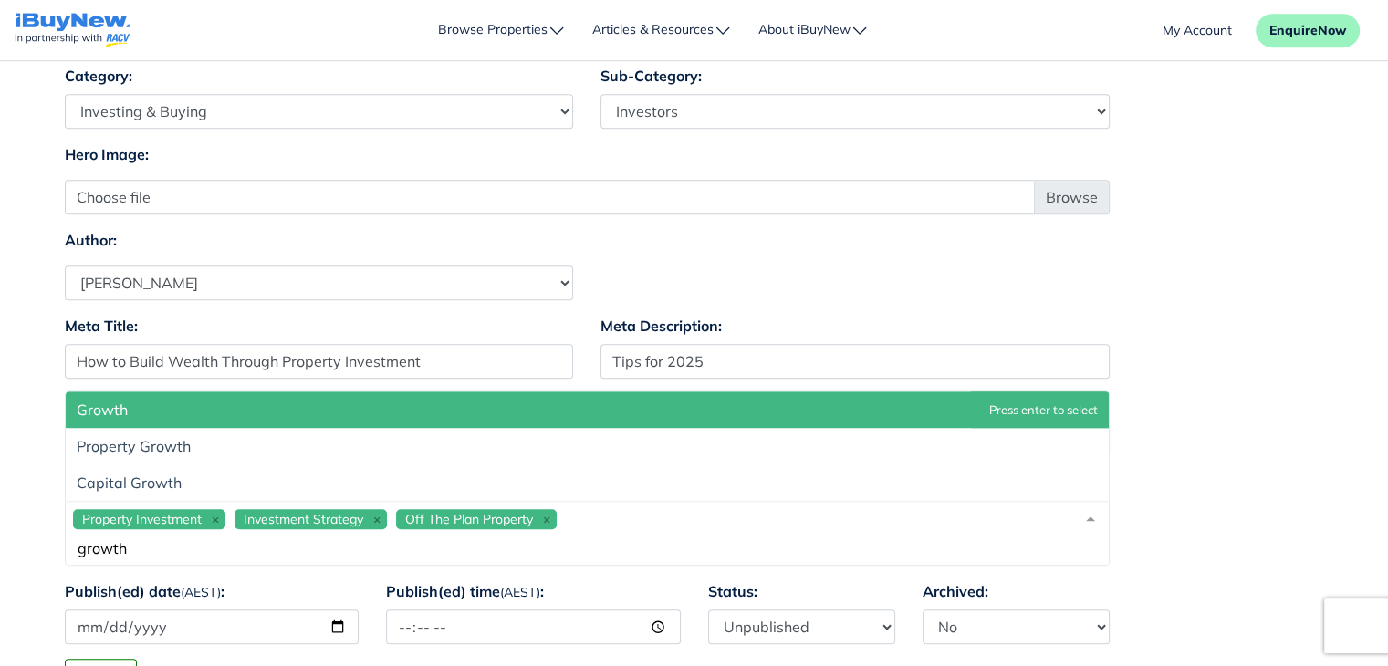
click at [612, 518] on div "Property Investment Investment Strategy Off The Plan Property growth" at bounding box center [587, 533] width 1045 height 65
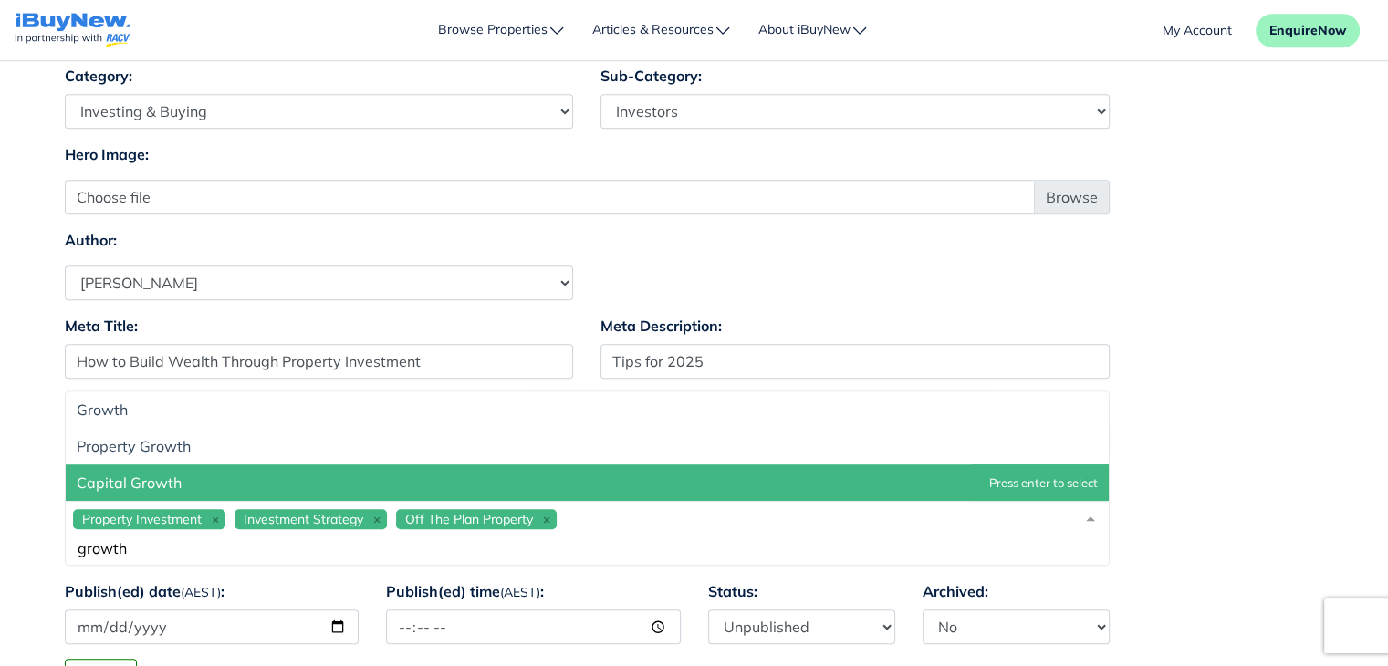
click at [947, 473] on span "Capital Growth" at bounding box center [587, 483] width 1043 height 37
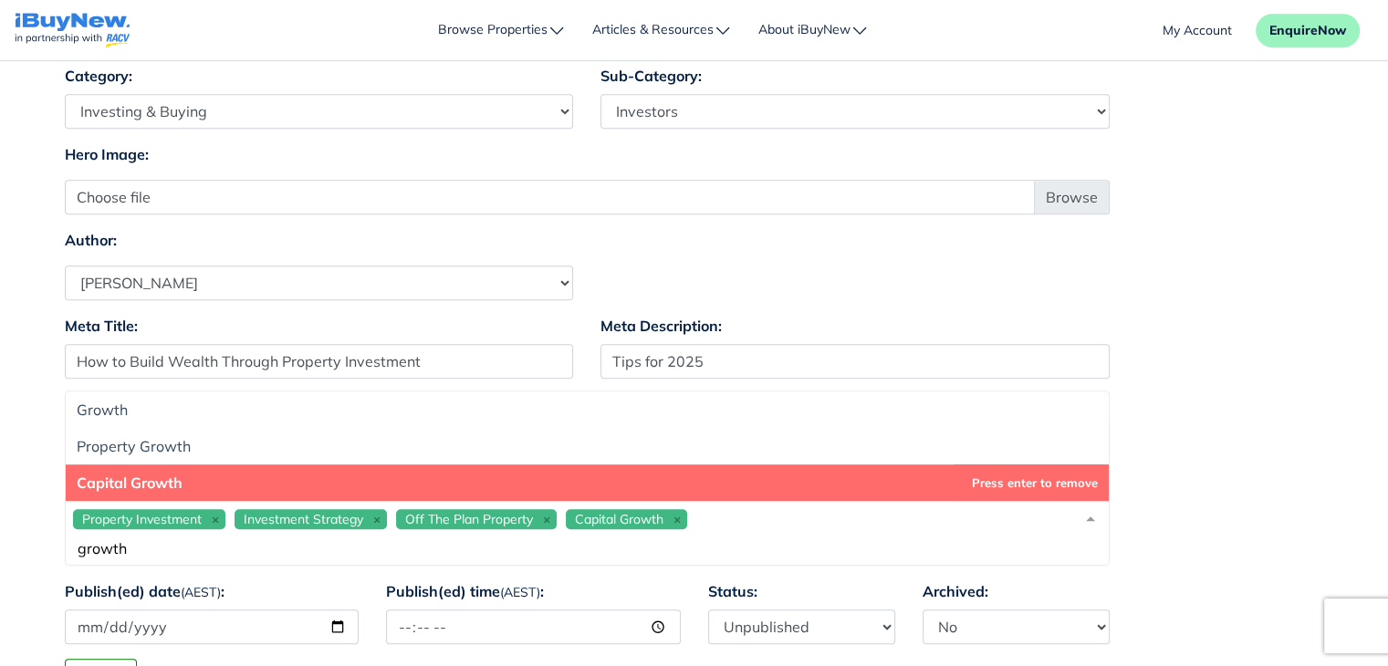
click at [576, 552] on input "growth" at bounding box center [572, 548] width 999 height 18
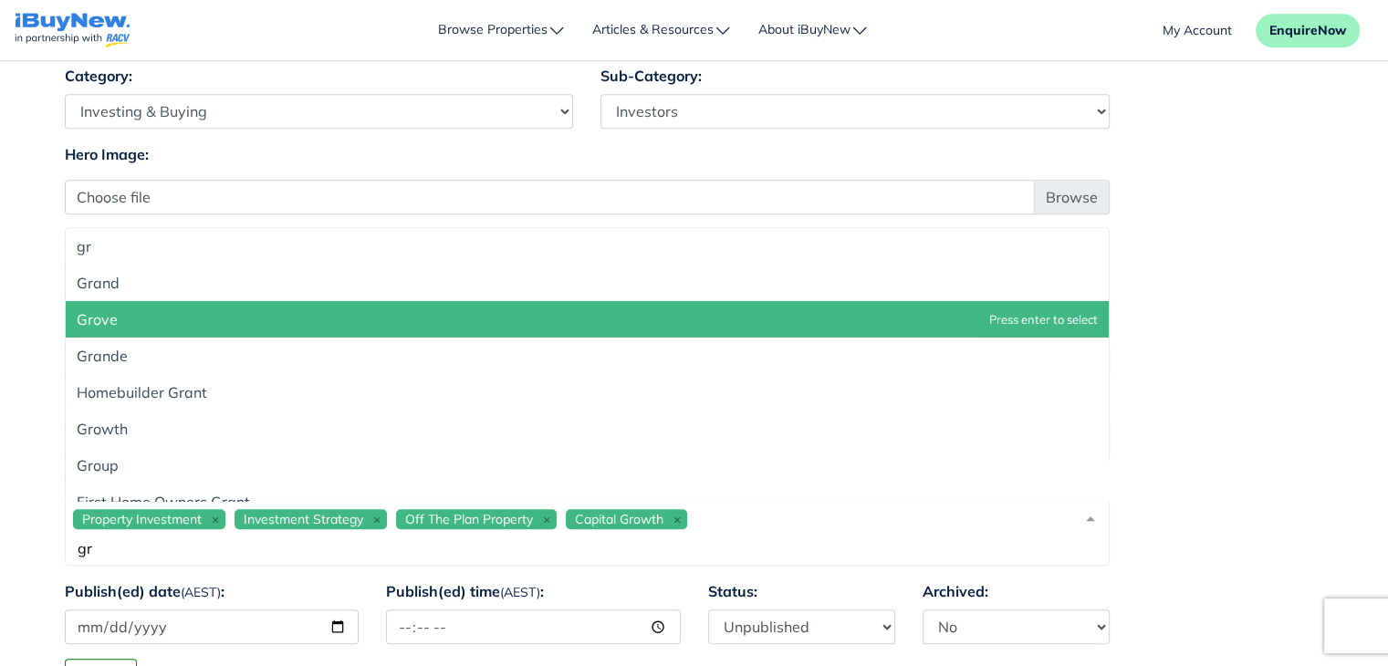
type input "g"
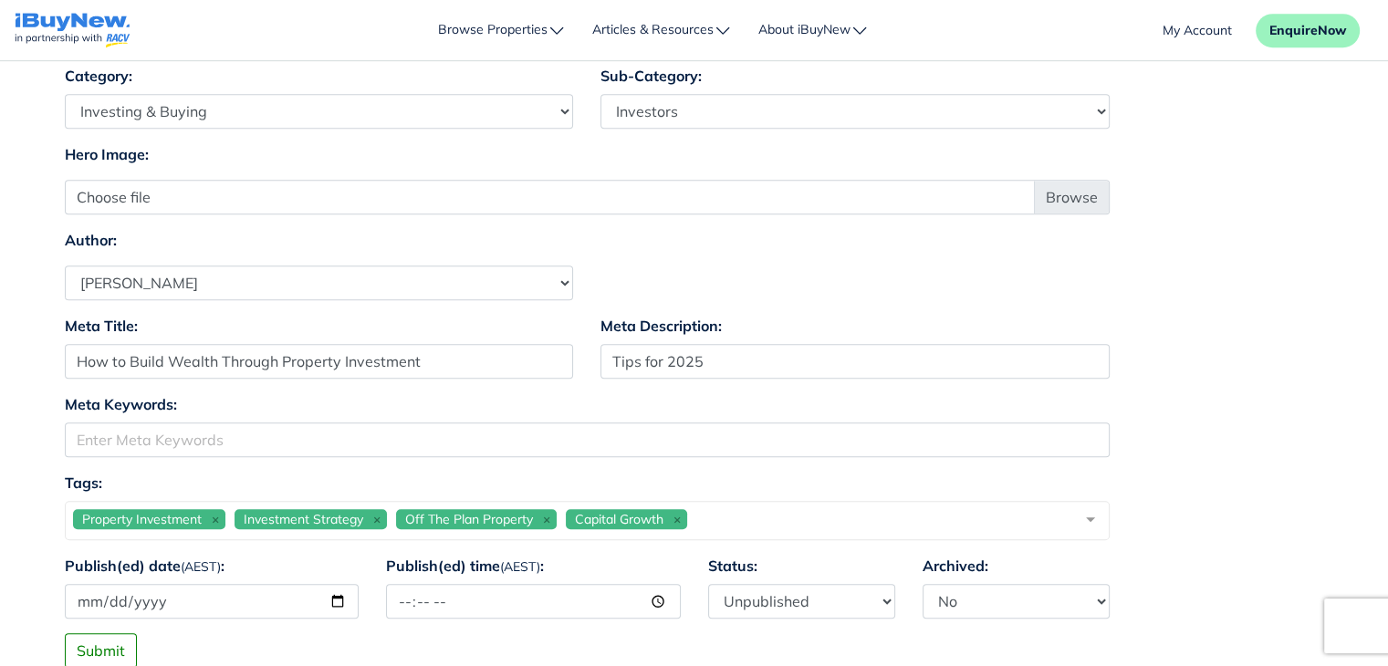
click at [780, 516] on div "Property Investment Investment Strategy Off The Plan Property Capital Growth" at bounding box center [587, 520] width 1045 height 39
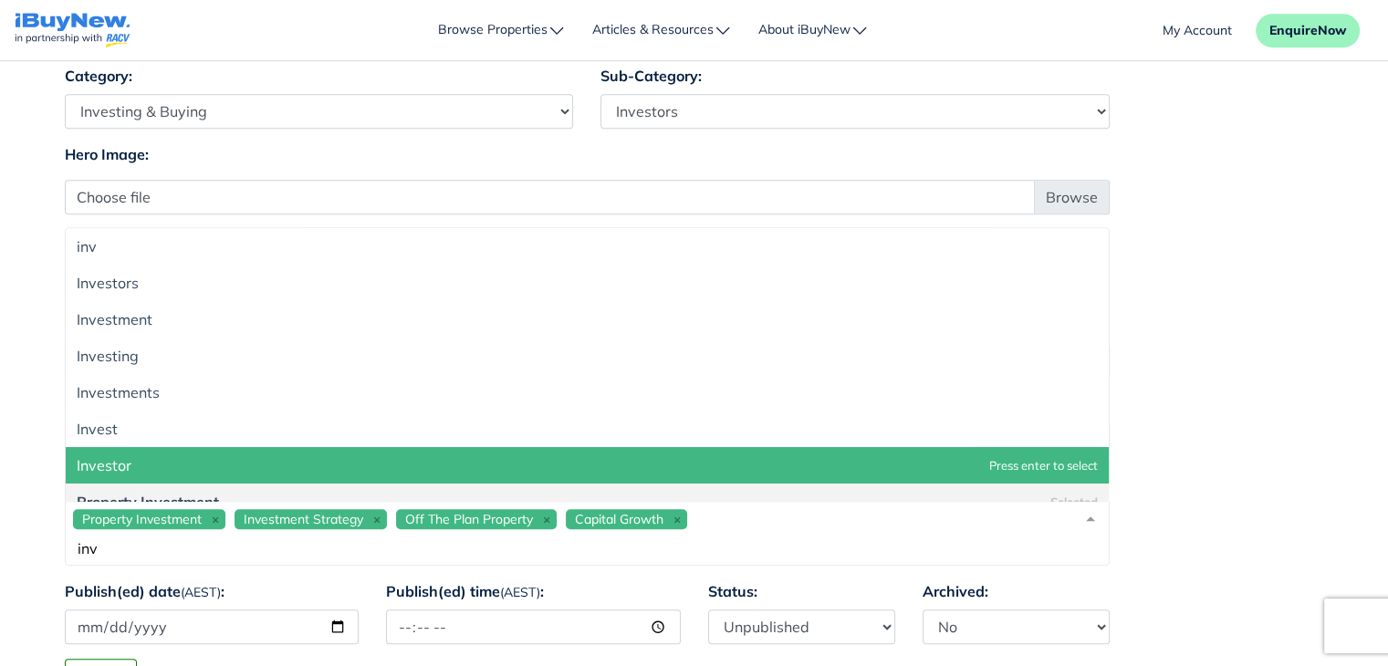
click at [635, 468] on span "Investor" at bounding box center [587, 465] width 1043 height 37
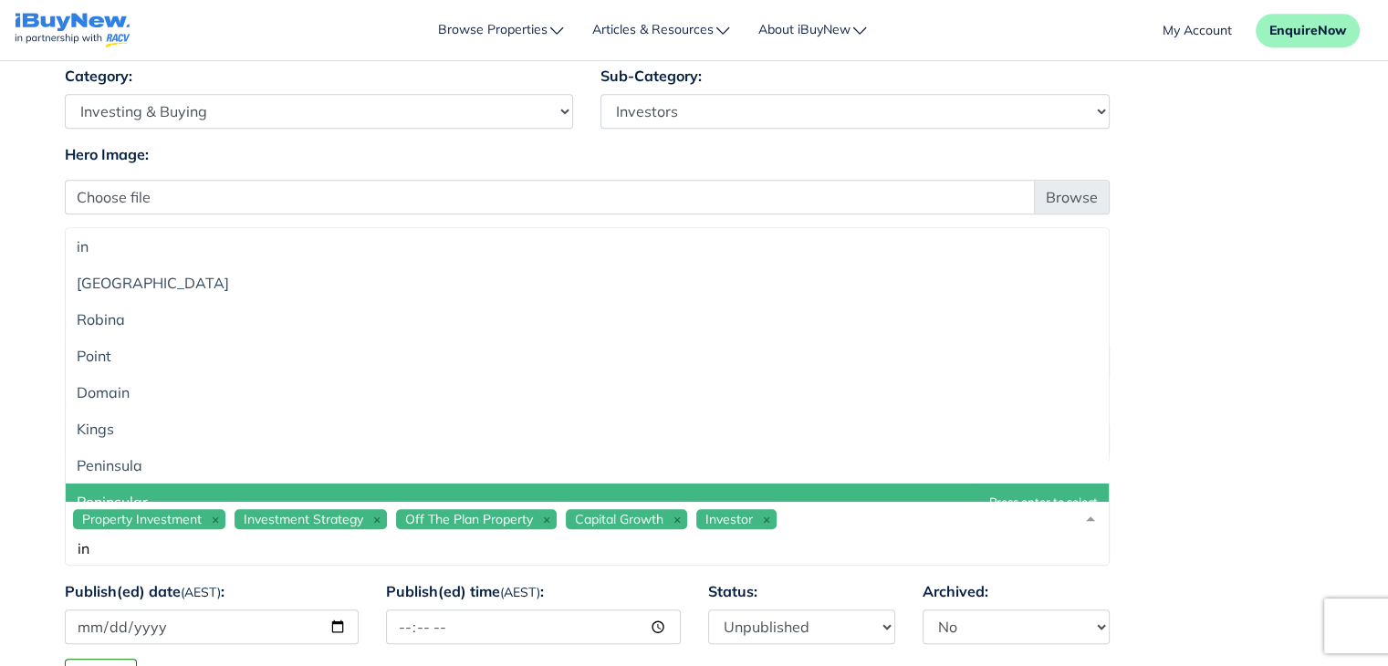
type input "i"
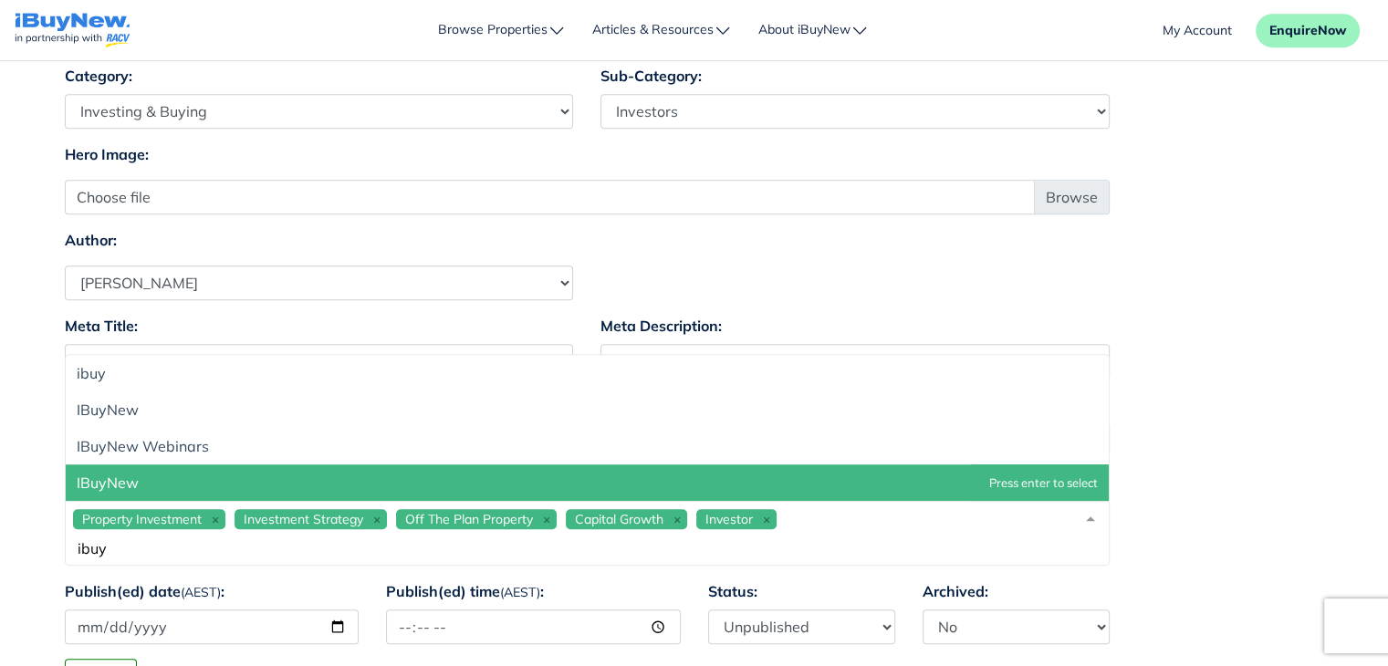
click at [758, 471] on span "IBuyNew" at bounding box center [587, 483] width 1043 height 37
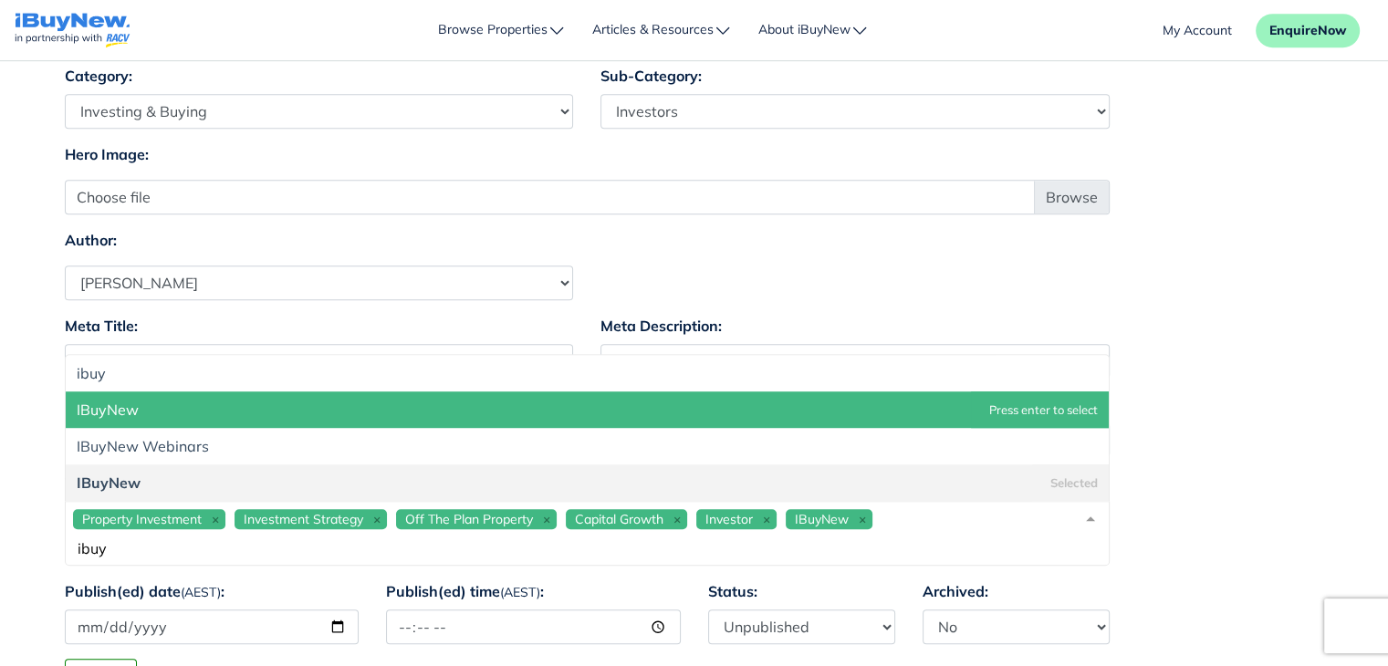
click at [928, 522] on div "Property Investment Investment Strategy Off The Plan Property Capital Growth In…" at bounding box center [587, 533] width 1045 height 65
type input "i"
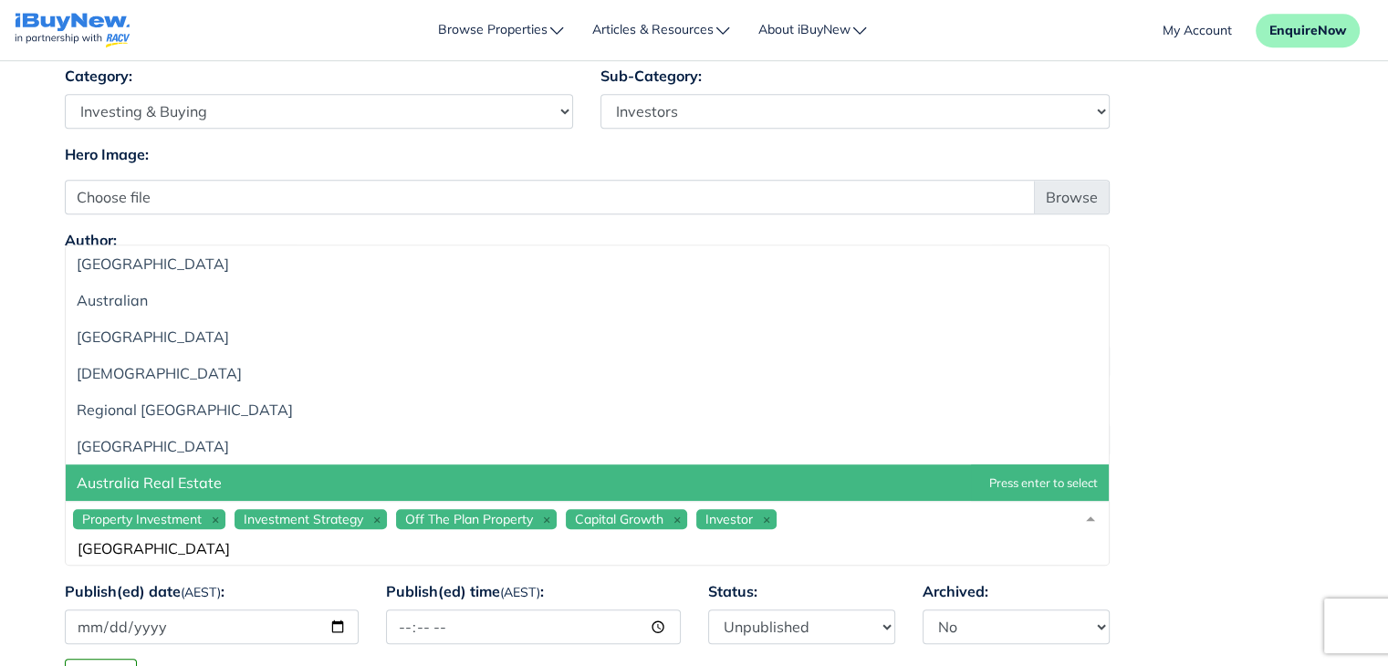
click at [848, 469] on span "Australia Real Estate" at bounding box center [587, 483] width 1043 height 37
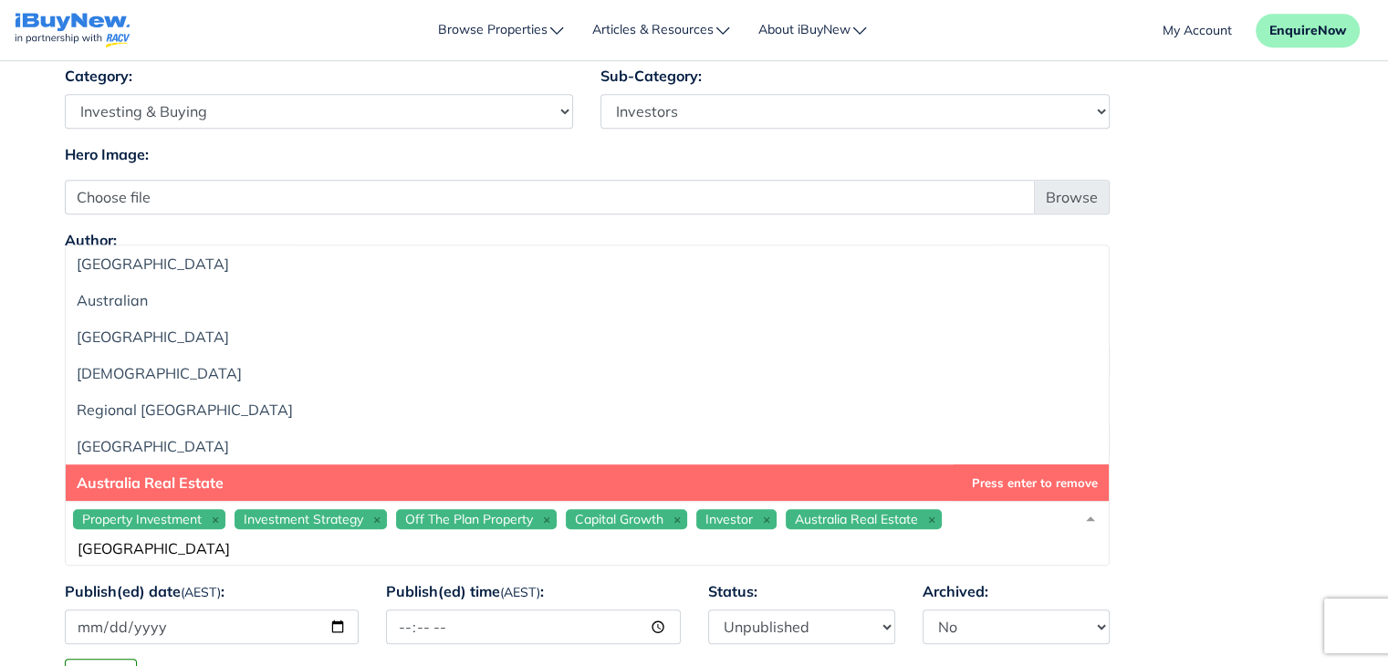
click at [990, 541] on input "australia" at bounding box center [572, 548] width 999 height 18
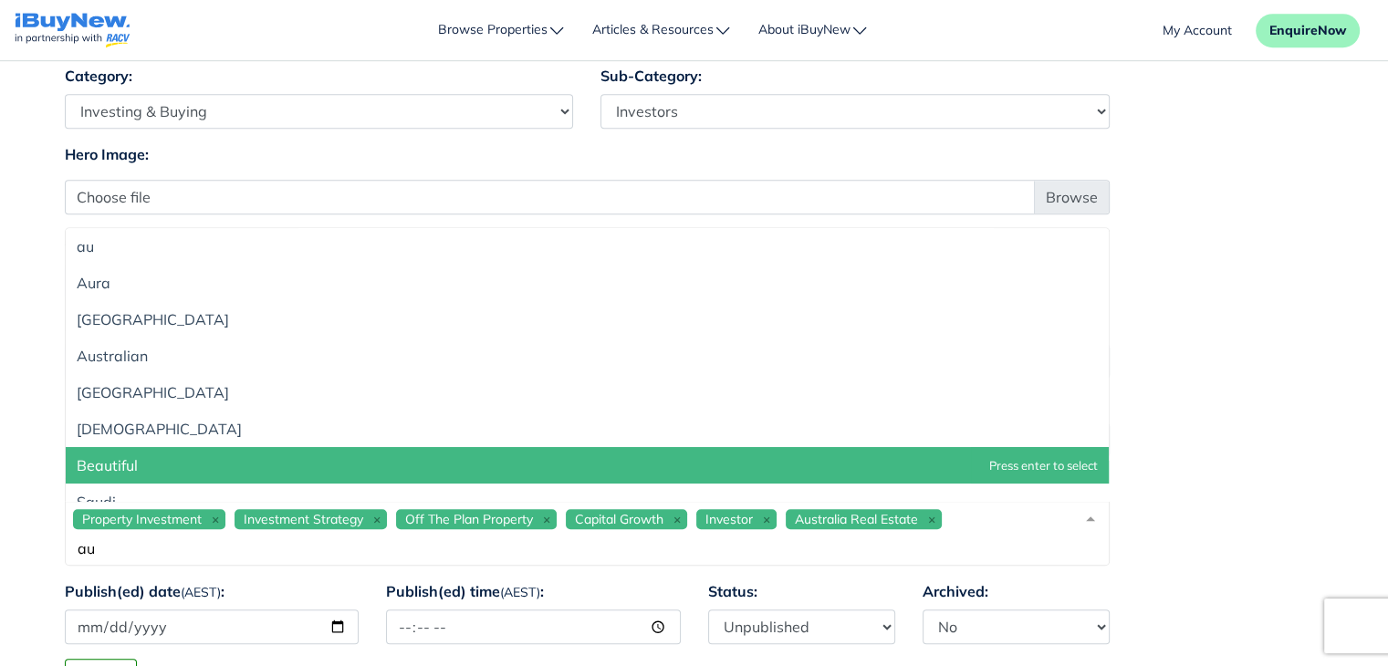
type input "a"
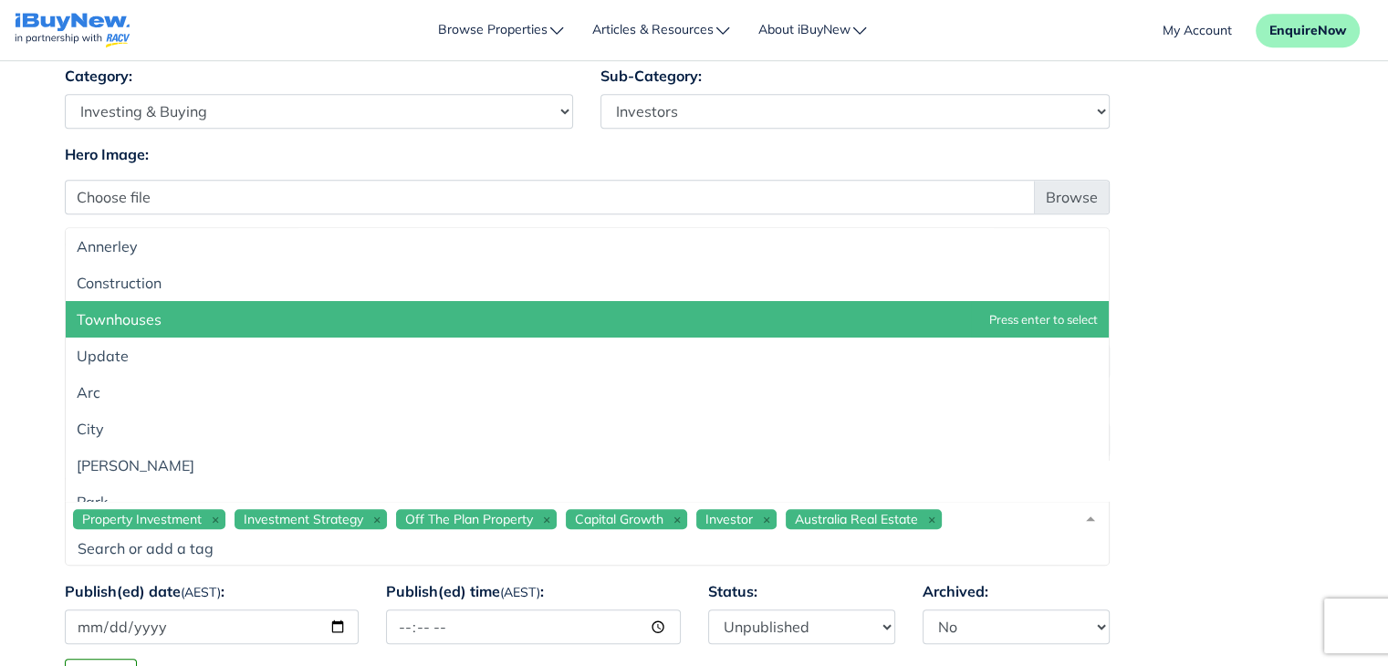
click at [1000, 518] on div "Property Investment Investment Strategy Off The Plan Property Capital Growth In…" at bounding box center [587, 533] width 1045 height 65
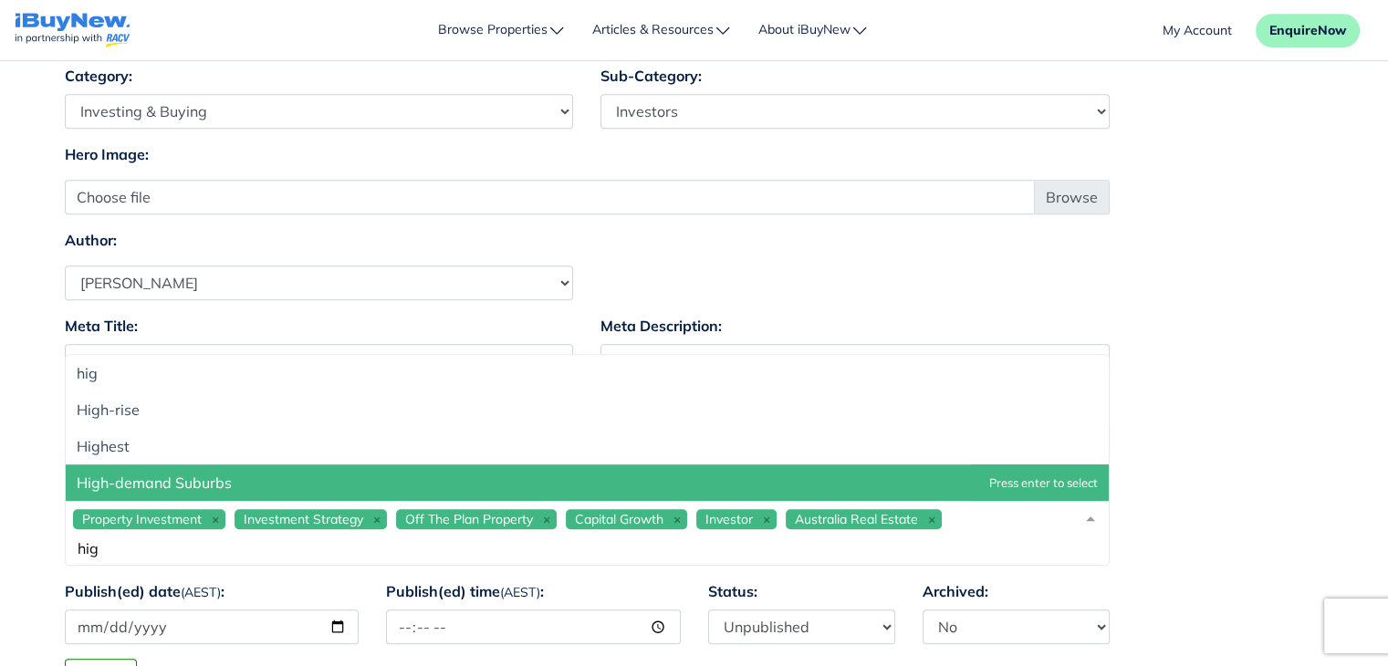
click at [905, 479] on span "High-demand Suburbs" at bounding box center [587, 483] width 1043 height 37
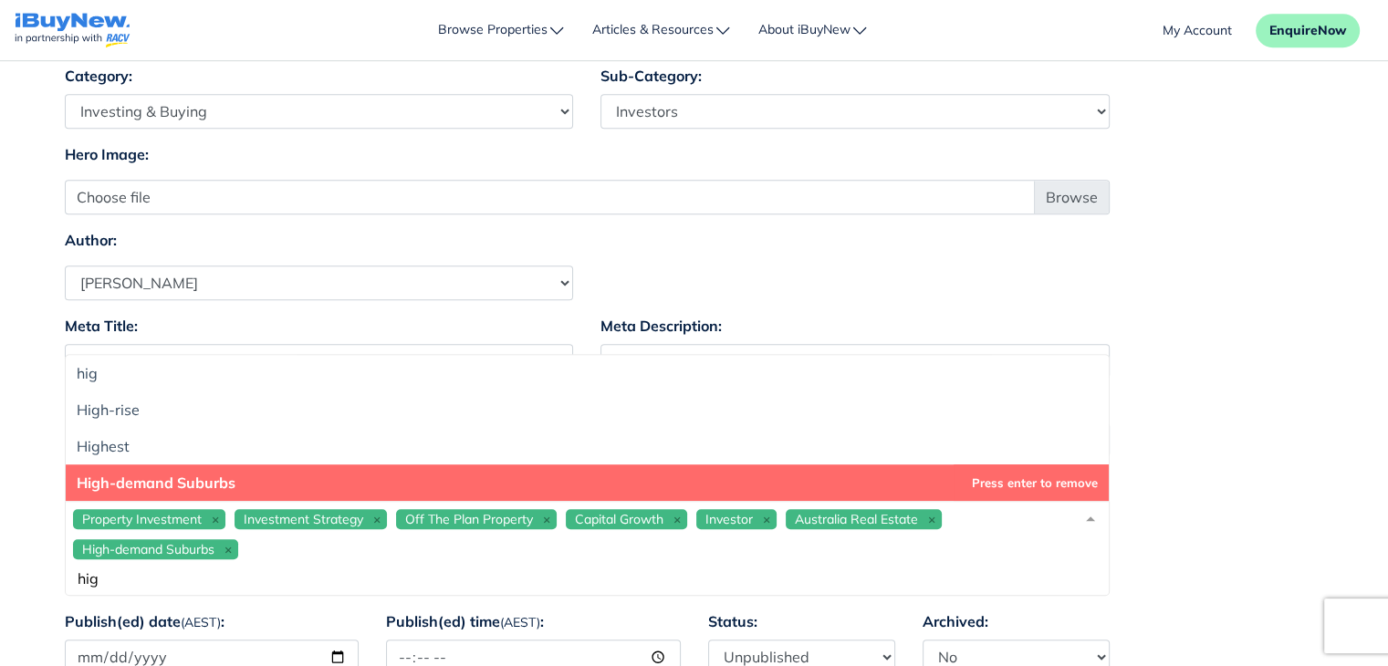
click at [508, 581] on input "hig" at bounding box center [572, 579] width 999 height 18
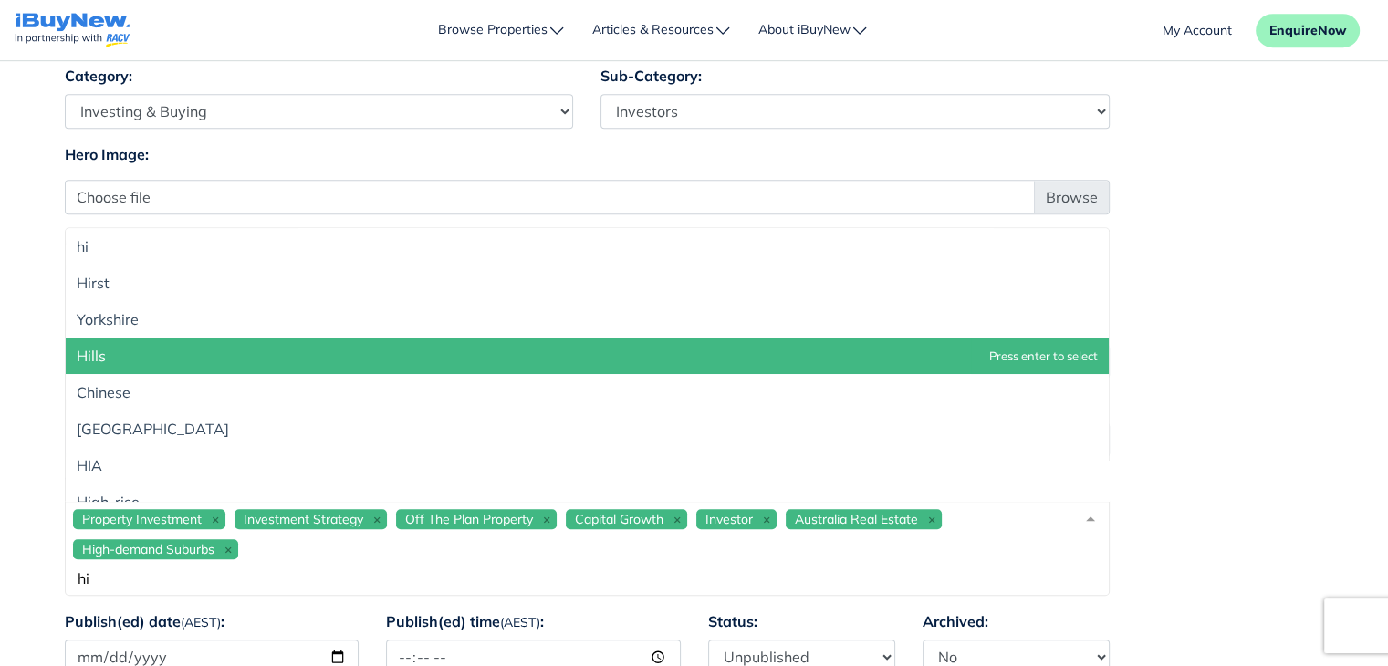
type input "h"
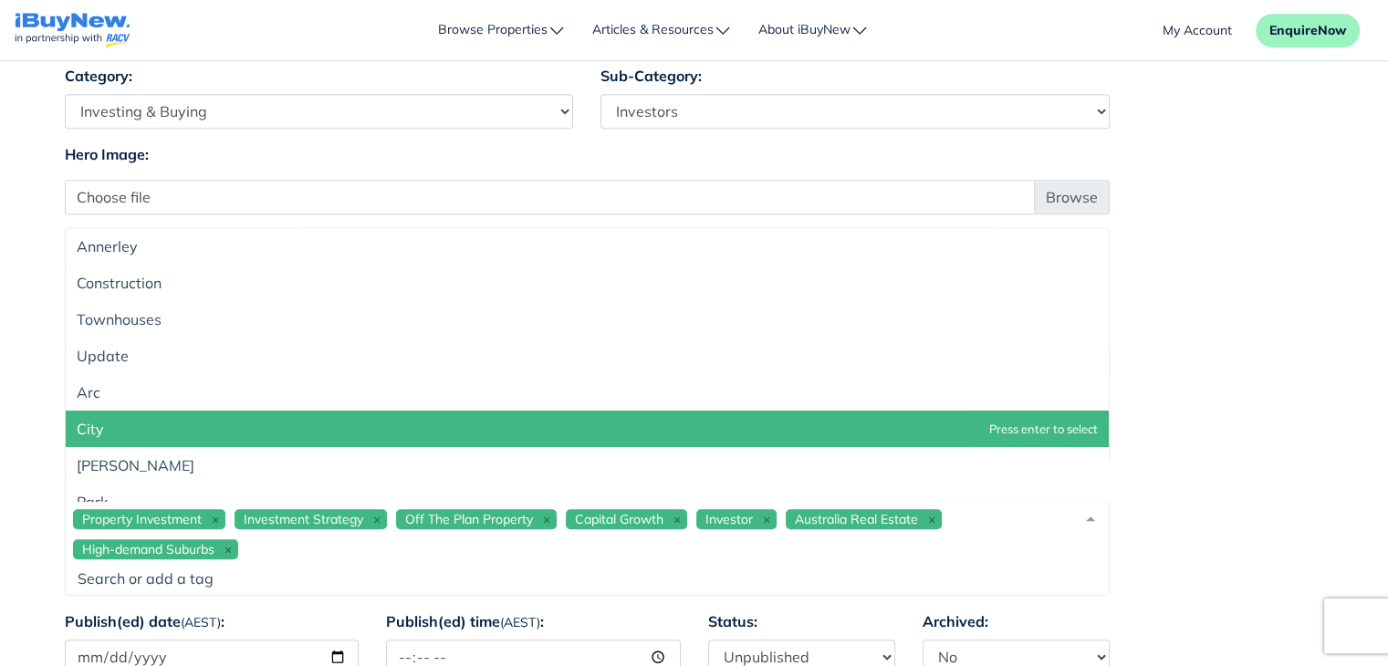
click at [1179, 368] on div "Meta Title: How to Build Wealth Through Property Investment Meta Description: T…" at bounding box center [694, 354] width 1287 height 78
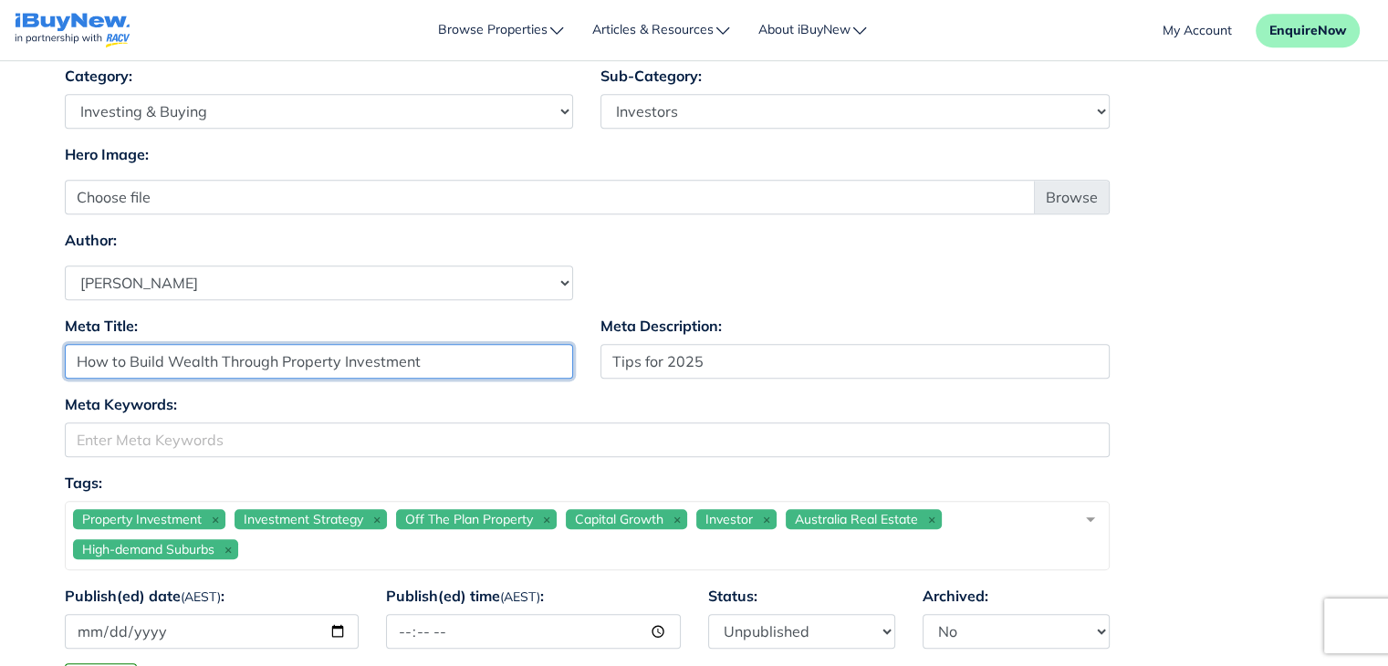
drag, startPoint x: 131, startPoint y: 361, endPoint x: 212, endPoint y: 357, distance: 80.4
click at [212, 357] on input "How to Build Wealth Through Property Investment" at bounding box center [319, 361] width 509 height 35
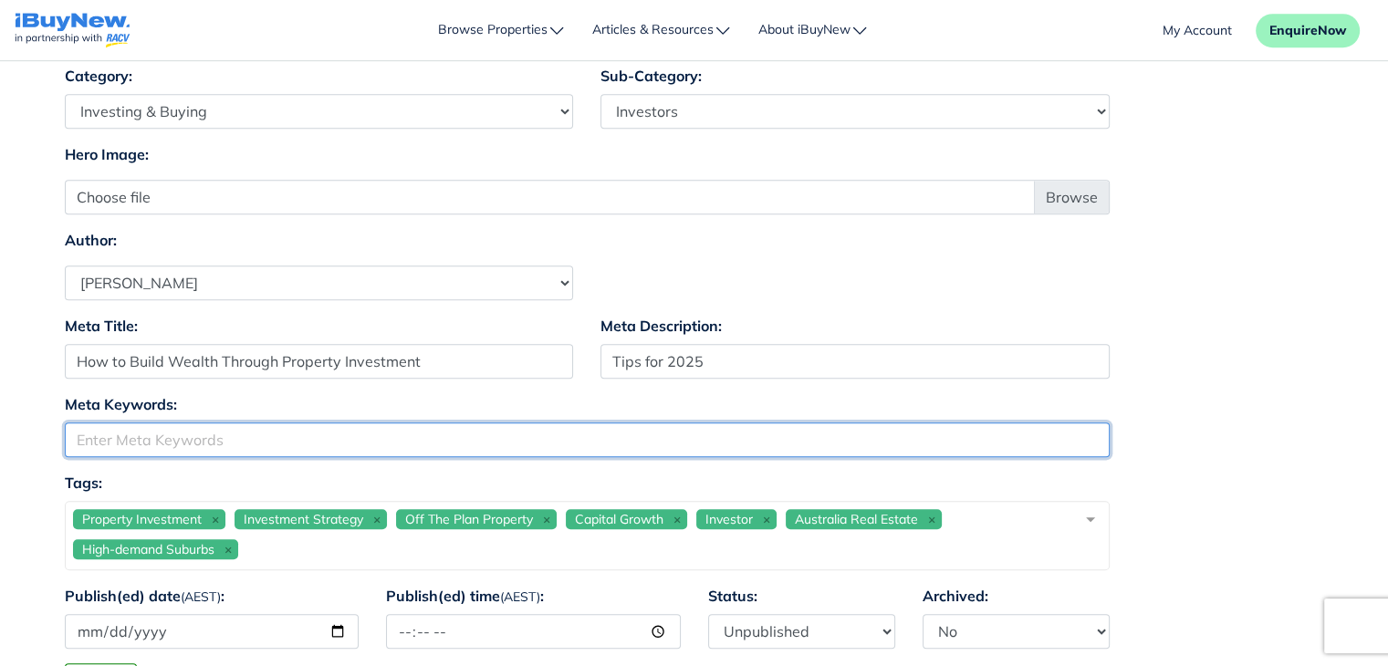
click at [209, 441] on input "Meta Keywords:" at bounding box center [587, 440] width 1045 height 35
paste input "Build Wealth"
type input "Build Wealth"
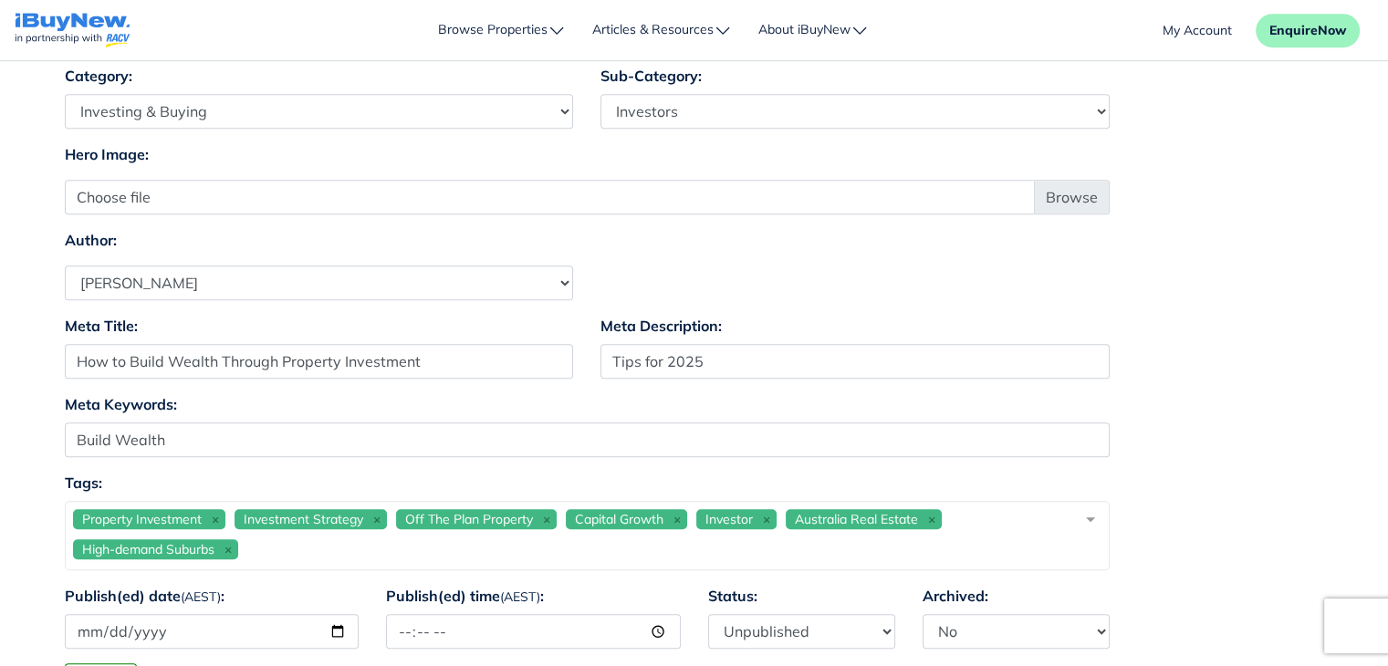
click at [494, 229] on div "Author: Select Author Andrew Ladd Ava Markland Claire Almond Craig Jervis Danie…" at bounding box center [319, 264] width 537 height 71
click at [1216, 386] on div "Meta Title: How to Build Wealth Through Property Investment Meta Description: T…" at bounding box center [694, 354] width 1287 height 78
click at [1269, 389] on div "Meta Title: How to Build Wealth Through Property Investment Meta Description: T…" at bounding box center [694, 354] width 1287 height 78
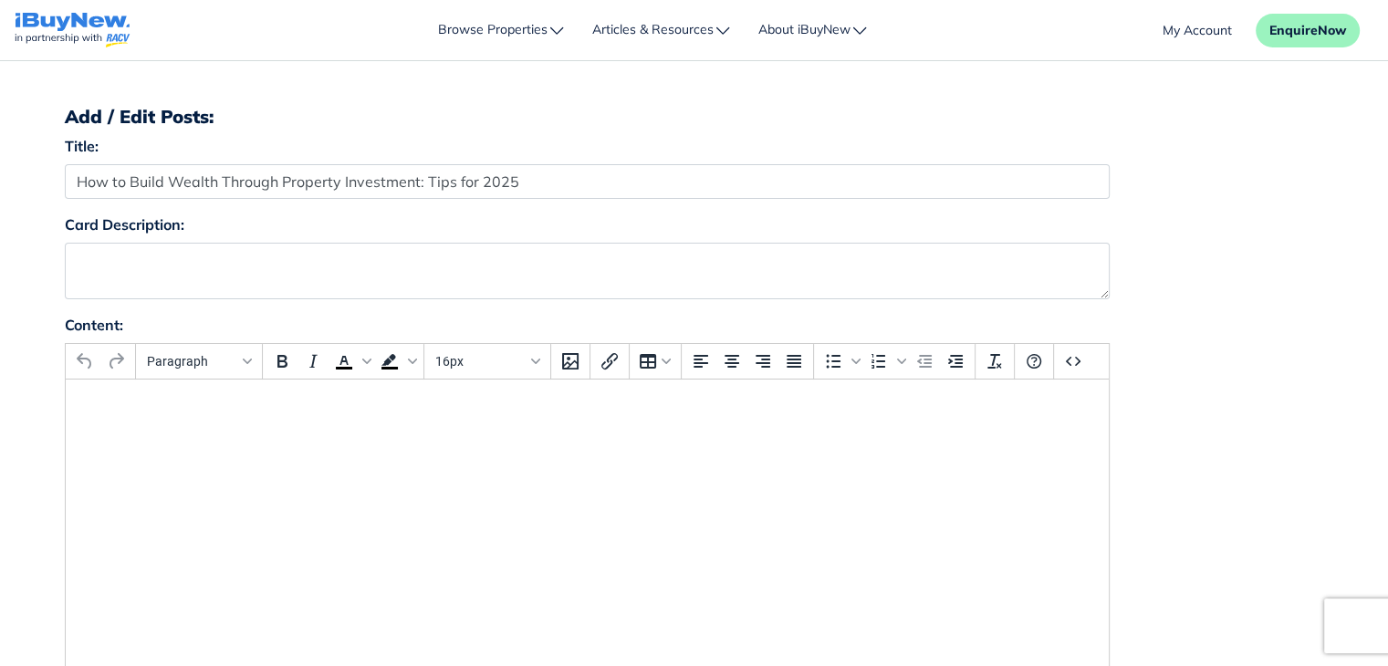
scroll to position [77, 0]
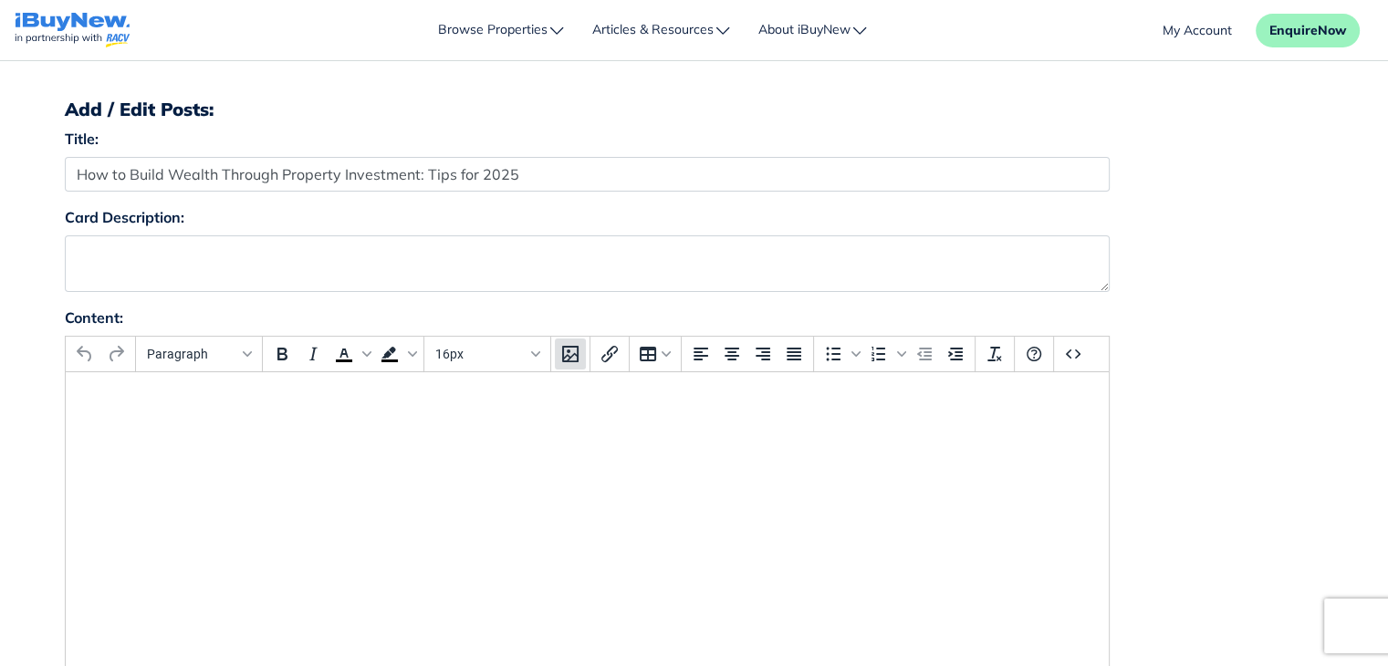
click at [563, 353] on icon "Insert/edit image" at bounding box center [571, 354] width 22 height 22
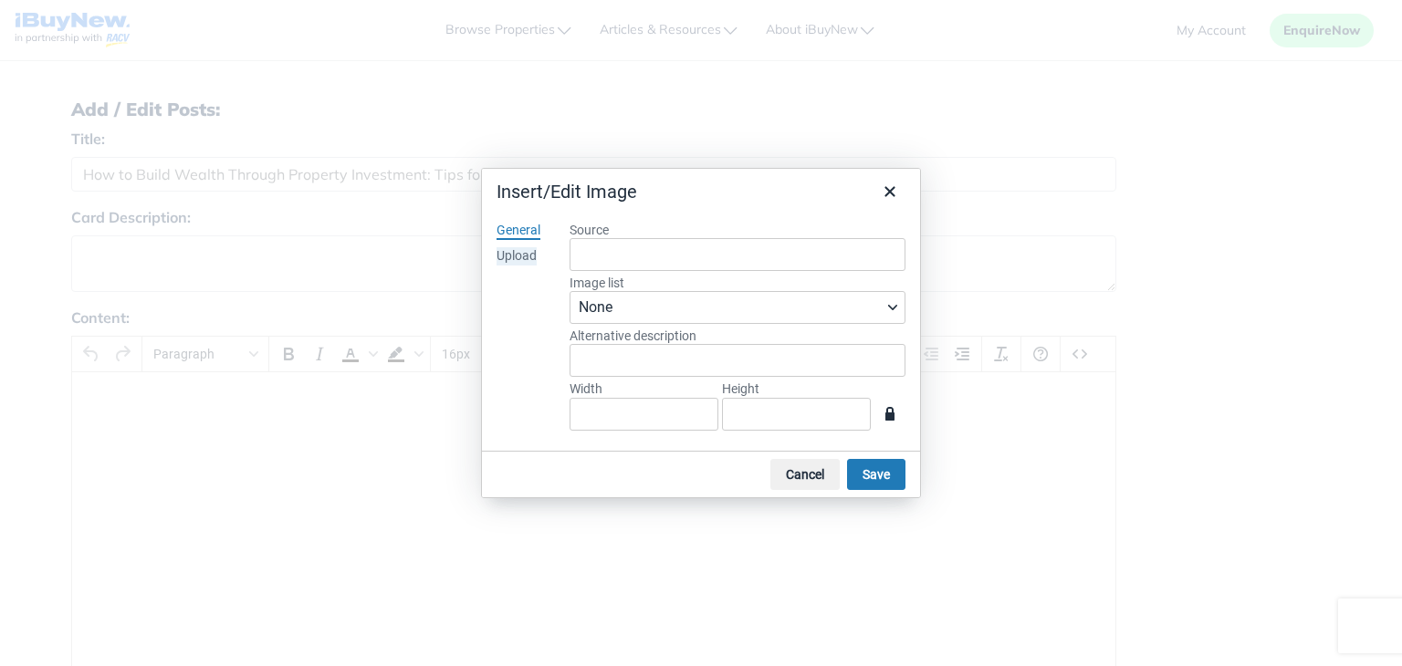
click at [527, 256] on div "Upload" at bounding box center [517, 256] width 40 height 18
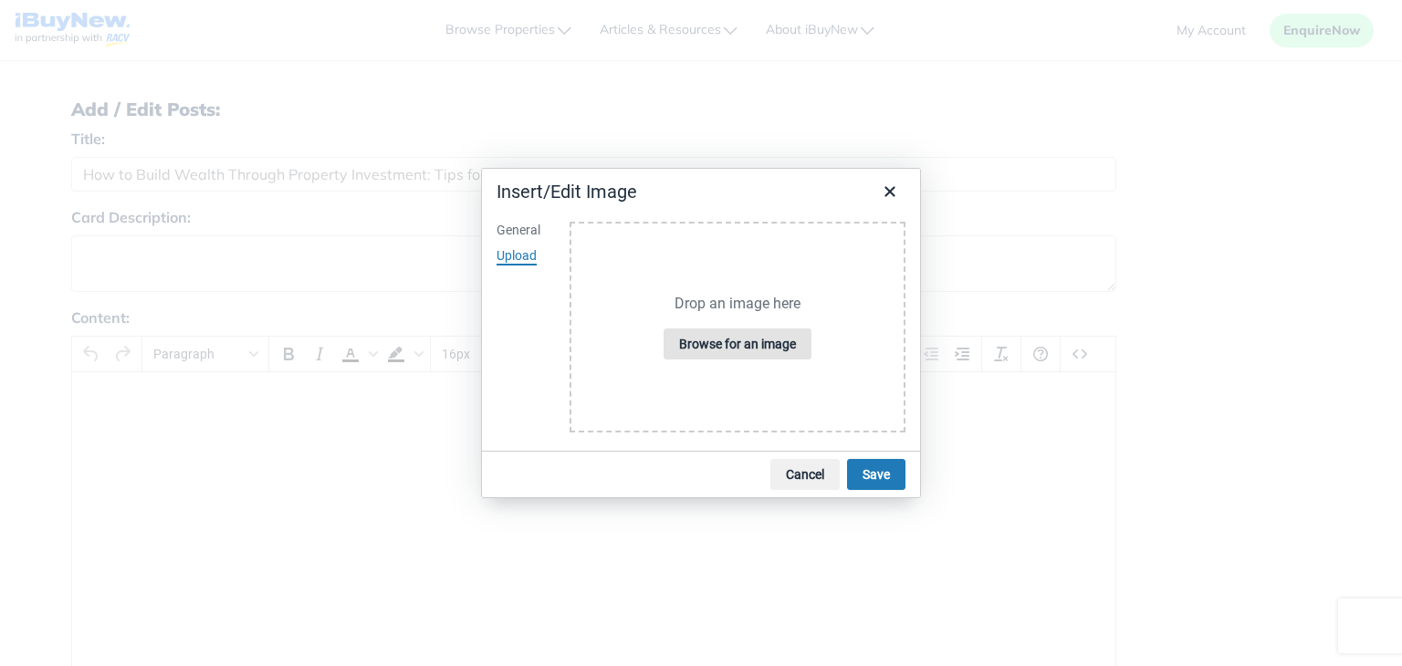
click at [741, 341] on button "Browse for an image" at bounding box center [738, 344] width 148 height 31
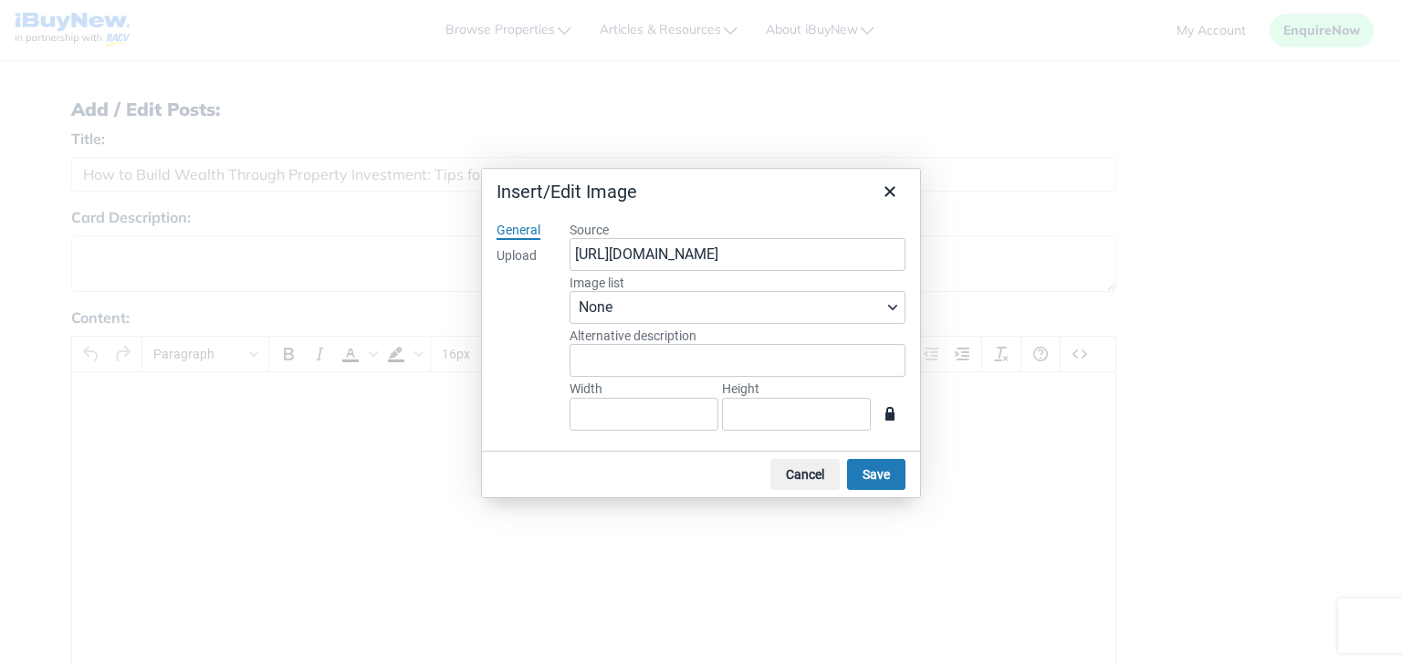
type input "225"
click at [529, 260] on div "Upload" at bounding box center [517, 256] width 40 height 18
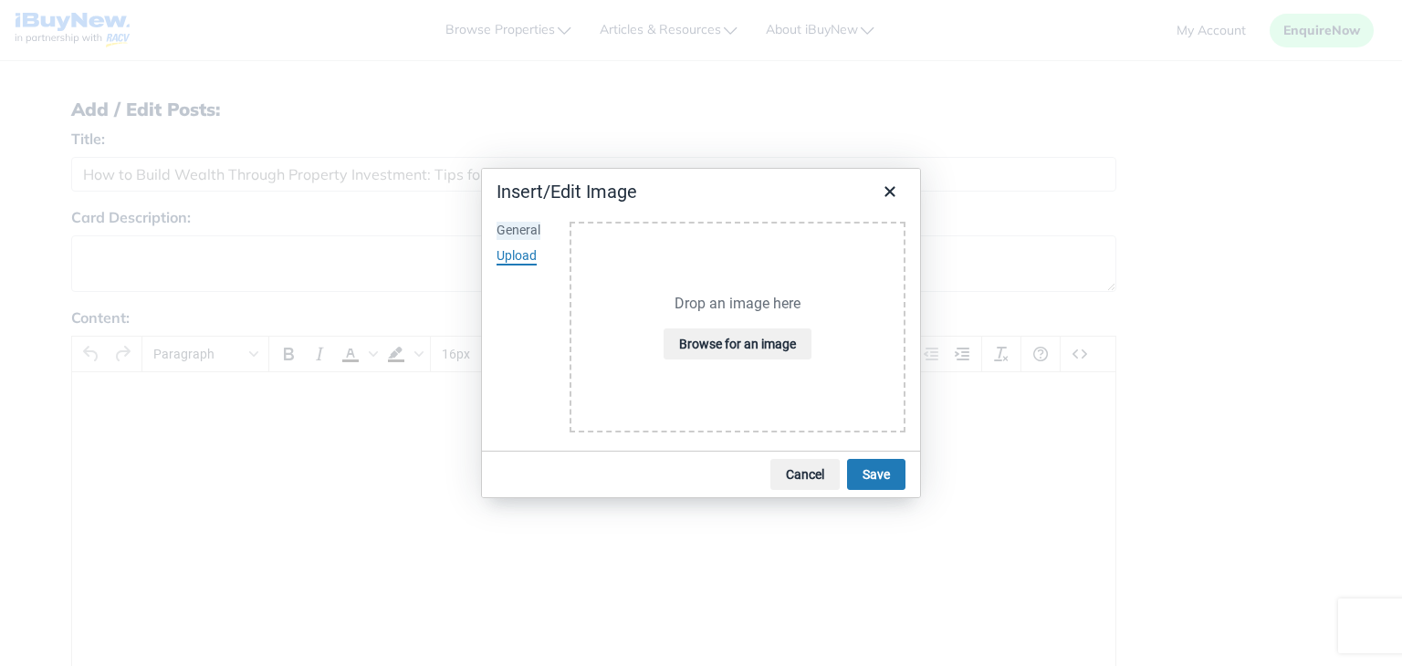
click at [522, 230] on div "General" at bounding box center [519, 231] width 44 height 18
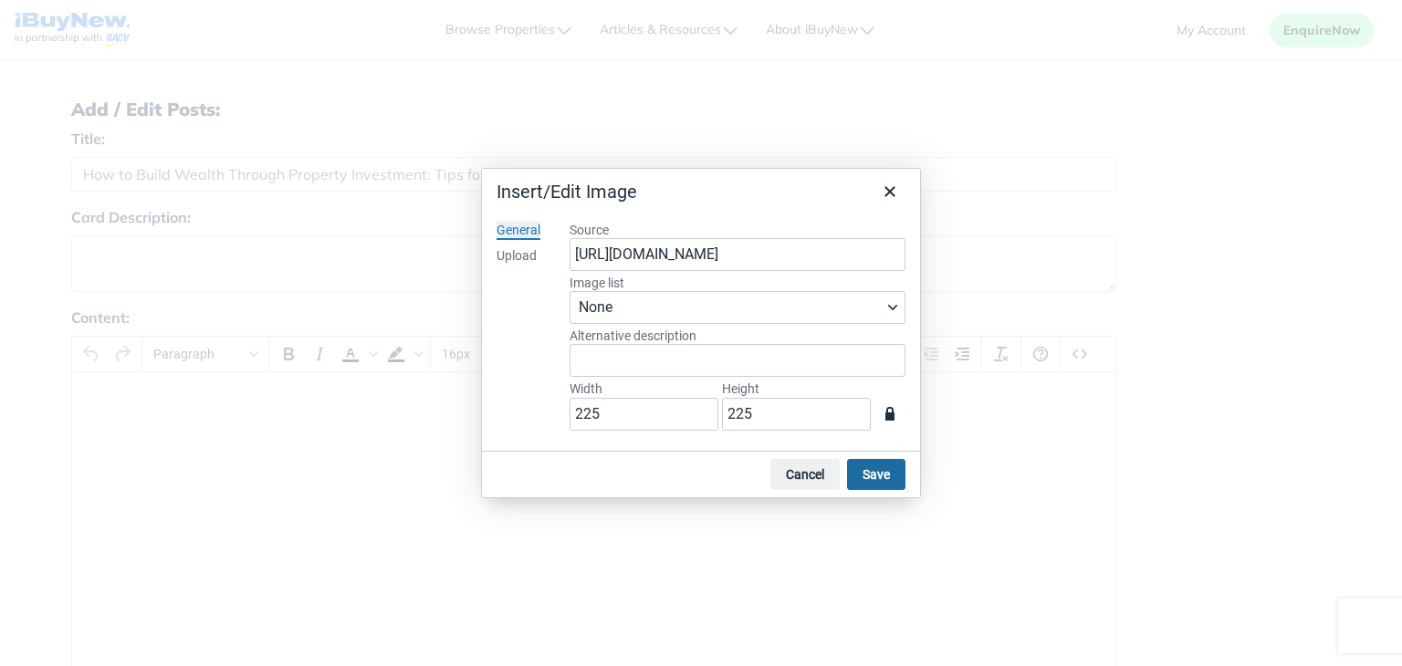
click at [878, 473] on button "Save" at bounding box center [876, 474] width 58 height 31
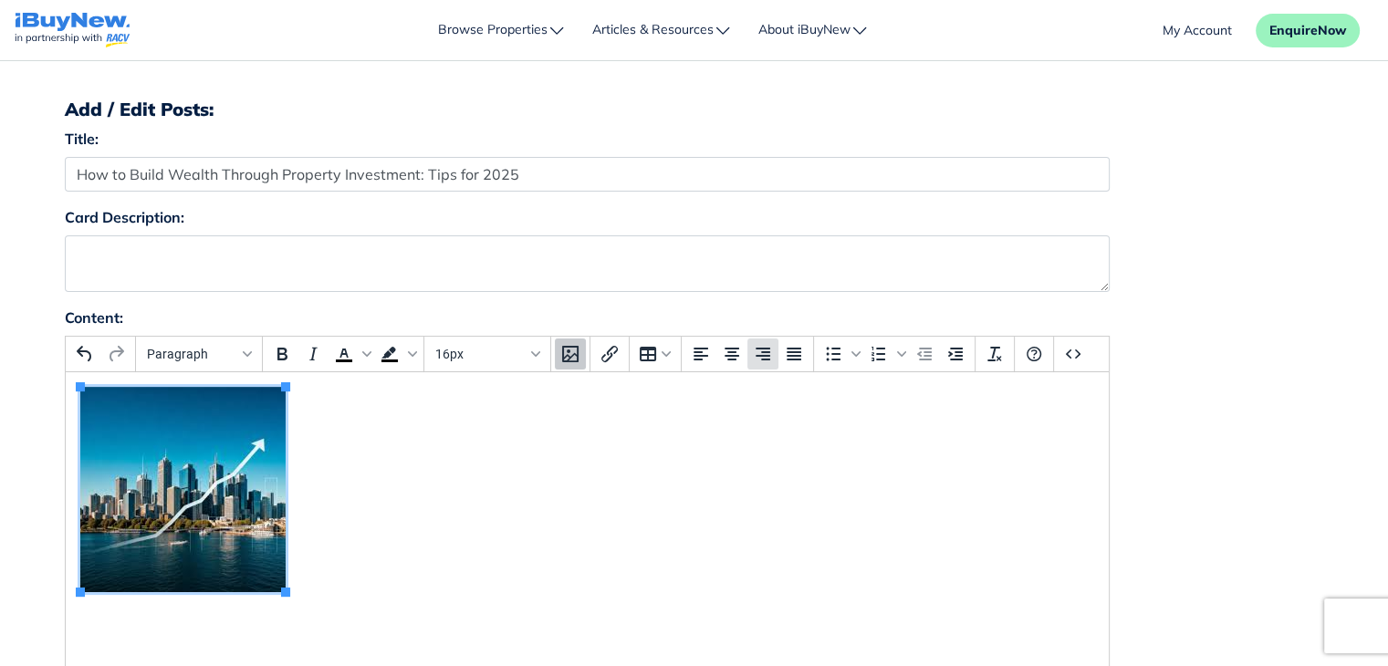
click at [764, 351] on icon "Align right" at bounding box center [763, 354] width 22 height 22
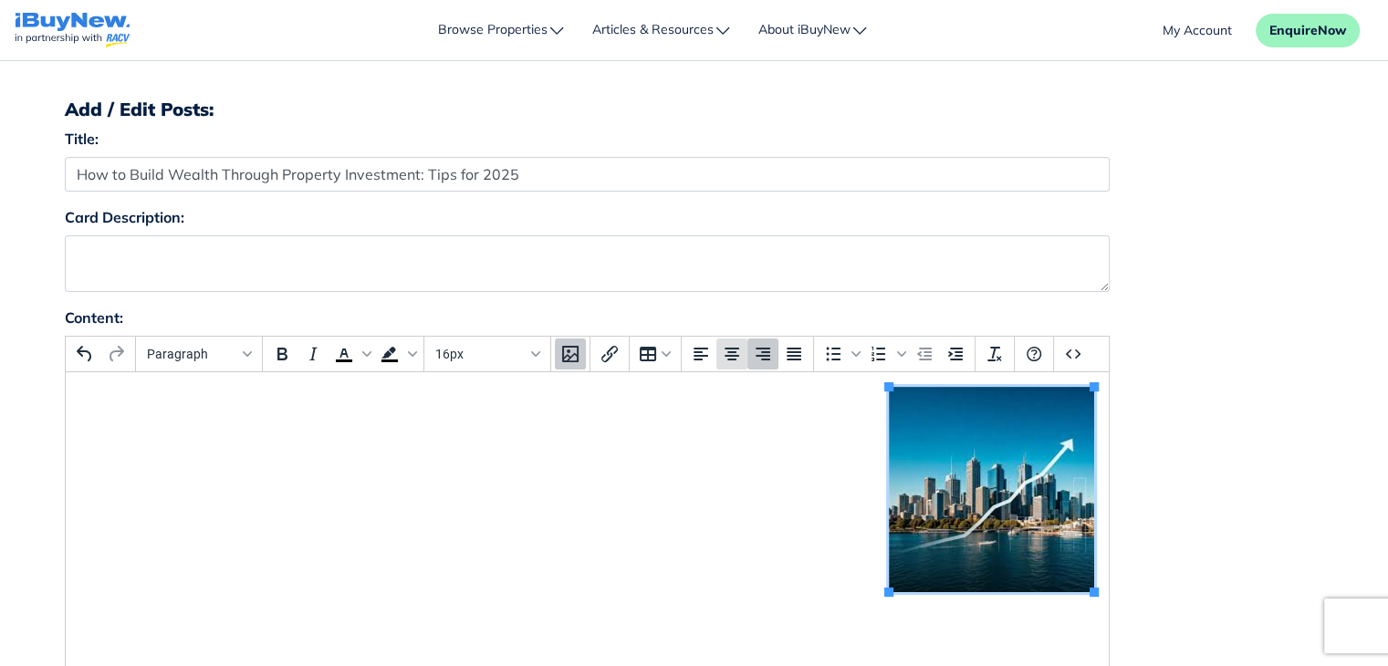
click at [733, 351] on icon "Align center" at bounding box center [732, 354] width 22 height 22
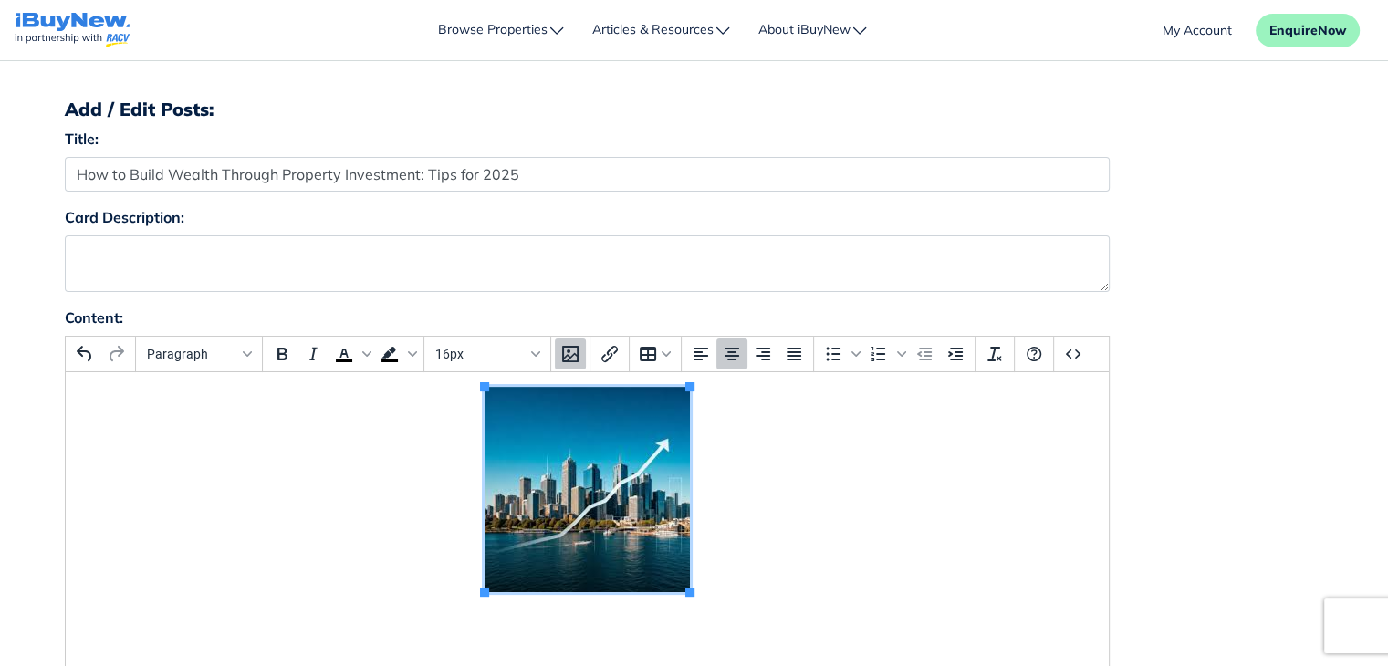
click at [791, 533] on p "Rich Text Area. Press ALT-0 for help." at bounding box center [586, 499] width 1014 height 225
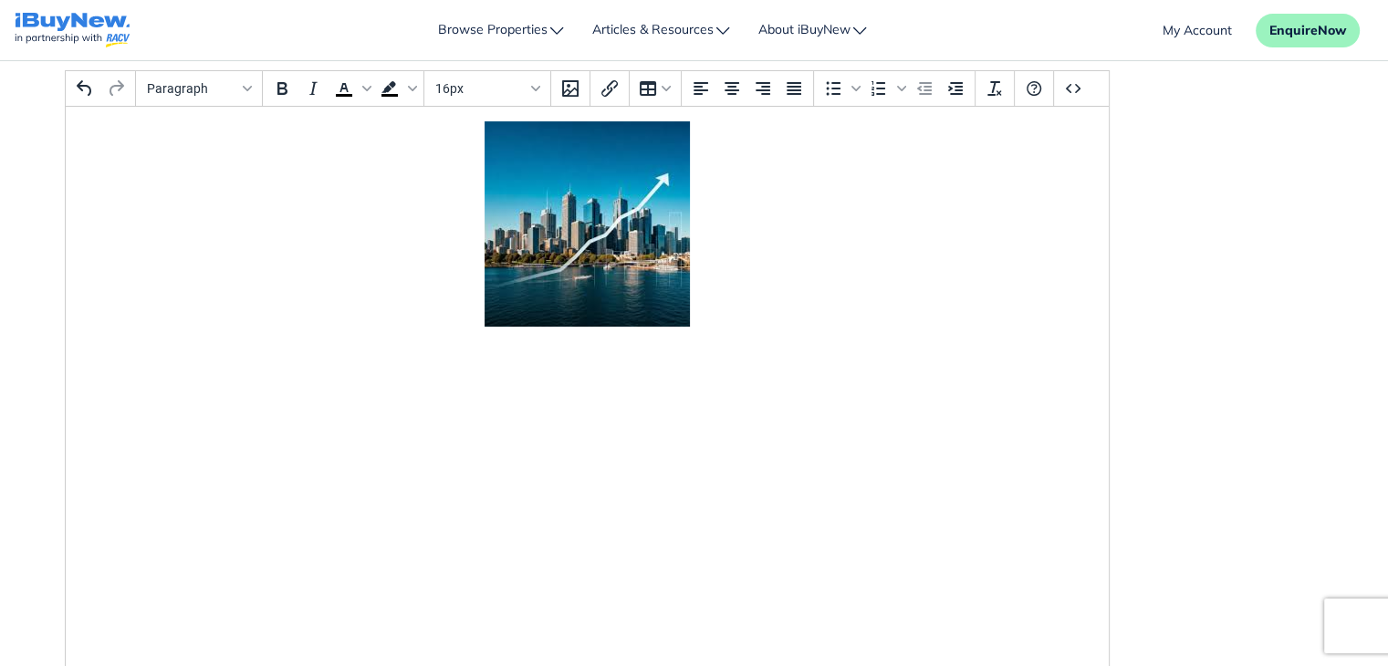
scroll to position [346, 0]
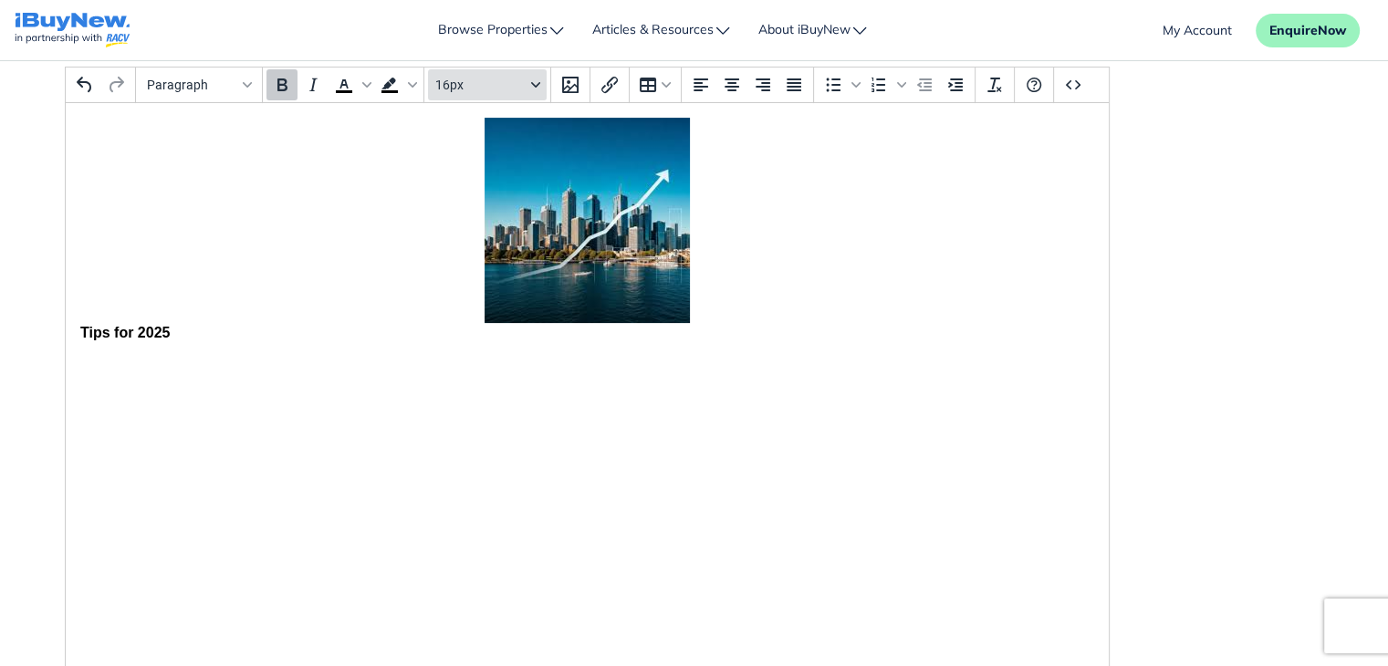
click at [538, 83] on icon "Font sizes" at bounding box center [535, 84] width 9 height 9
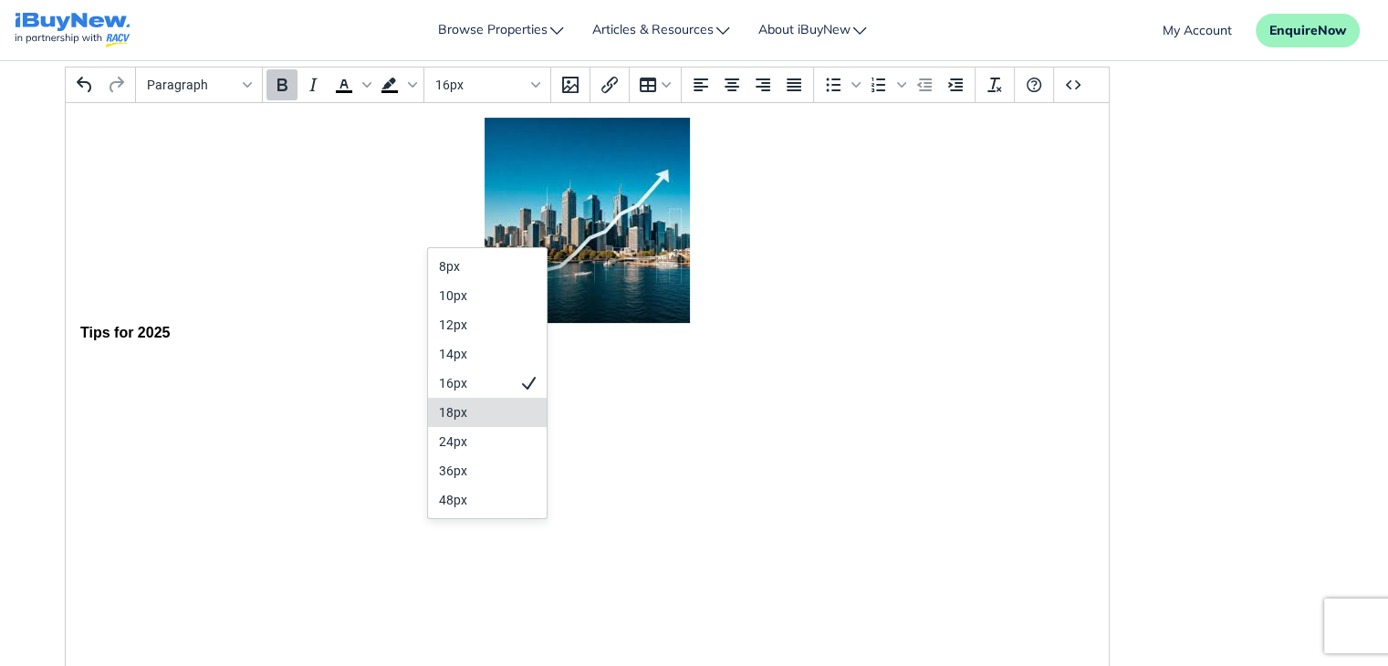
click at [464, 402] on div "18px" at bounding box center [474, 413] width 71 height 22
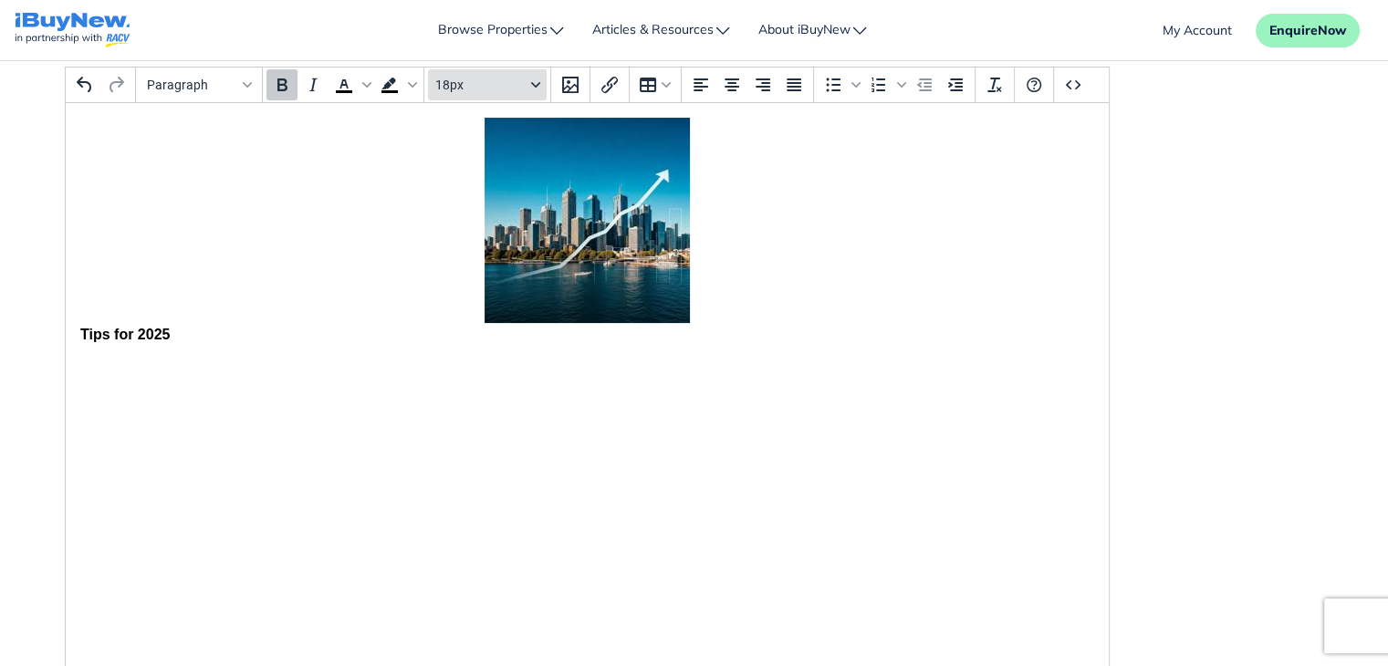
click at [535, 80] on icon "Font sizes" at bounding box center [535, 84] width 9 height 9
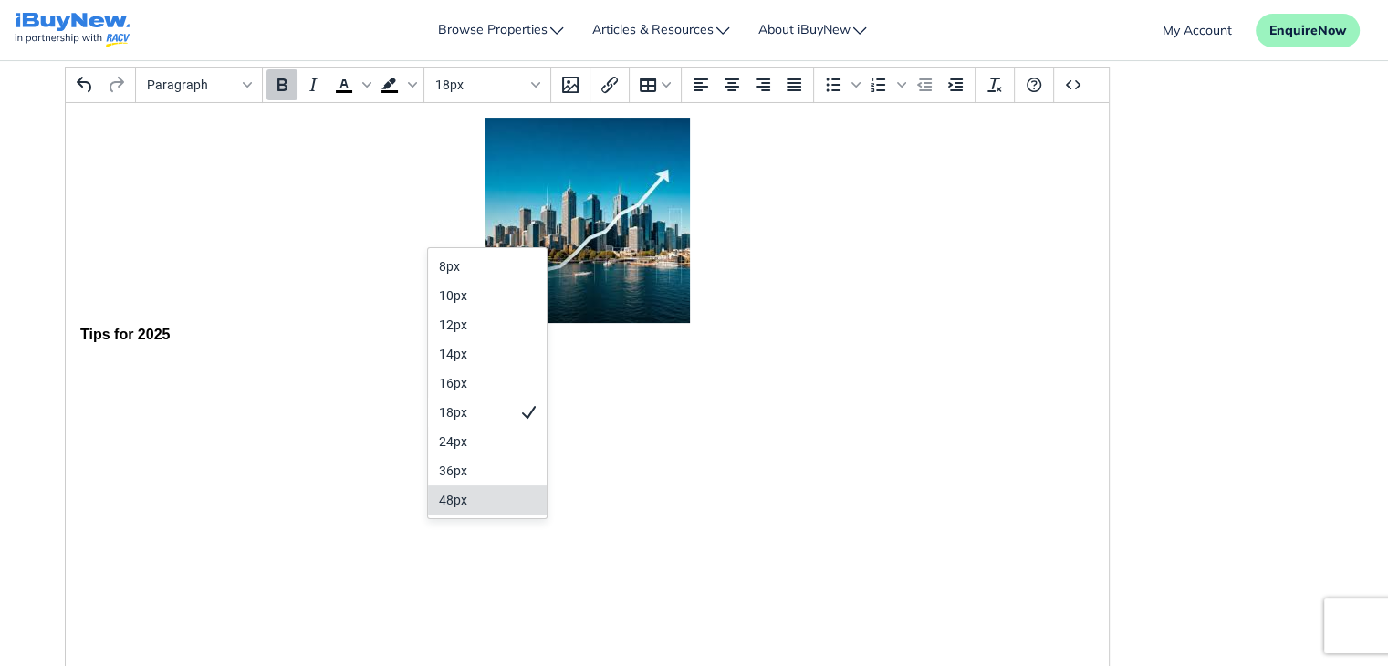
click at [469, 489] on div "48px" at bounding box center [474, 500] width 71 height 22
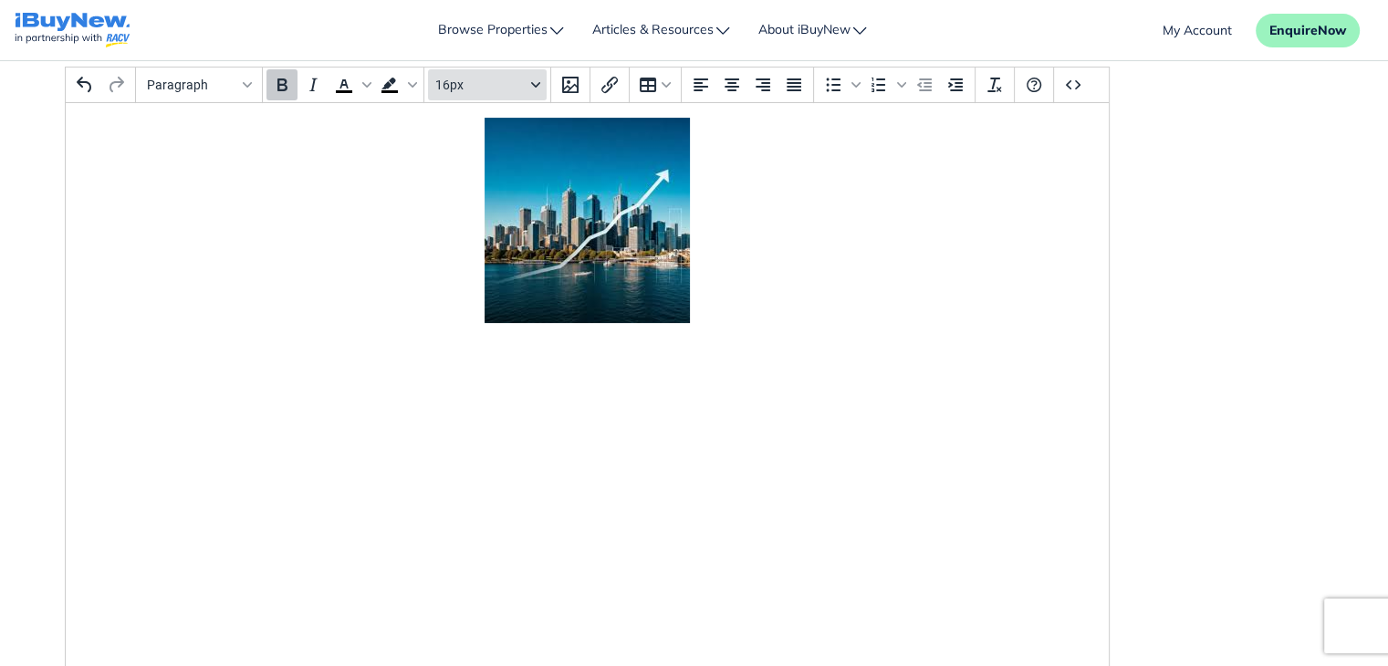
click at [528, 88] on button "16px" at bounding box center [487, 84] width 119 height 31
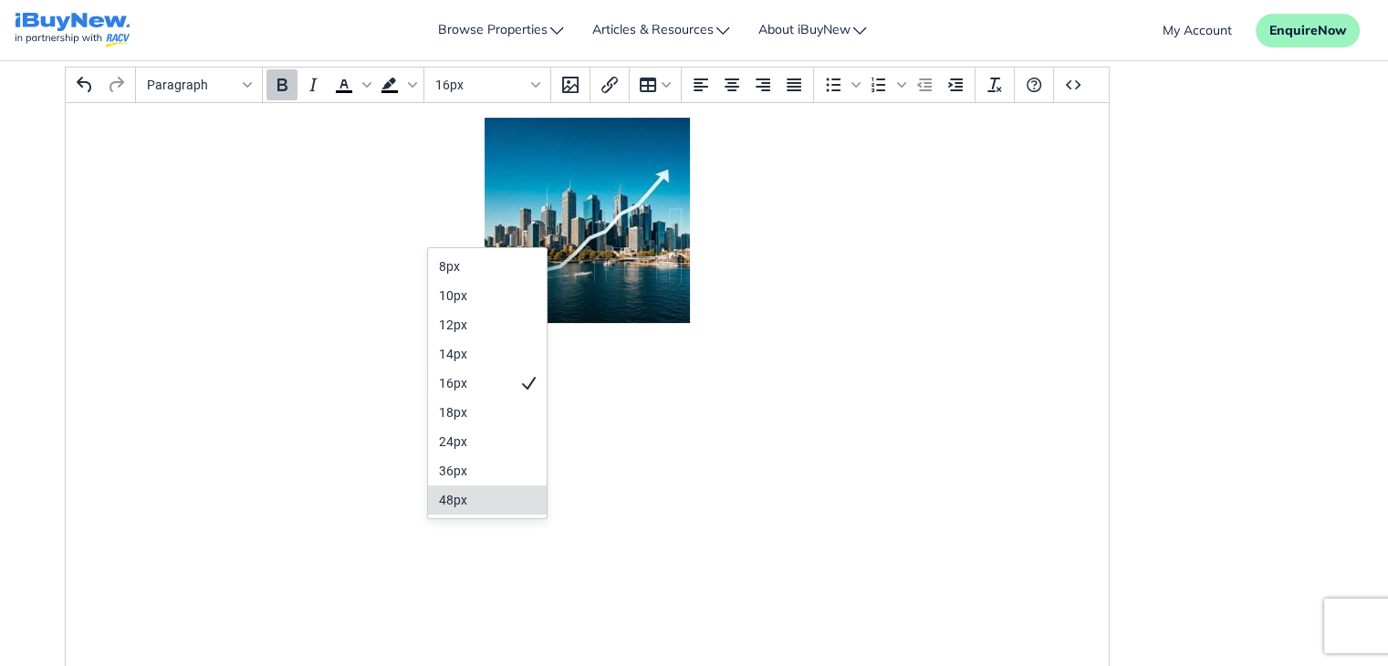
click at [487, 489] on div "48px" at bounding box center [474, 500] width 71 height 22
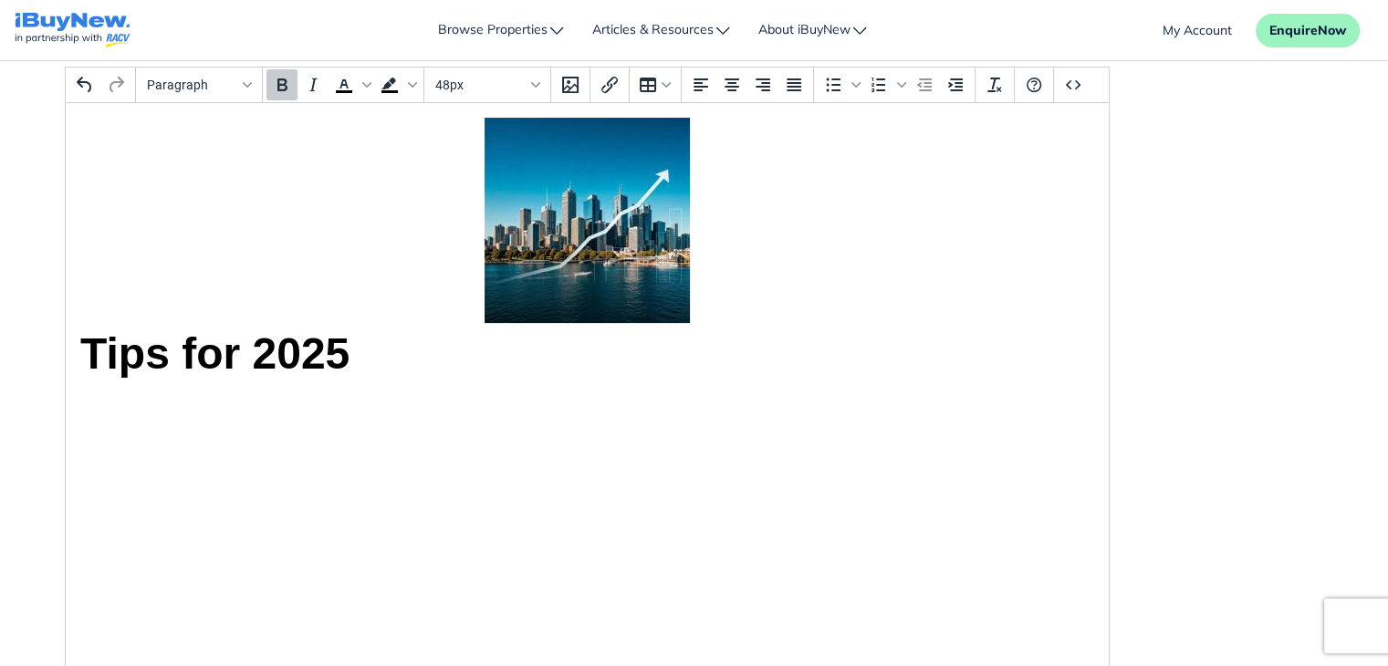
drag, startPoint x: 360, startPoint y: 355, endPoint x: 89, endPoint y: 346, distance: 270.3
click at [89, 346] on p "Tips for 2025﻿" at bounding box center [586, 251] width 1014 height 267
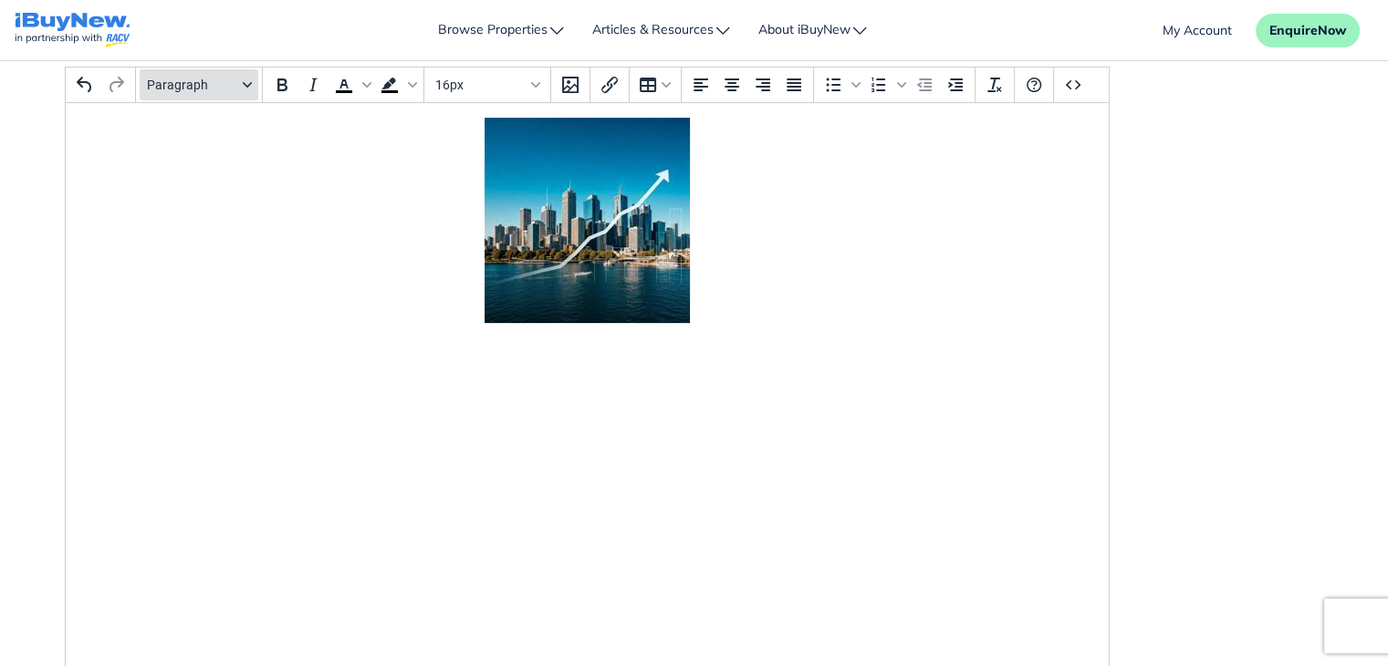
click at [245, 82] on icon "Blocks" at bounding box center [247, 84] width 9 height 9
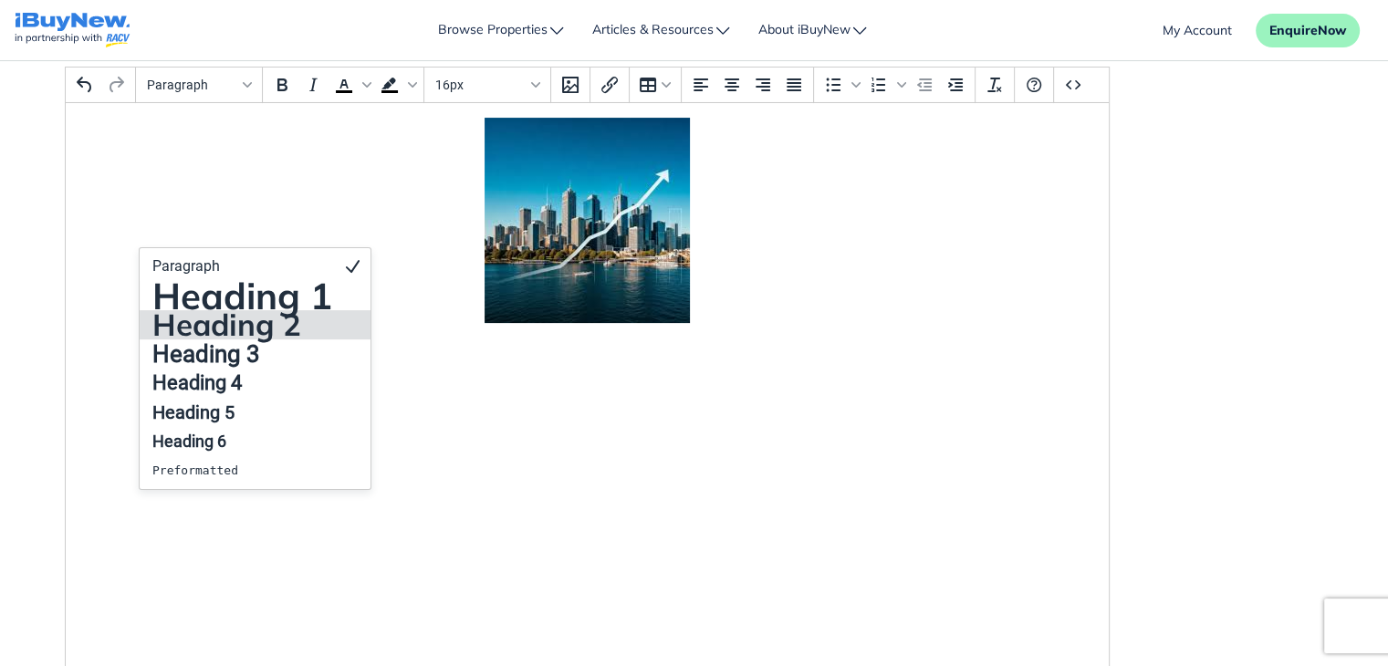
click at [268, 314] on h2 "Heading 2" at bounding box center [242, 325] width 183 height 22
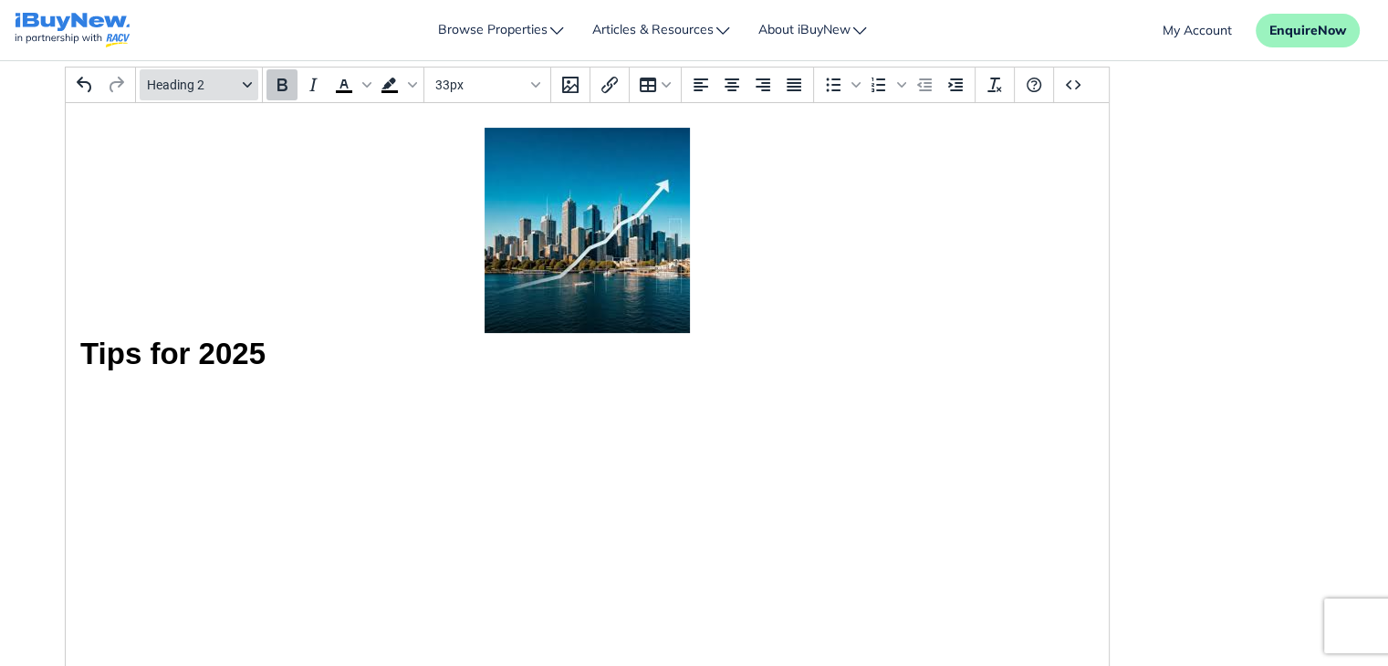
click at [249, 91] on button "Heading 2" at bounding box center [199, 84] width 119 height 31
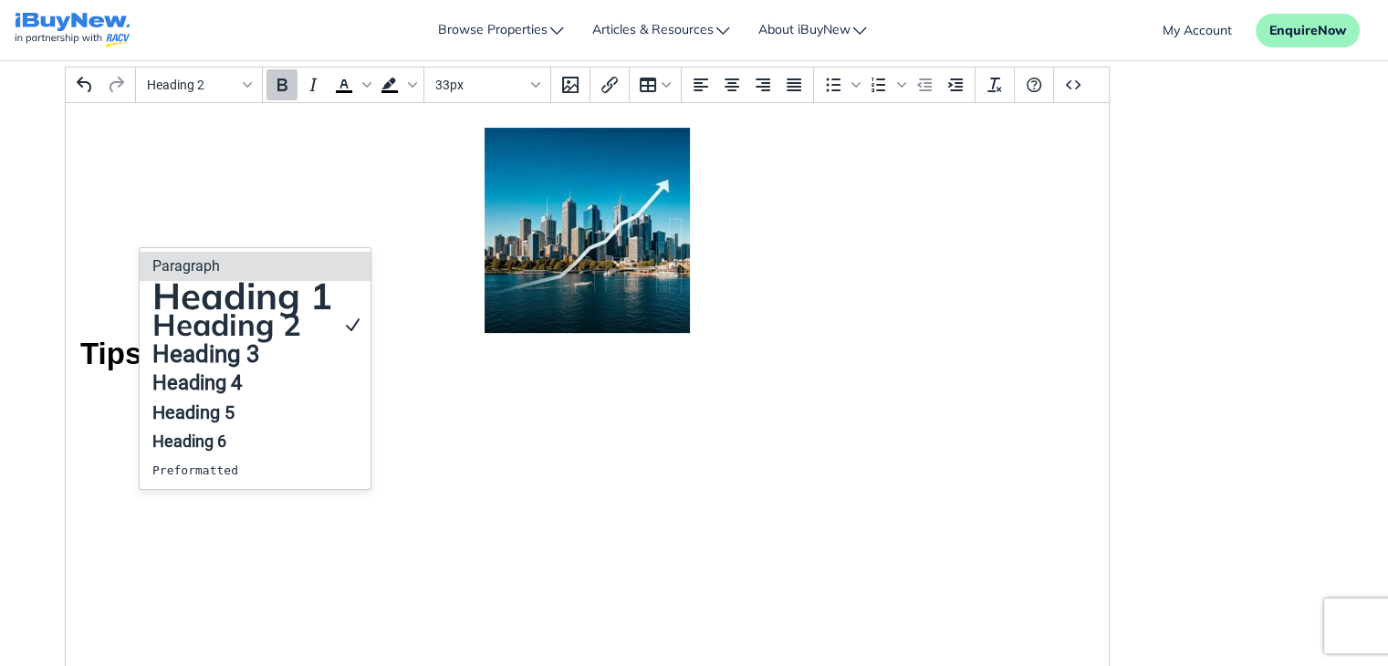
click at [245, 256] on p "Paragraph" at bounding box center [242, 267] width 183 height 22
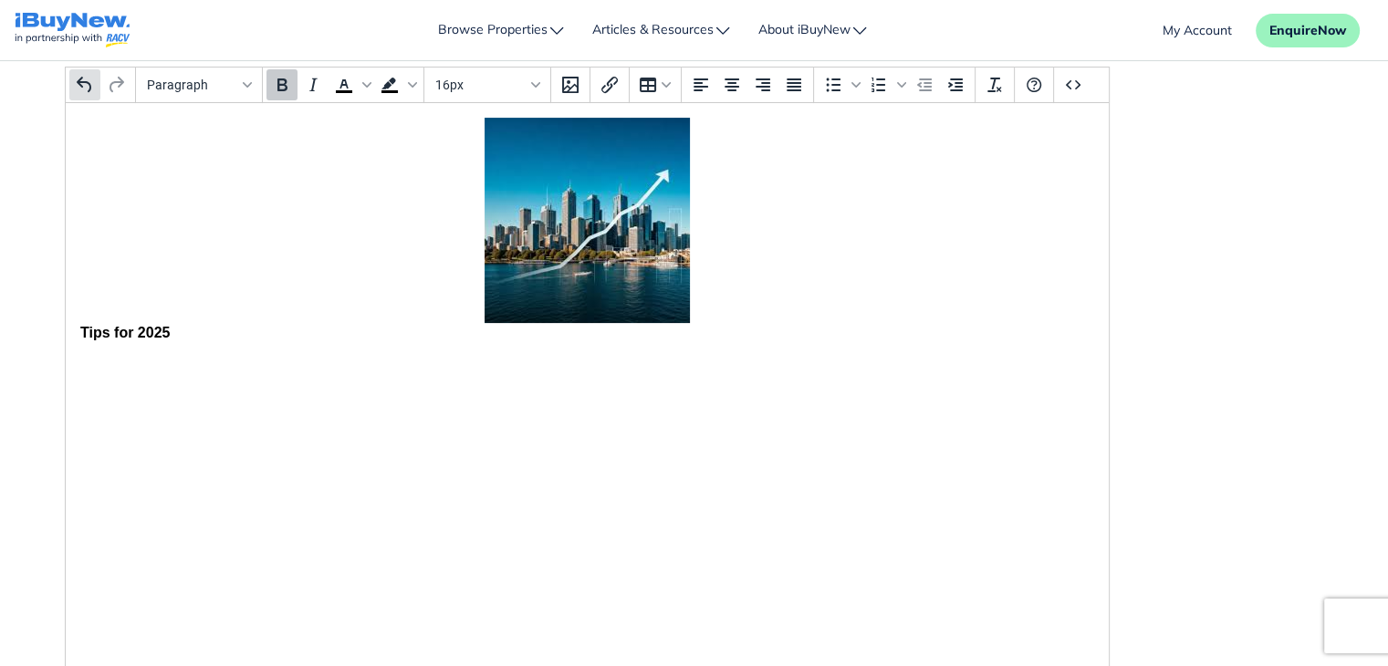
click at [92, 84] on icon "Undo" at bounding box center [85, 85] width 22 height 22
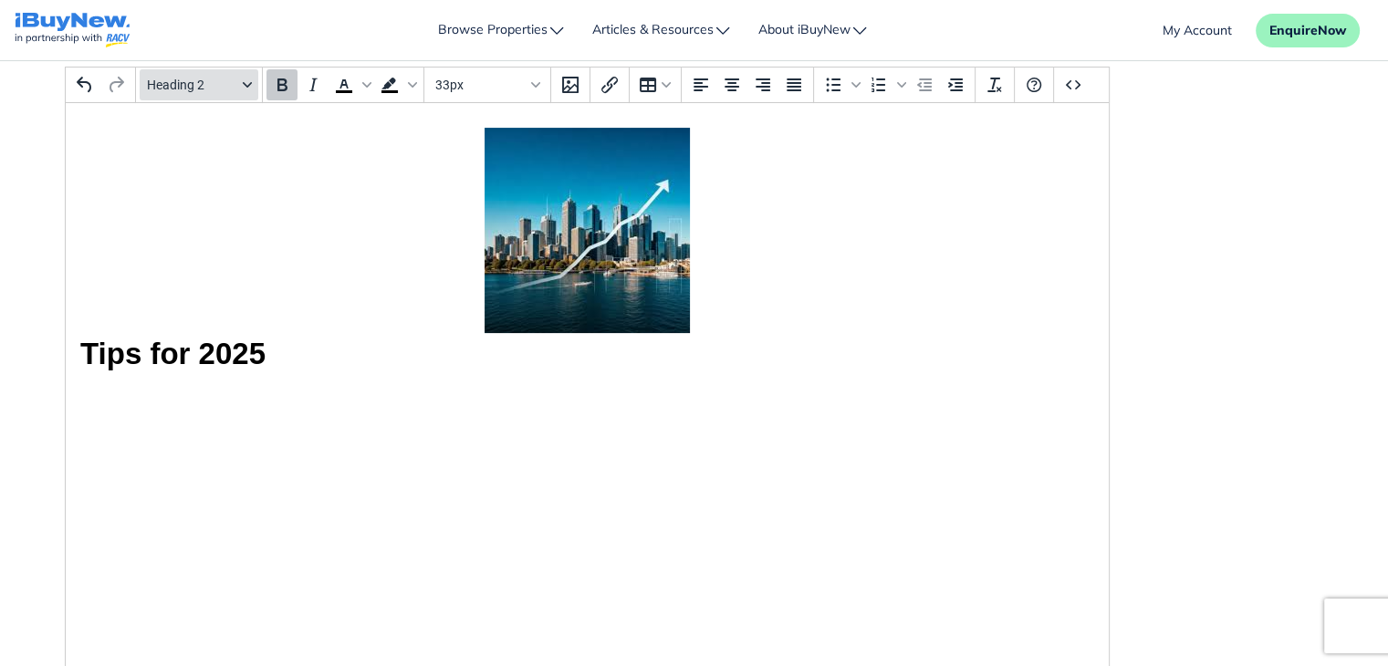
click at [242, 92] on button "Heading 2" at bounding box center [199, 84] width 119 height 31
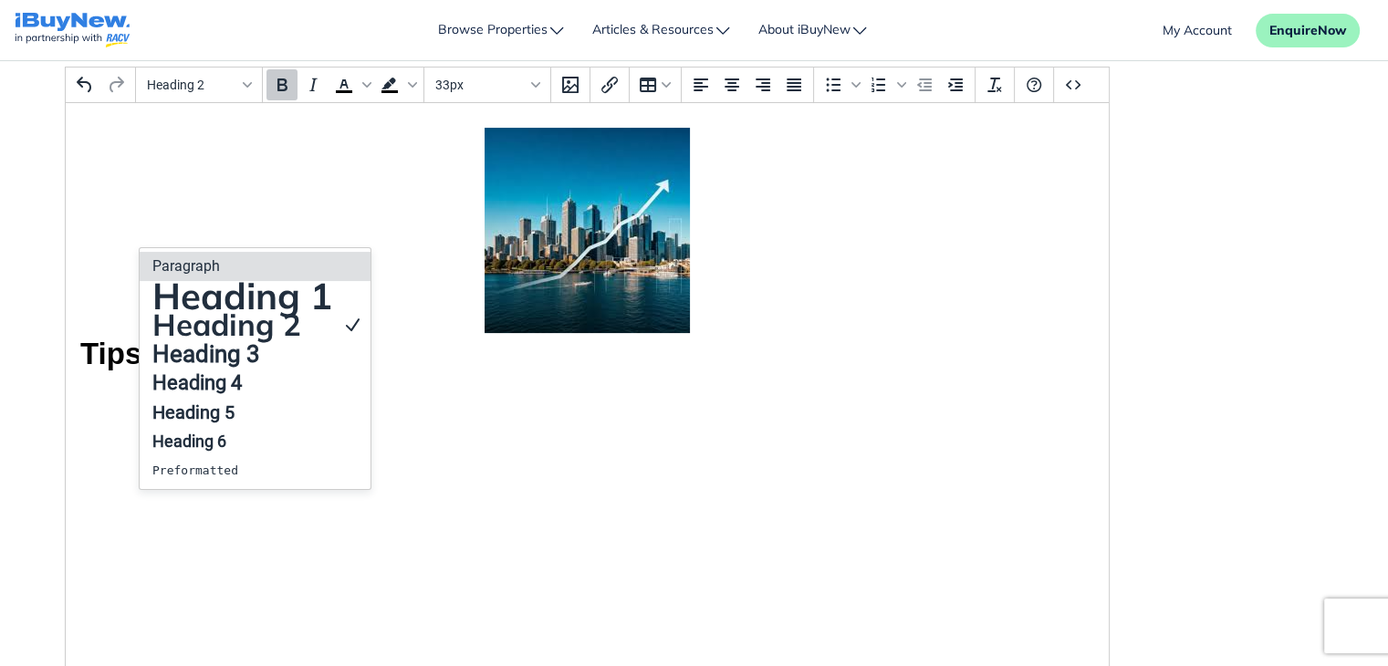
click at [242, 256] on p "Paragraph" at bounding box center [242, 267] width 183 height 22
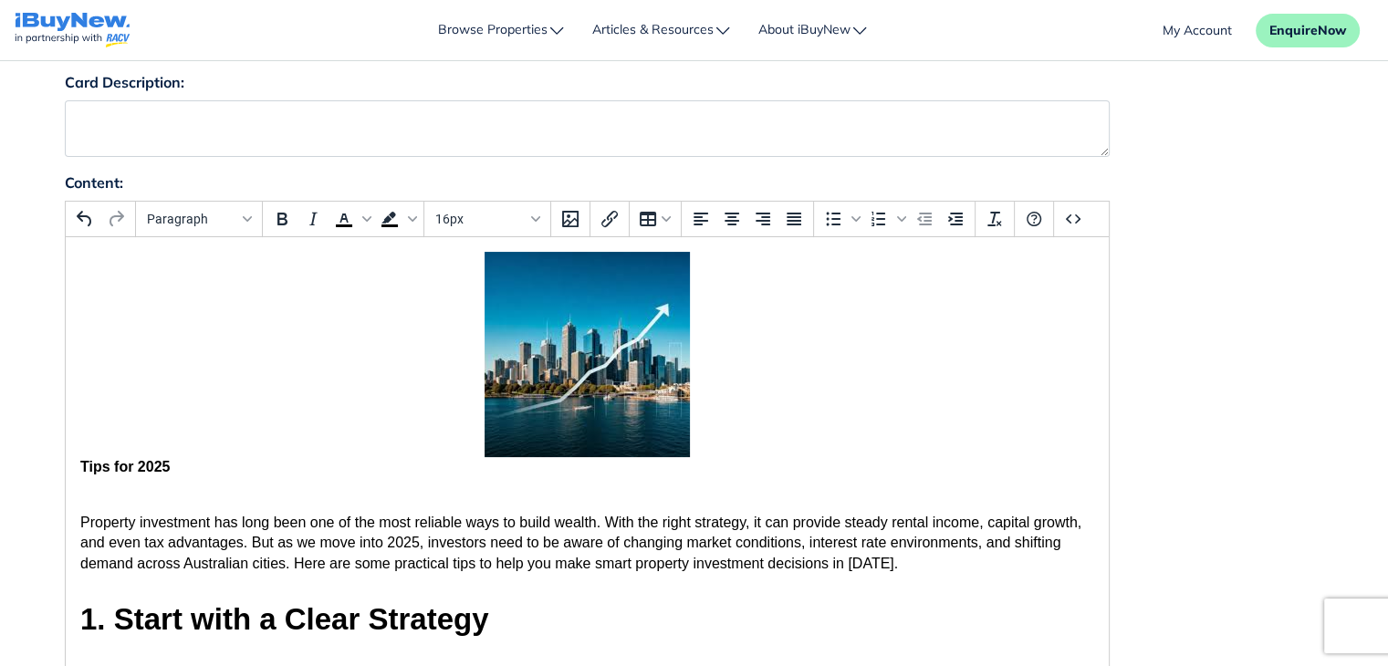
scroll to position [215, 0]
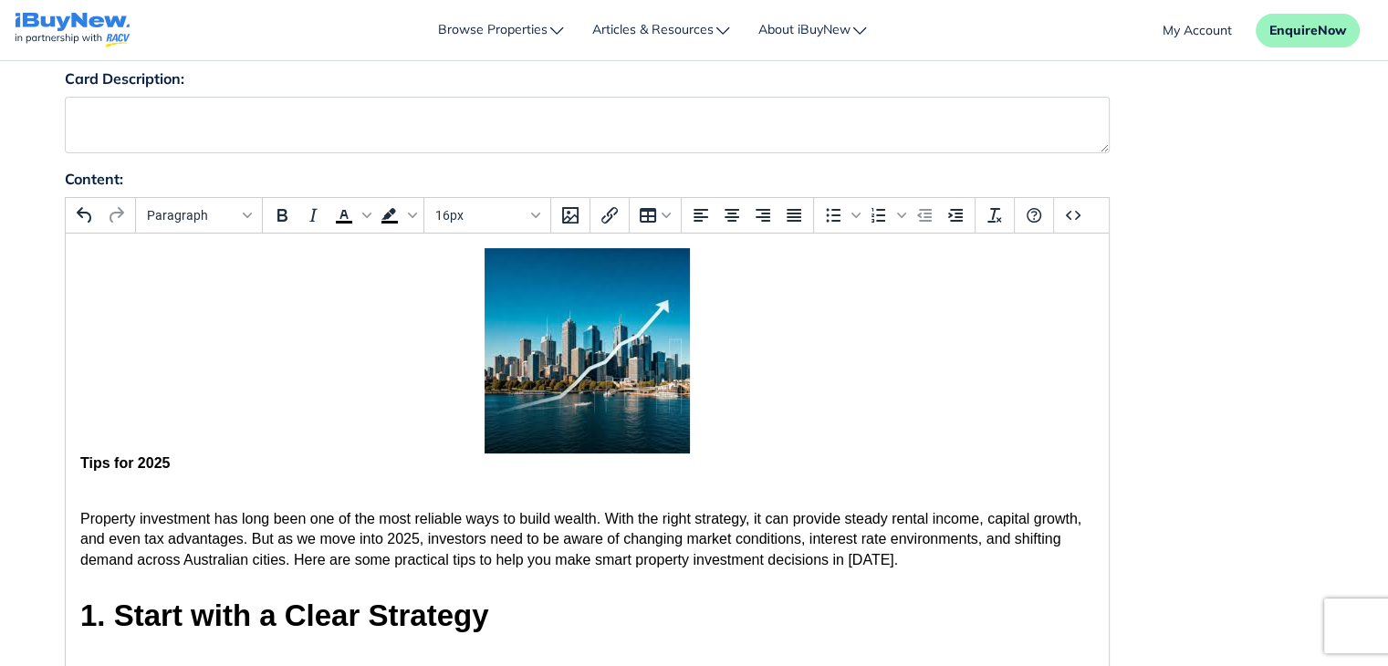
click at [321, 552] on span "Property investment has long been one of the most reliable ways to build wealth…" at bounding box center [579, 539] width 1001 height 57
click at [408, 618] on strong "1. Start with a Clear Strategy" at bounding box center [283, 616] width 408 height 34
click at [153, 469] on strong "Tips for 2025" at bounding box center [123, 463] width 89 height 16
drag, startPoint x: 83, startPoint y: 462, endPoint x: 167, endPoint y: 467, distance: 84.2
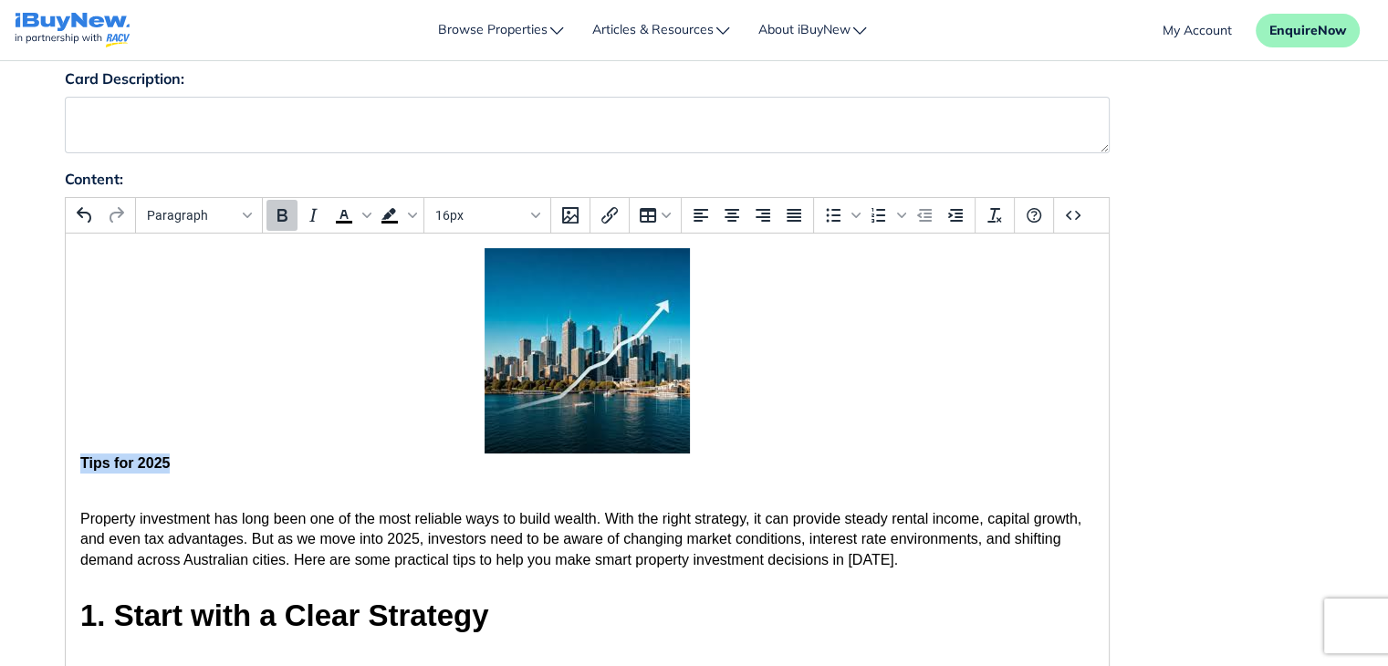
click at [167, 467] on strong "Tips for 2025" at bounding box center [123, 463] width 89 height 16
click at [246, 214] on icon "Blocks" at bounding box center [247, 215] width 9 height 9
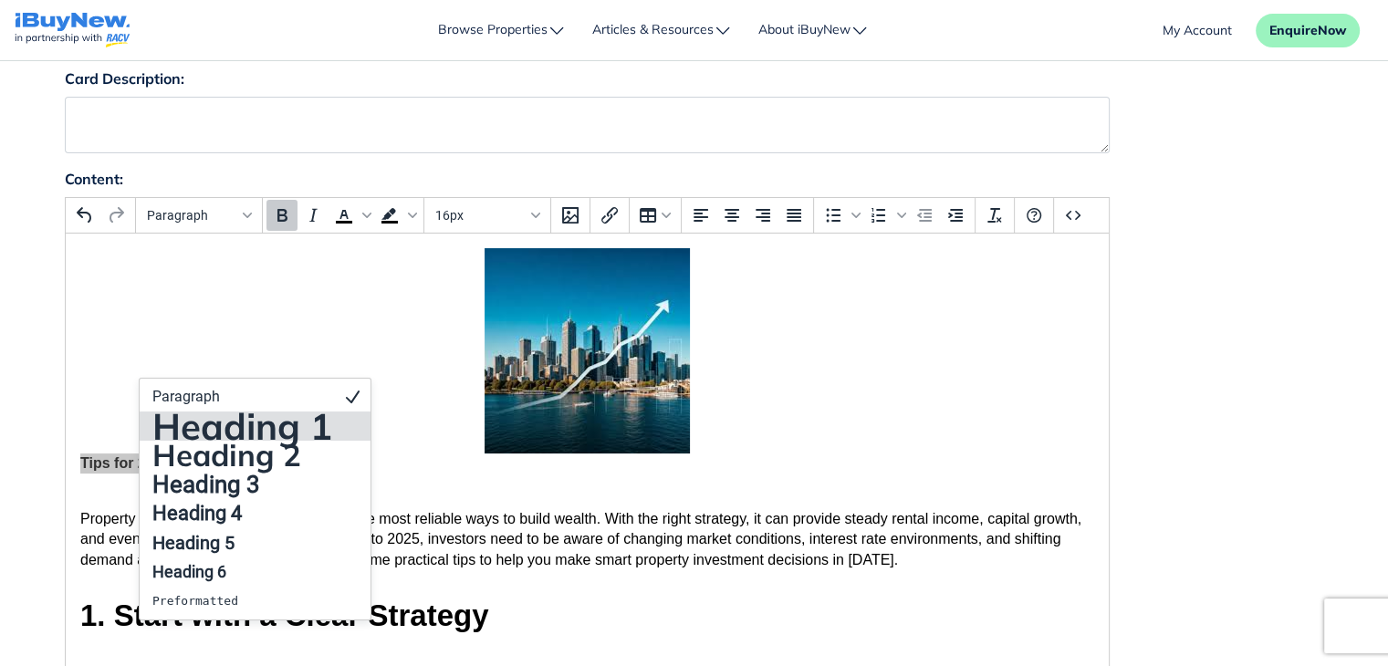
click at [242, 415] on h1 "Heading 1" at bounding box center [242, 426] width 183 height 22
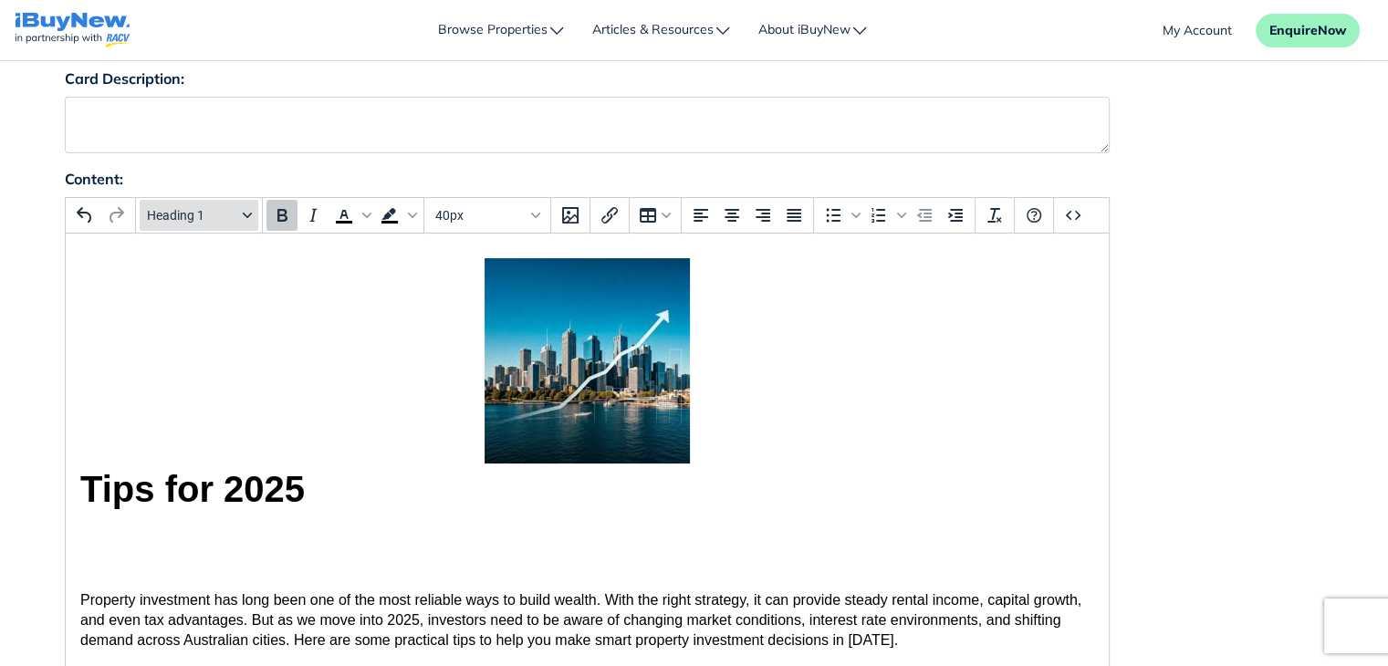
click at [243, 224] on button "Heading 1" at bounding box center [199, 215] width 119 height 31
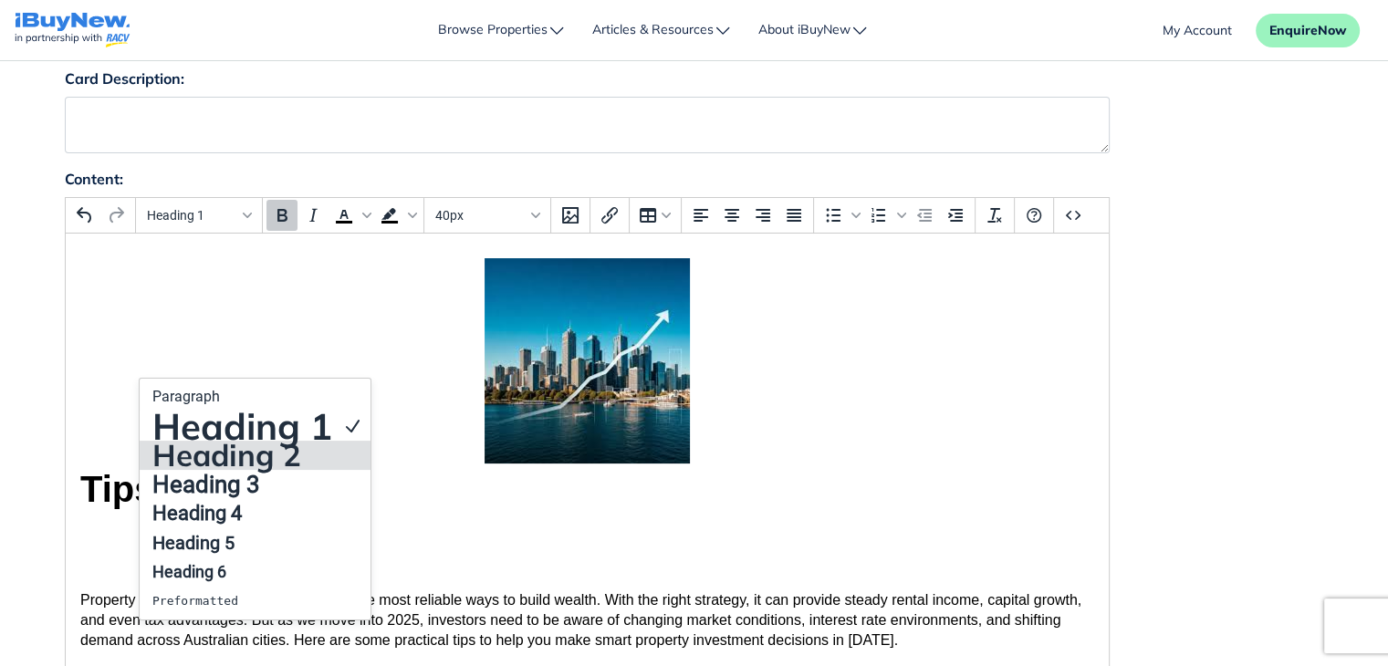
click at [238, 445] on h2 "Heading 2" at bounding box center [242, 456] width 183 height 22
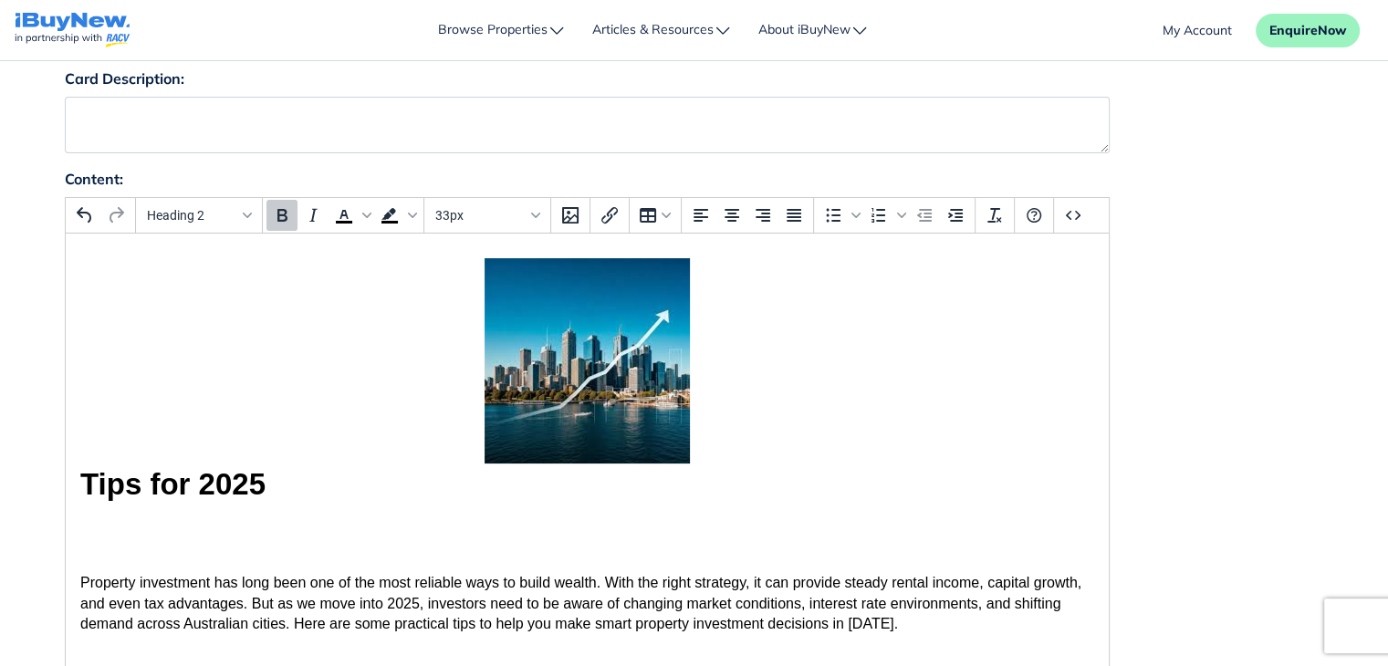
click at [389, 487] on h2 "Tips for 2025" at bounding box center [586, 402] width 1014 height 289
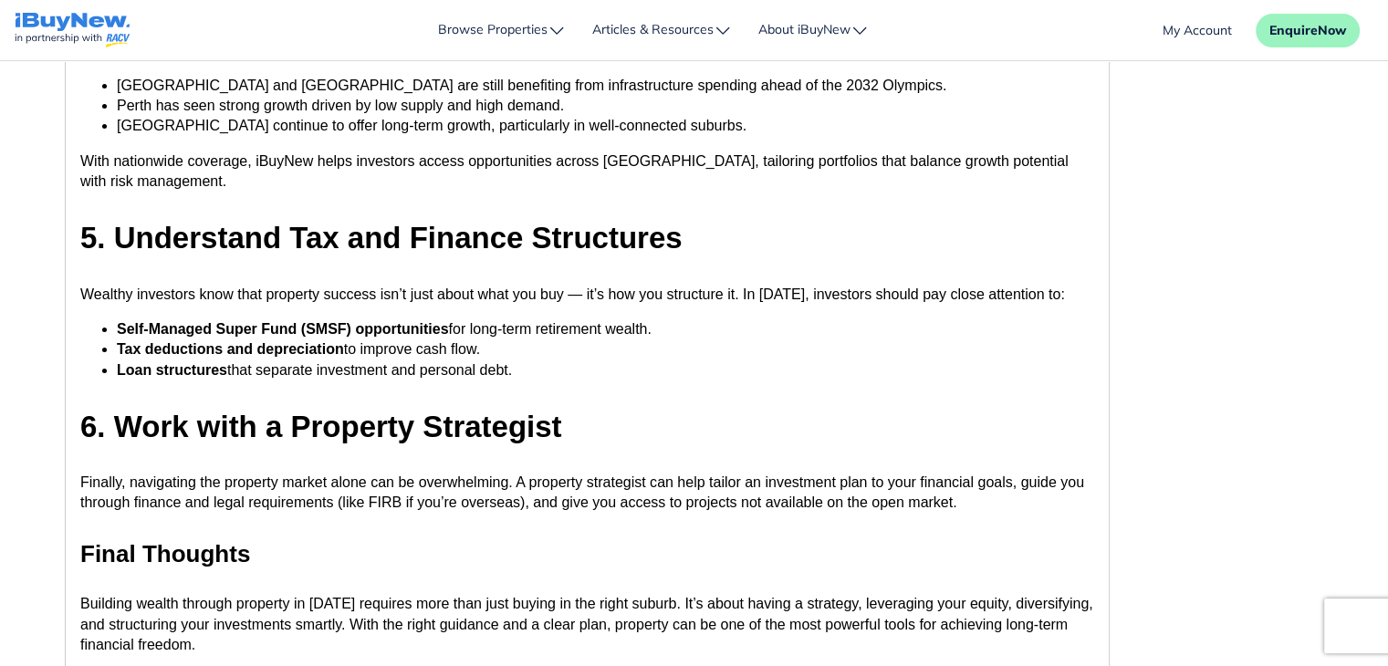
scroll to position [1196, 0]
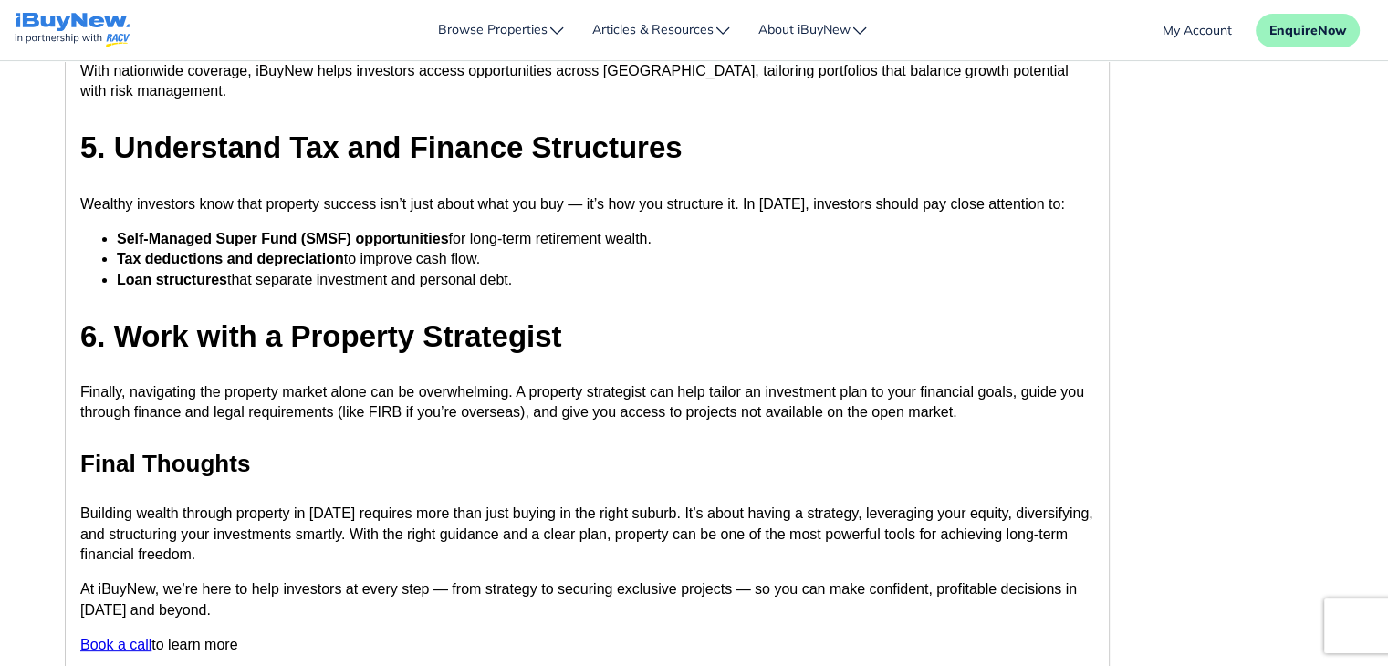
click at [1203, 377] on div "Content: Paragraph To open the popup, press Shift+Enter To open the popup, pres…" at bounding box center [694, 312] width 1287 height 774
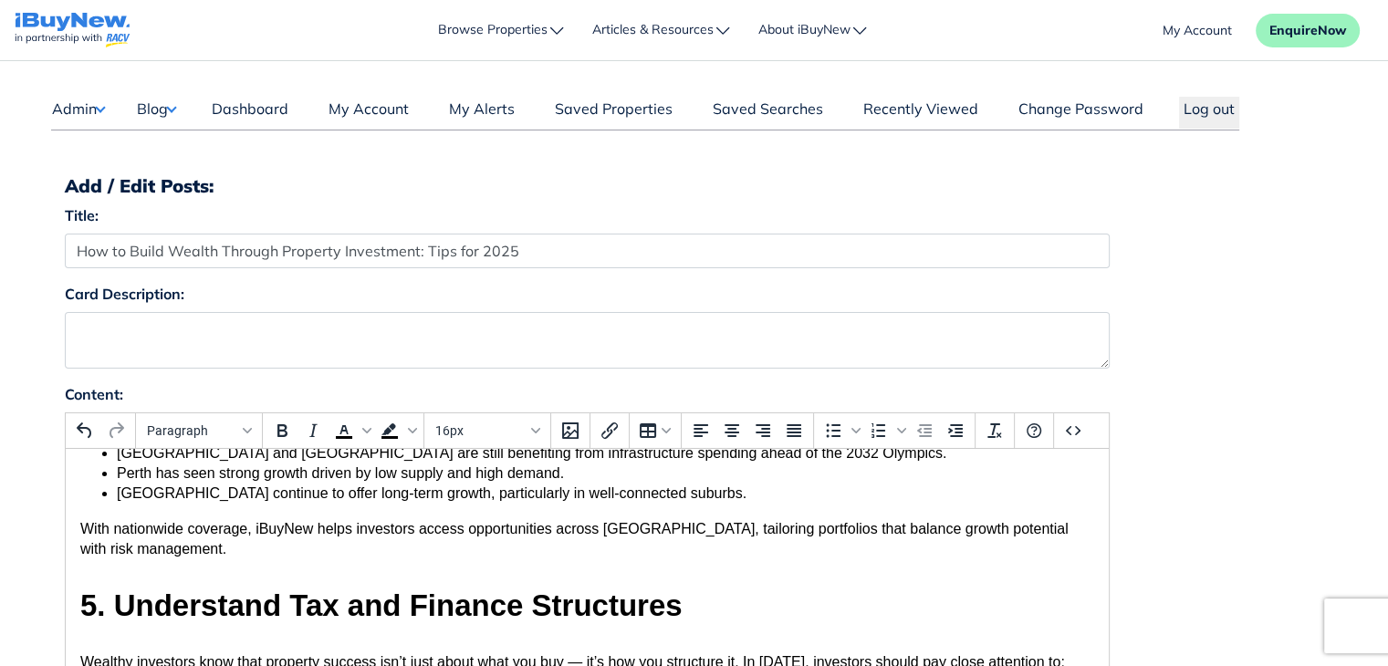
click at [507, 560] on p "With nationwide coverage, iBuyNew helps investors access opportunities across A…" at bounding box center [586, 539] width 1014 height 41
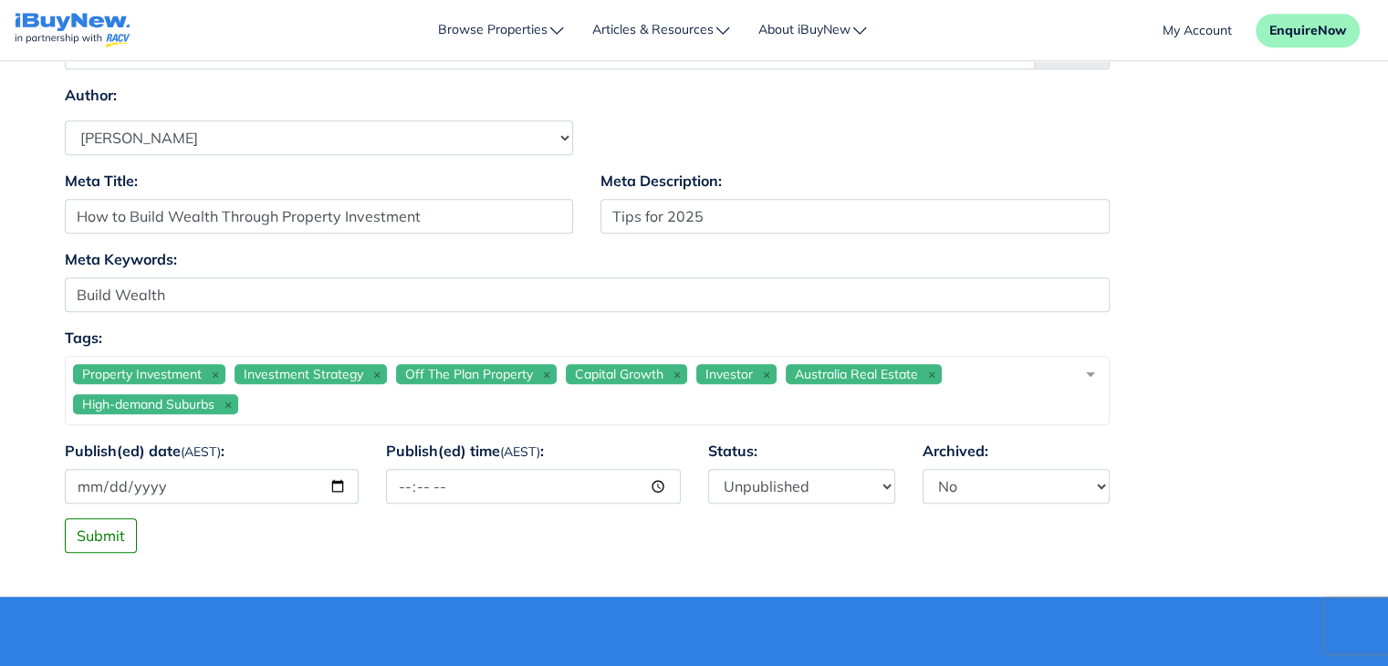
scroll to position [1198, 0]
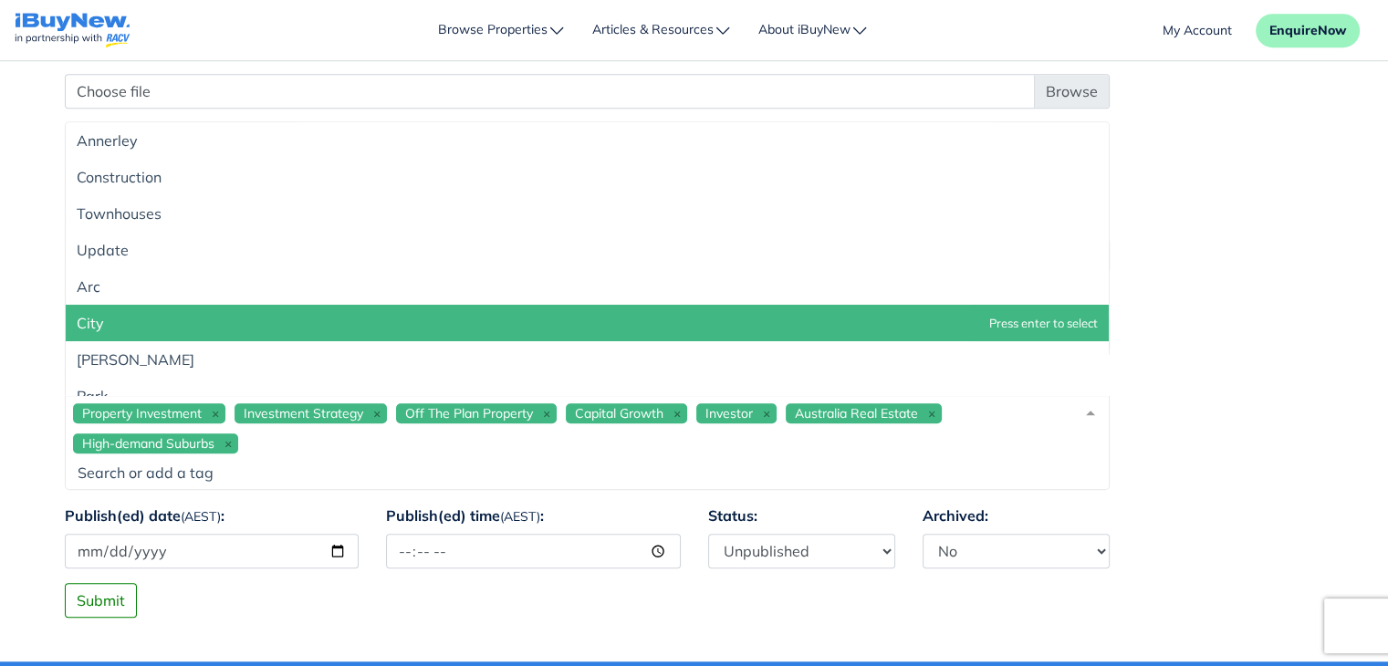
click at [780, 434] on div "Property Investment Investment Strategy Off The Plan Property Capital Growth In…" at bounding box center [587, 442] width 1045 height 95
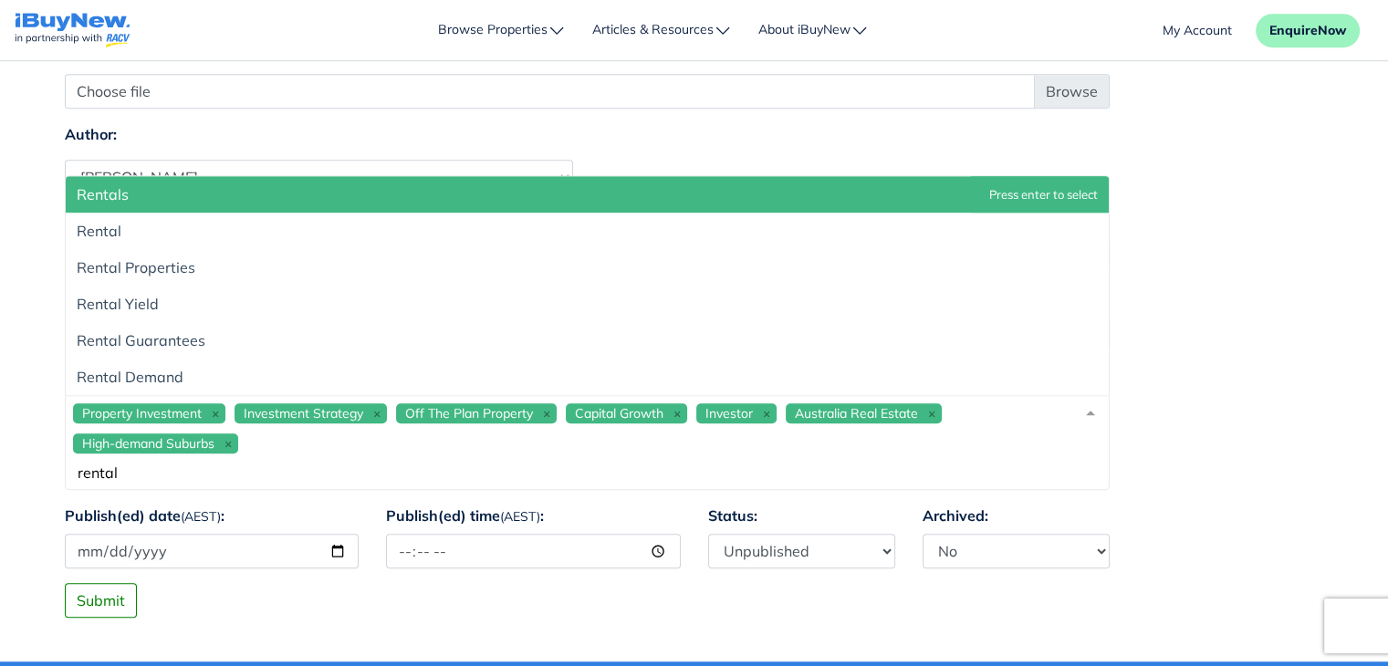
click at [330, 439] on div "Property Investment Investment Strategy Off The Plan Property Capital Growth In…" at bounding box center [587, 442] width 1045 height 95
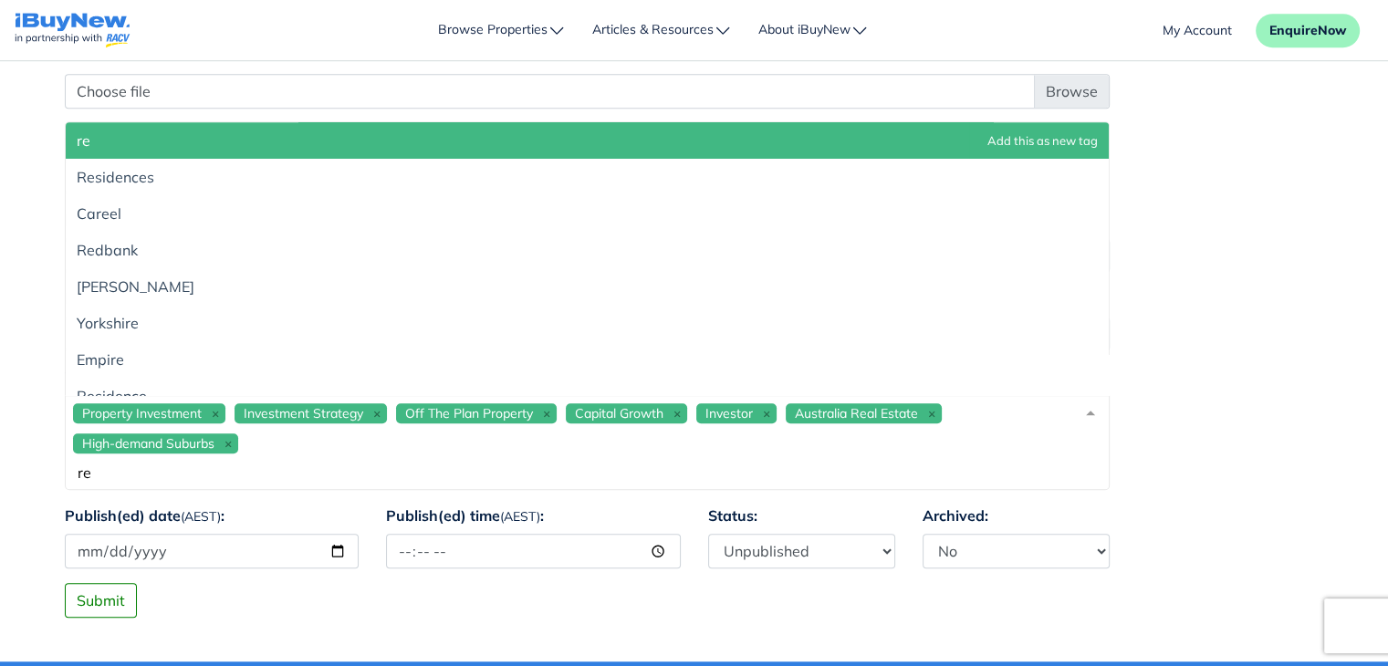
type input "r"
type input "t"
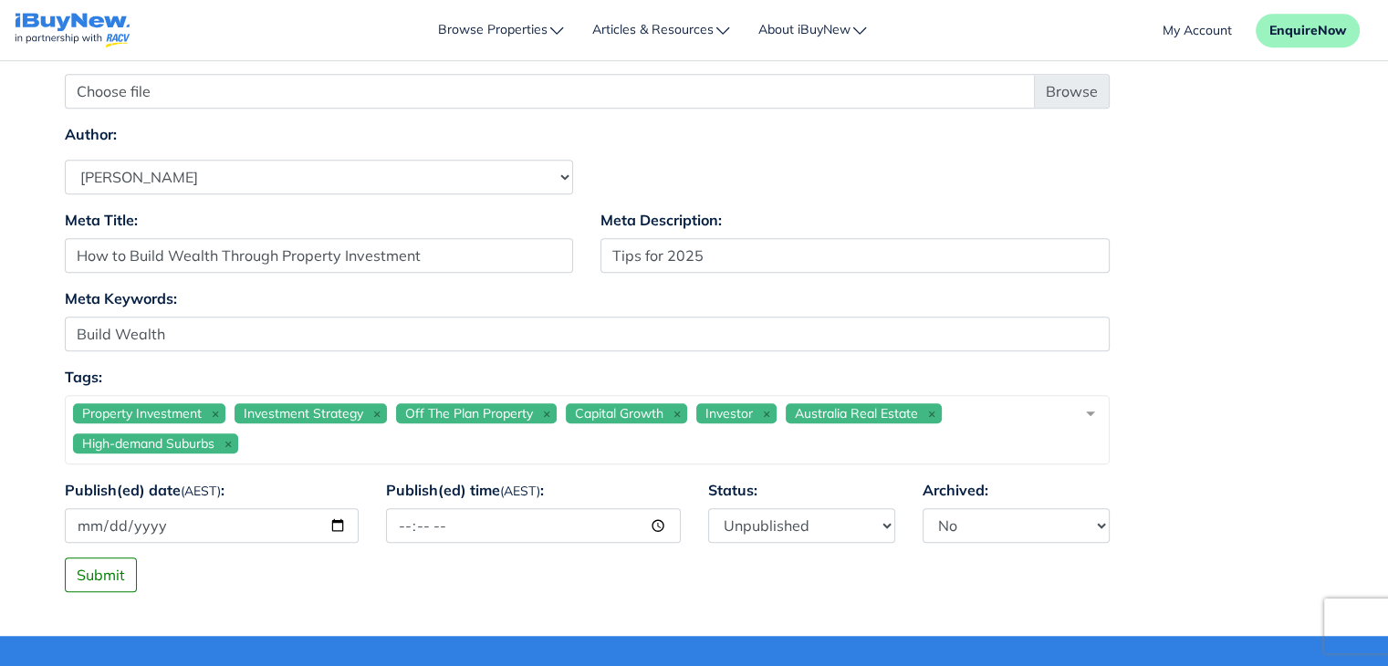
click at [1200, 338] on div "Meta Keywords: Build Wealth" at bounding box center [694, 327] width 1287 height 78
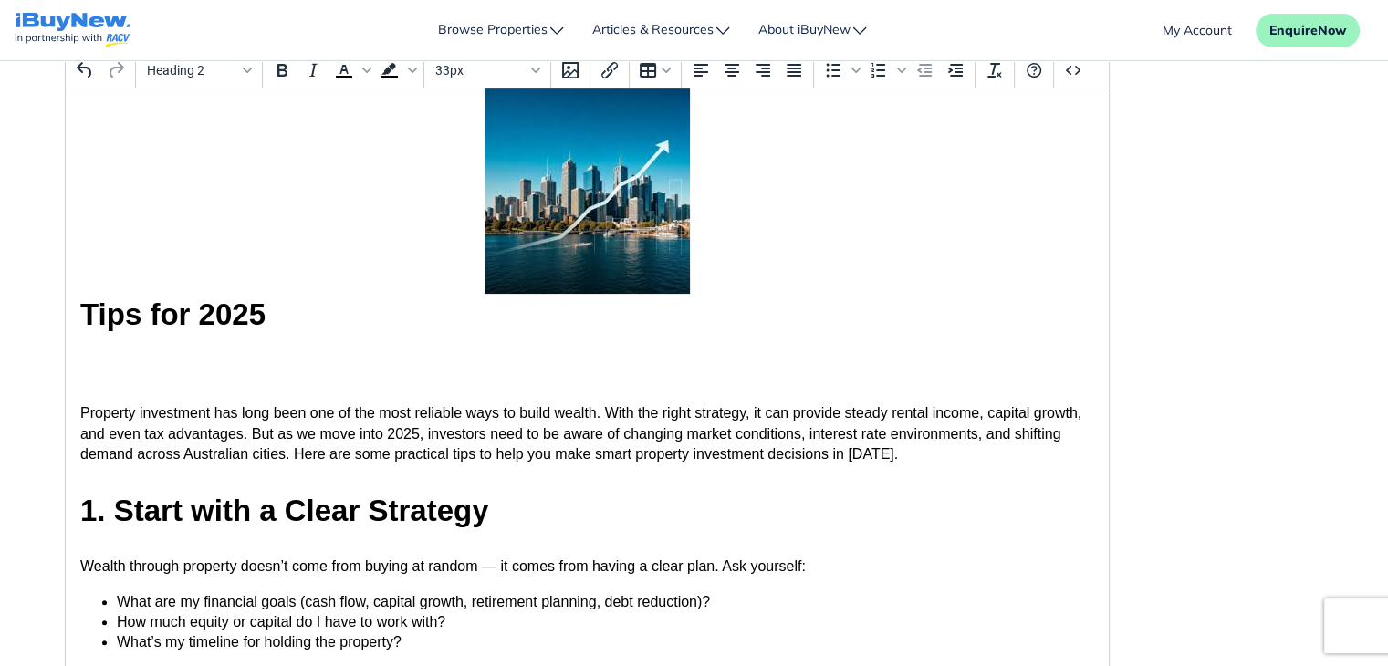
scroll to position [395, 0]
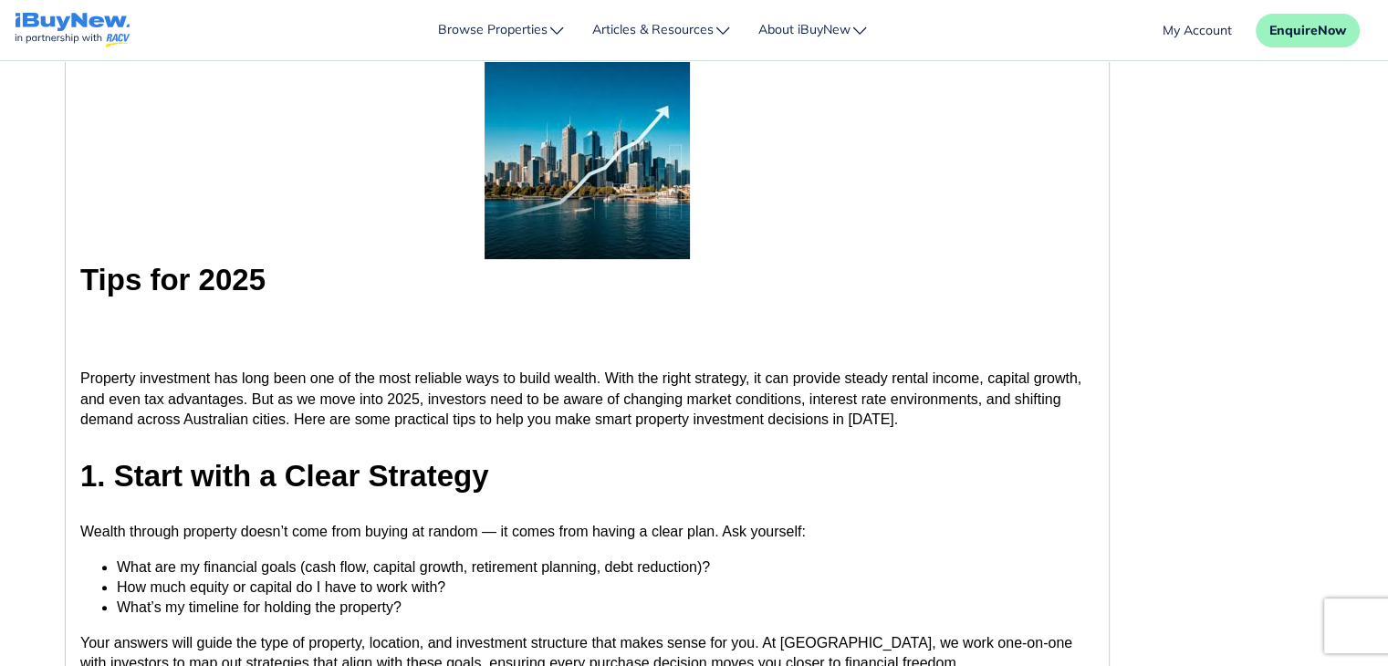
click at [79, 377] on span "Property investment has long been one of the most reliable ways to build wealth…" at bounding box center [579, 399] width 1001 height 57
click at [1205, 274] on div "Content: Paragraph To open the popup, press Shift+Enter To open the popup, pres…" at bounding box center [694, 375] width 1287 height 774
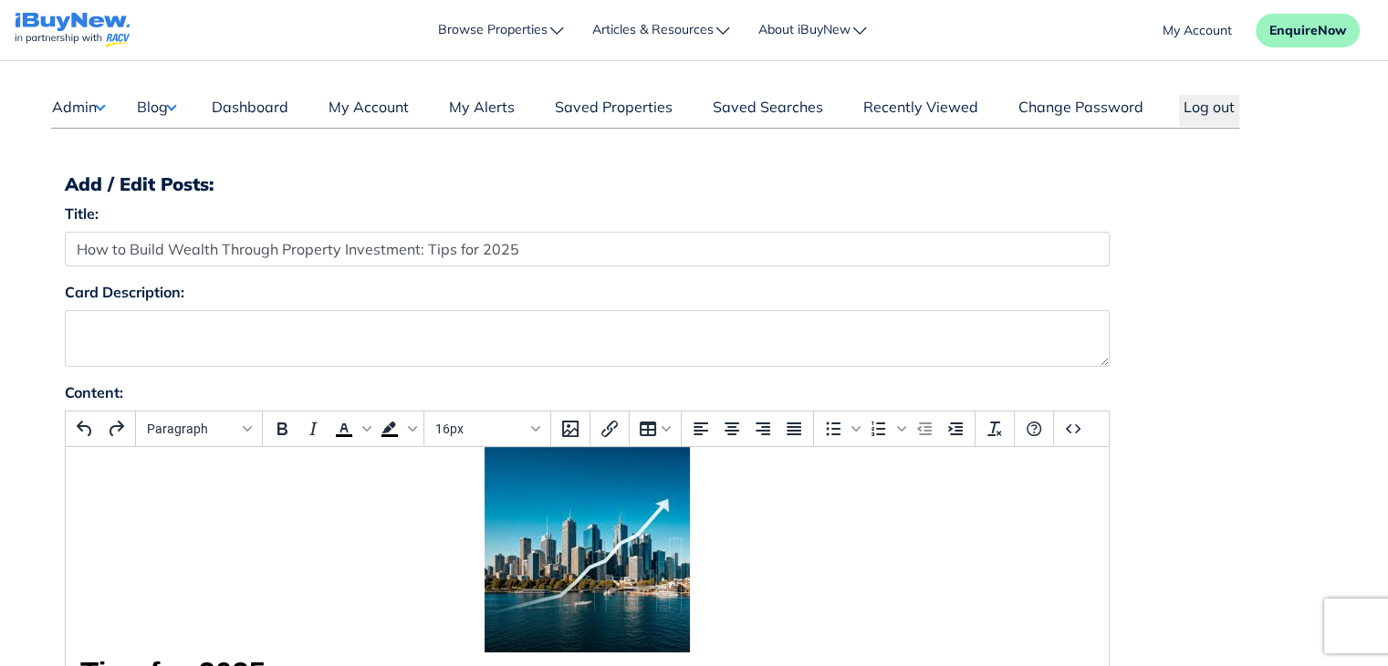
scroll to position [0, 0]
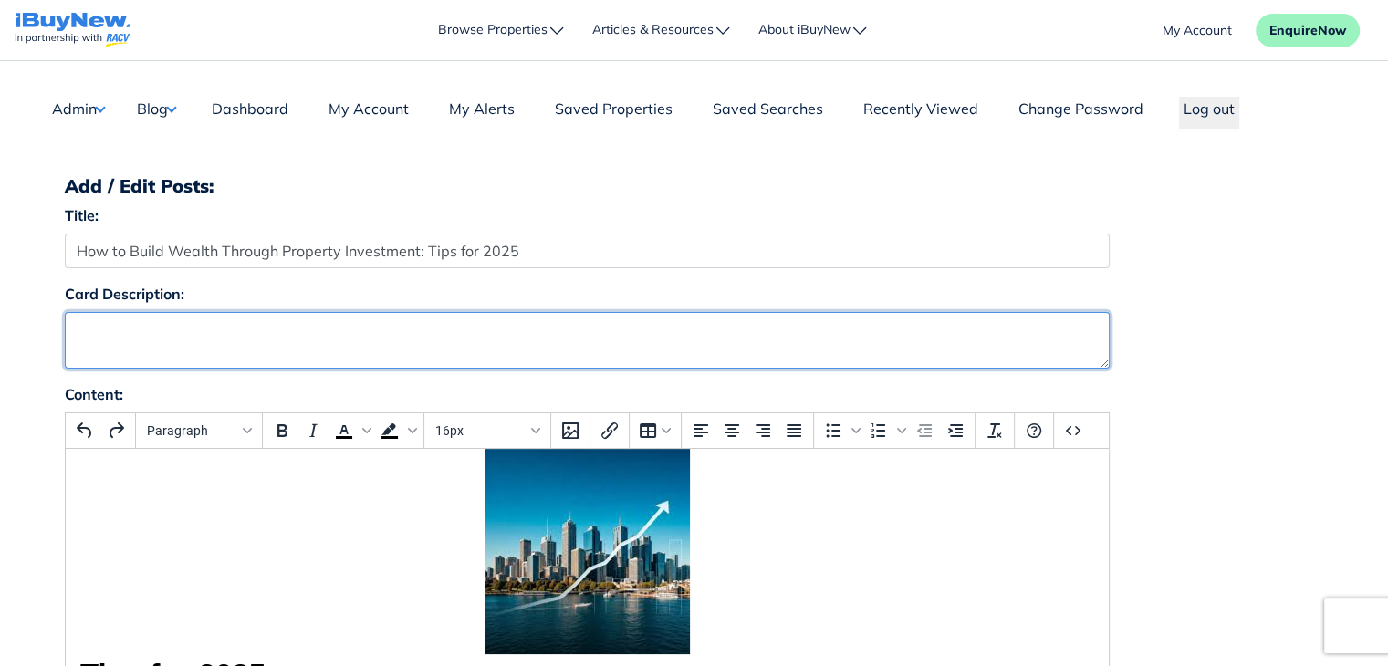
click at [360, 329] on textarea "Card Description:" at bounding box center [587, 340] width 1045 height 57
paste textarea "Property investment has long been one of the most reliable ways to build wealth."
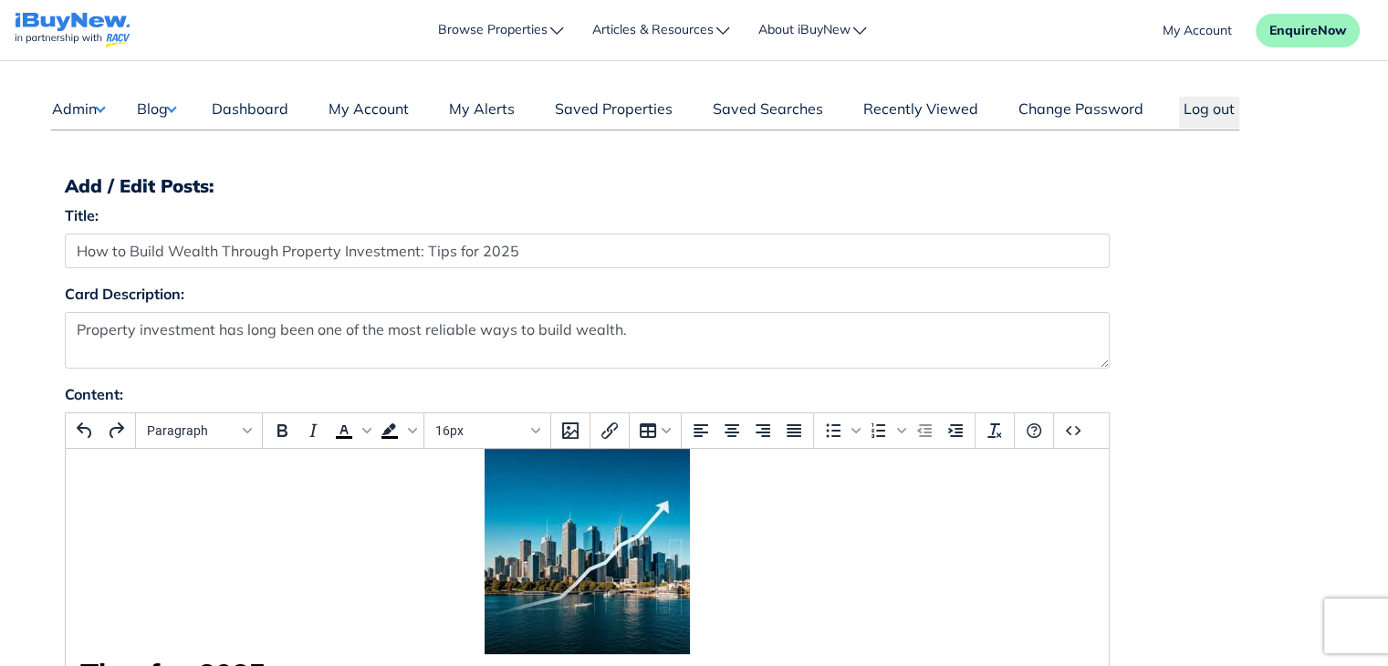
click at [1256, 343] on div "Card Description: Property investment has long been one of the most reliable wa…" at bounding box center [694, 333] width 1287 height 100
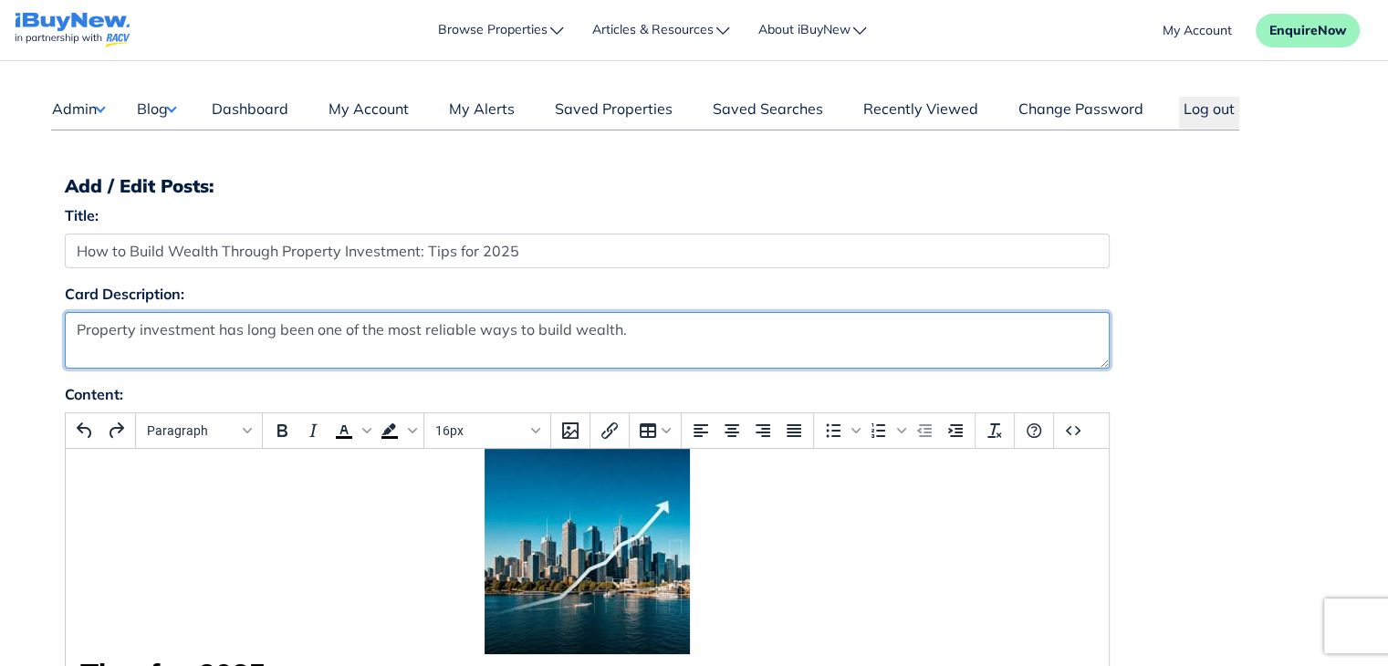
click at [650, 340] on textarea "Property investment has long been one of the most reliable ways to build wealth." at bounding box center [587, 340] width 1045 height 57
paste textarea "With the right strategy, it can provide steady rental income, capital growth, a…"
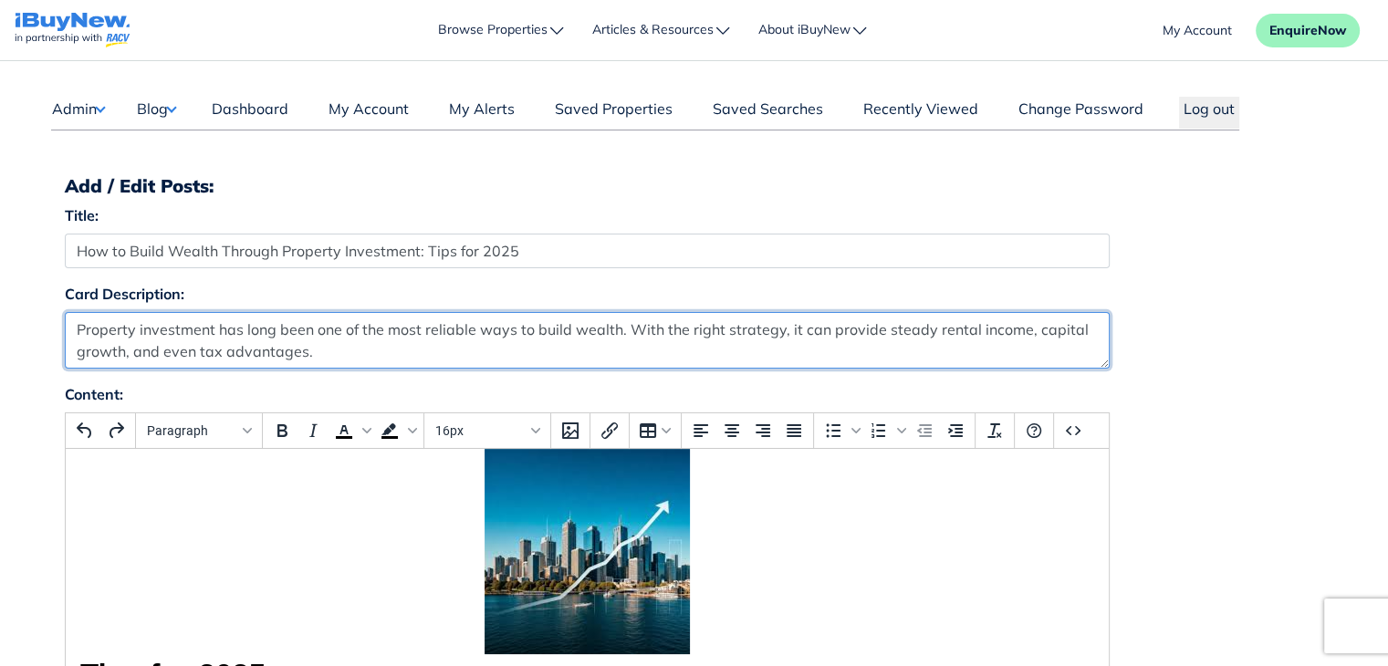
type textarea "Property investment has long been one of the most reliable ways to build wealth…"
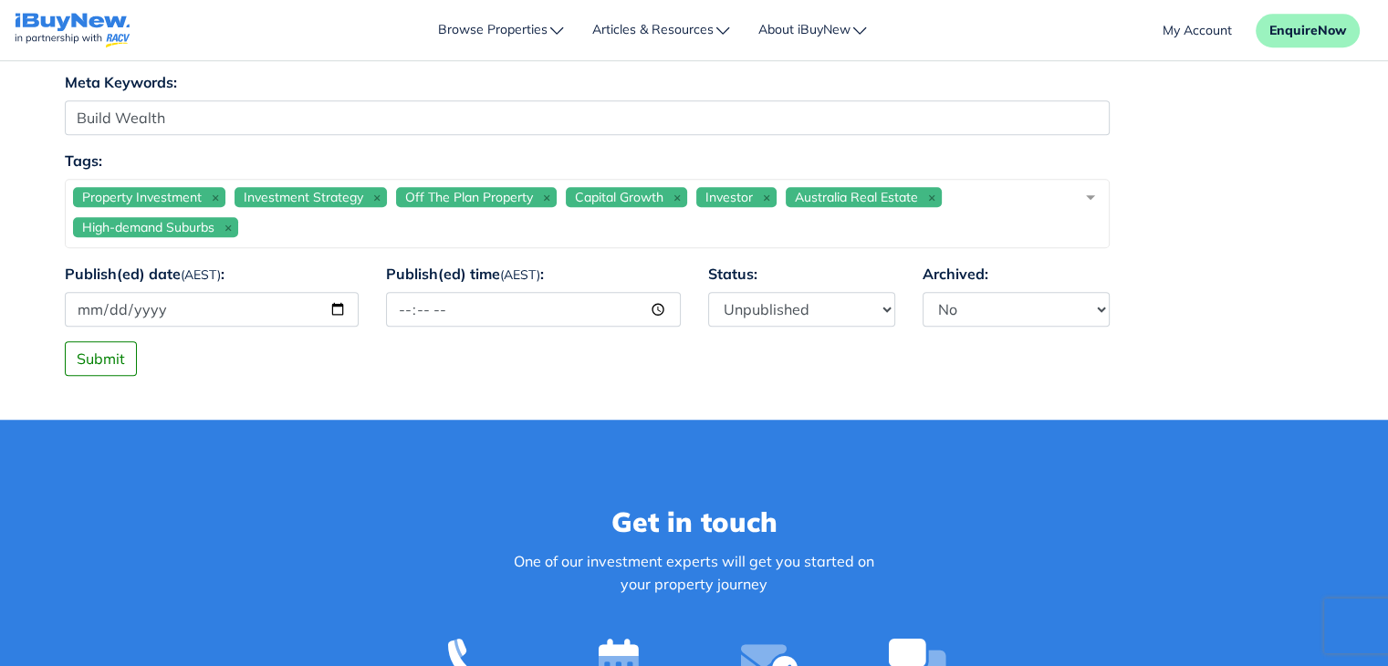
scroll to position [1419, 0]
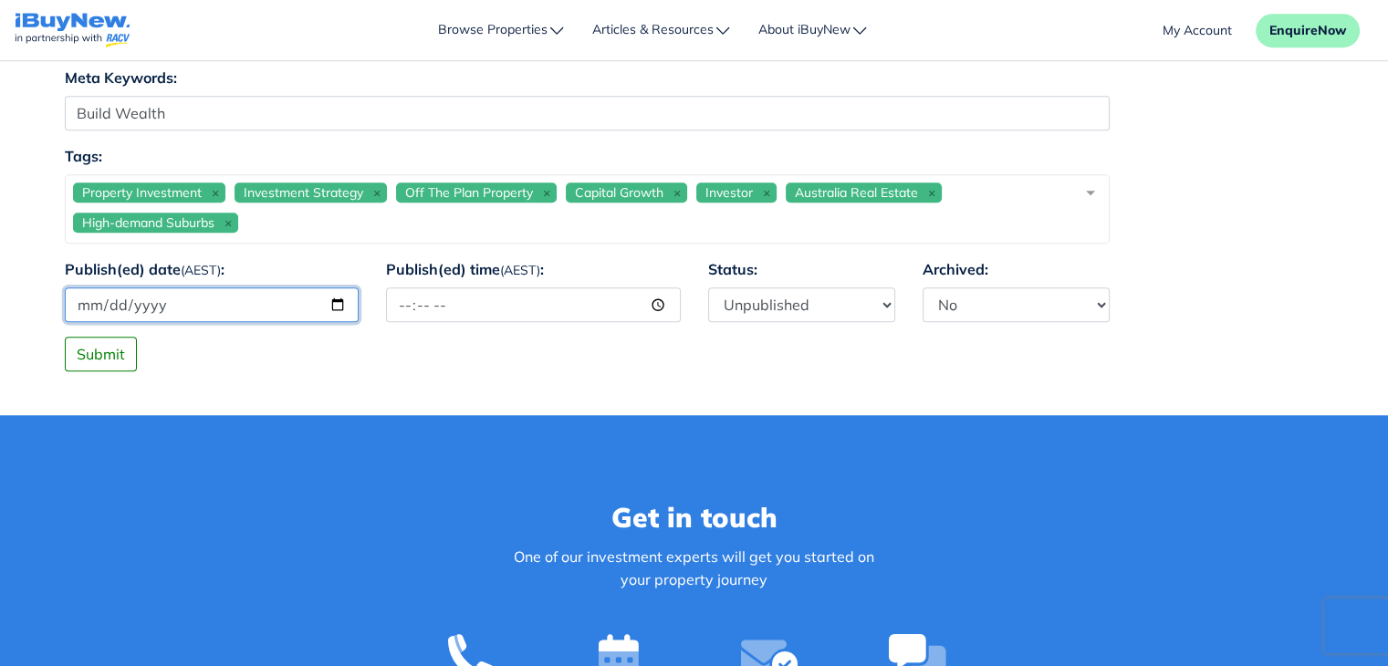
click at [254, 289] on input "Publish(ed) date (AEST) :" at bounding box center [212, 305] width 295 height 35
type input "0020-03-09"
click at [110, 297] on input "Publish(ed) date (AEST) :" at bounding box center [212, 305] width 295 height 35
click at [97, 297] on input "Publish(ed) date (AEST) :" at bounding box center [212, 305] width 295 height 35
click at [87, 303] on input "Publish(ed) date (AEST) :" at bounding box center [212, 305] width 295 height 35
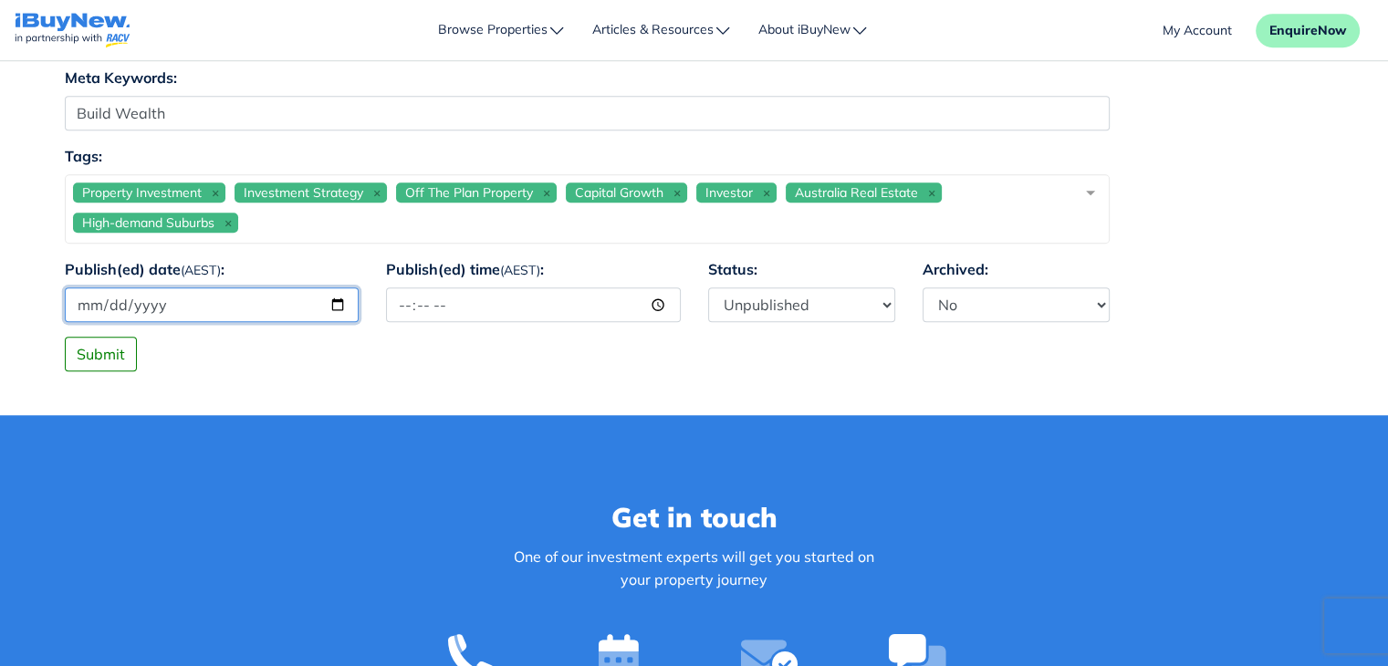
type input "0002-09-03"
click at [324, 303] on input "Publish(ed) date (AEST) :" at bounding box center [212, 305] width 295 height 35
click at [335, 302] on input "Publish(ed) date (AEST) :" at bounding box center [212, 305] width 295 height 35
type input "2025-09-03"
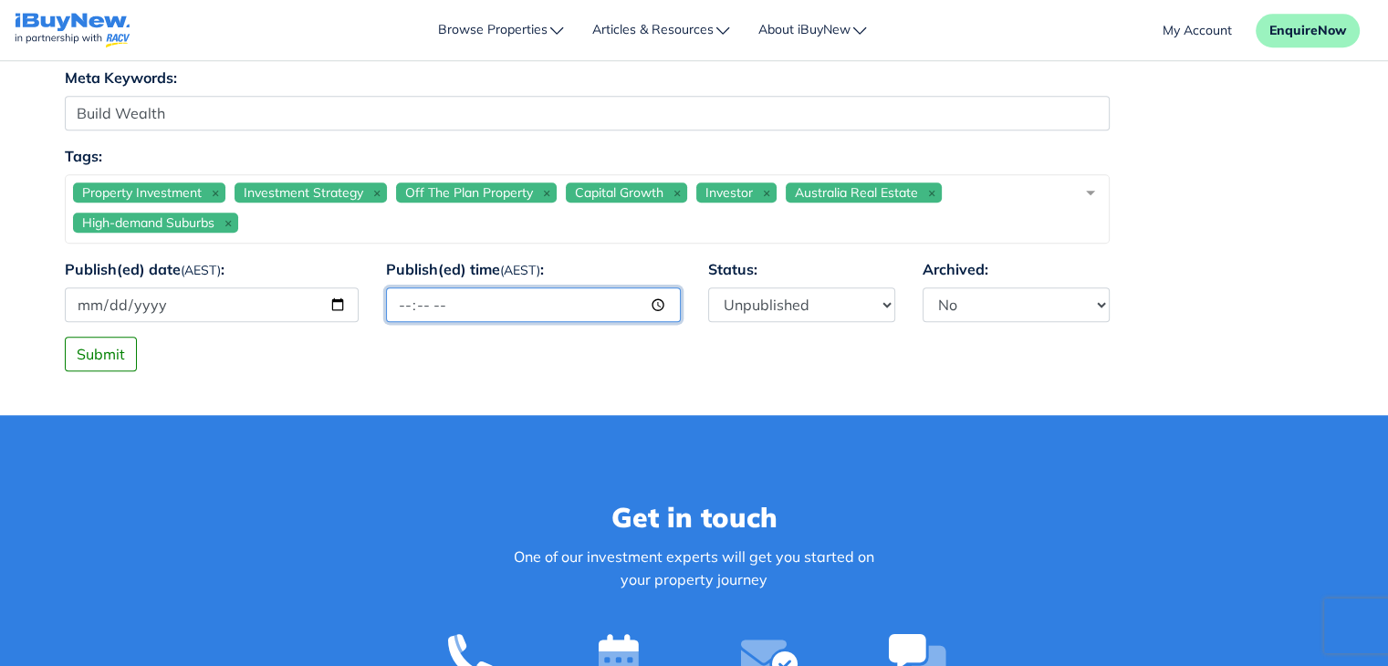
click at [467, 301] on input "Publish(ed) time (AEST) :" at bounding box center [533, 305] width 295 height 35
type input "12:00"
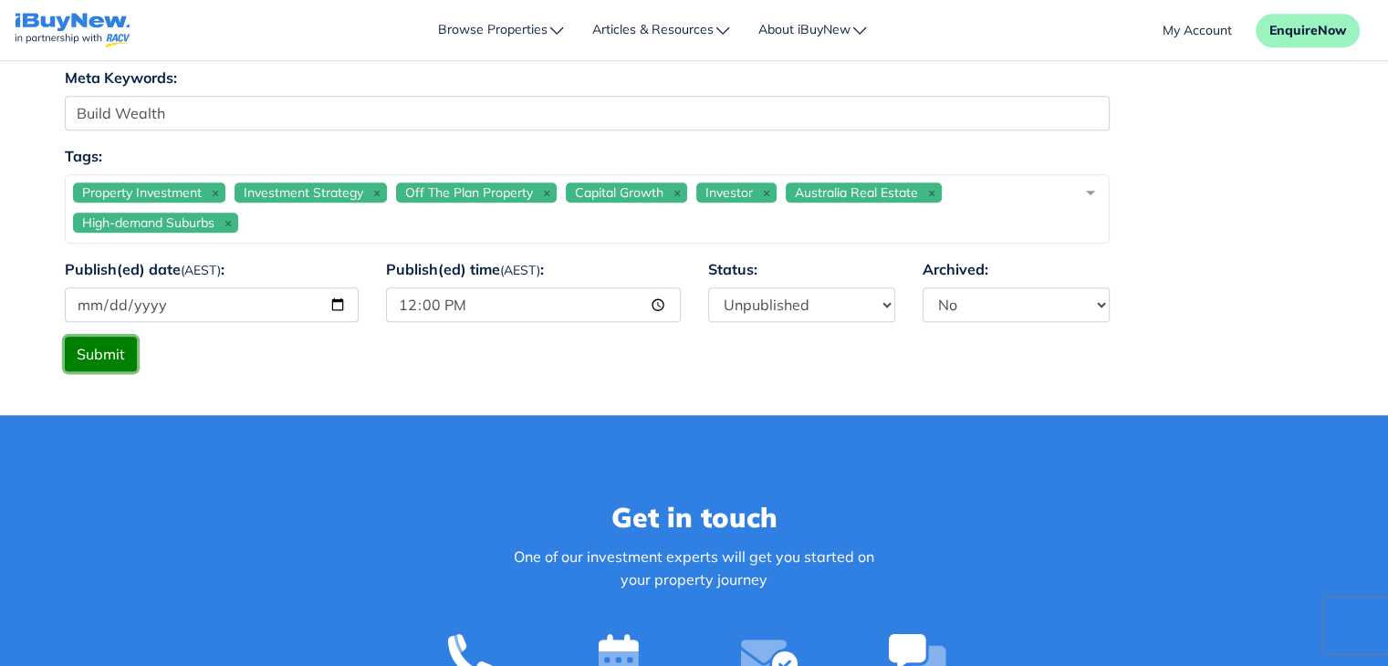
click at [97, 349] on button "Submit" at bounding box center [101, 354] width 72 height 35
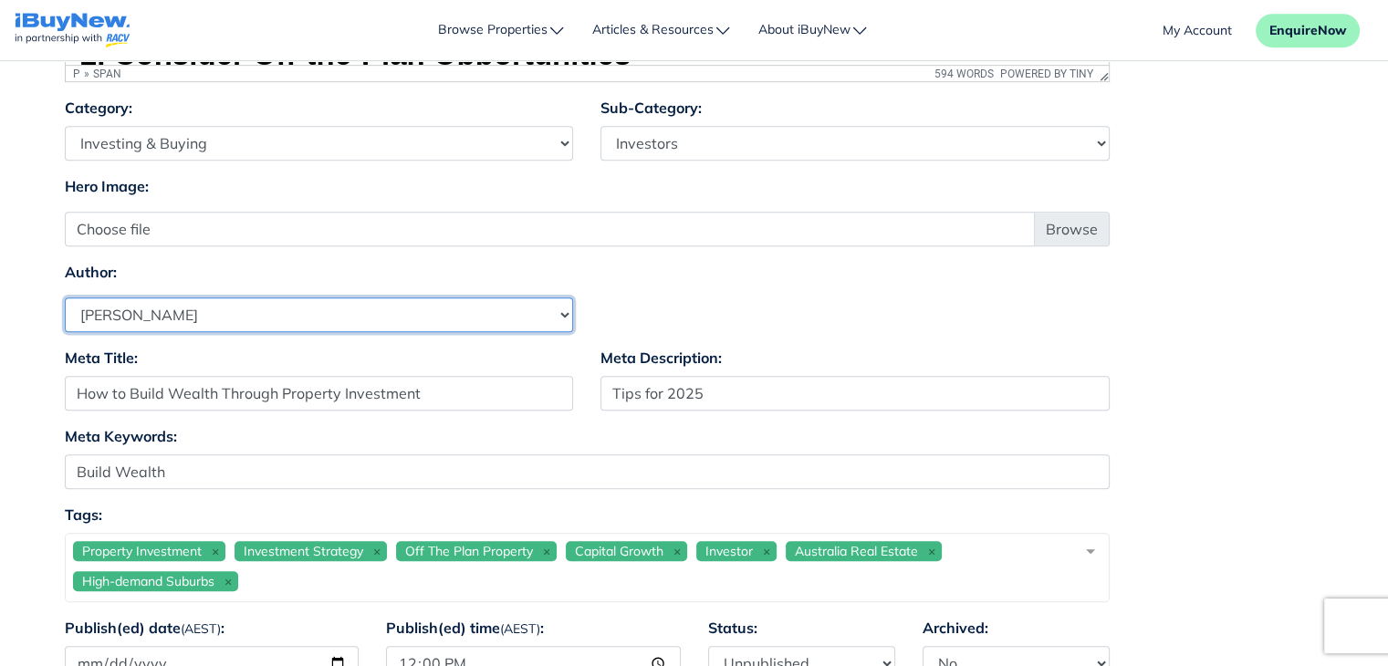
scroll to position [1041, 0]
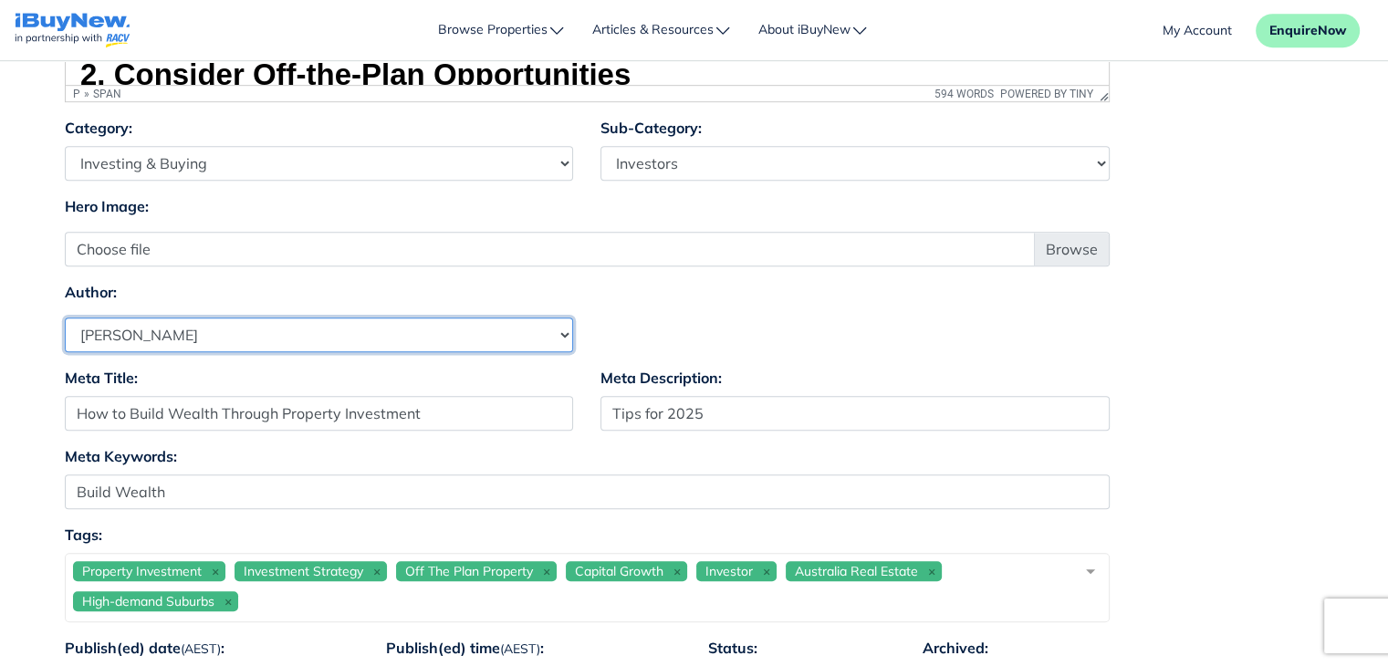
click at [230, 325] on select "Select Author Andrew Ladd Ava Markland Claire Almond Craig Jervis Daniel Peters…" at bounding box center [319, 335] width 509 height 35
select select "1590"
click at [65, 318] on select "Select Author Andrew Ladd Ava Markland Claire Almond Craig Jervis Daniel Peters…" at bounding box center [319, 335] width 509 height 35
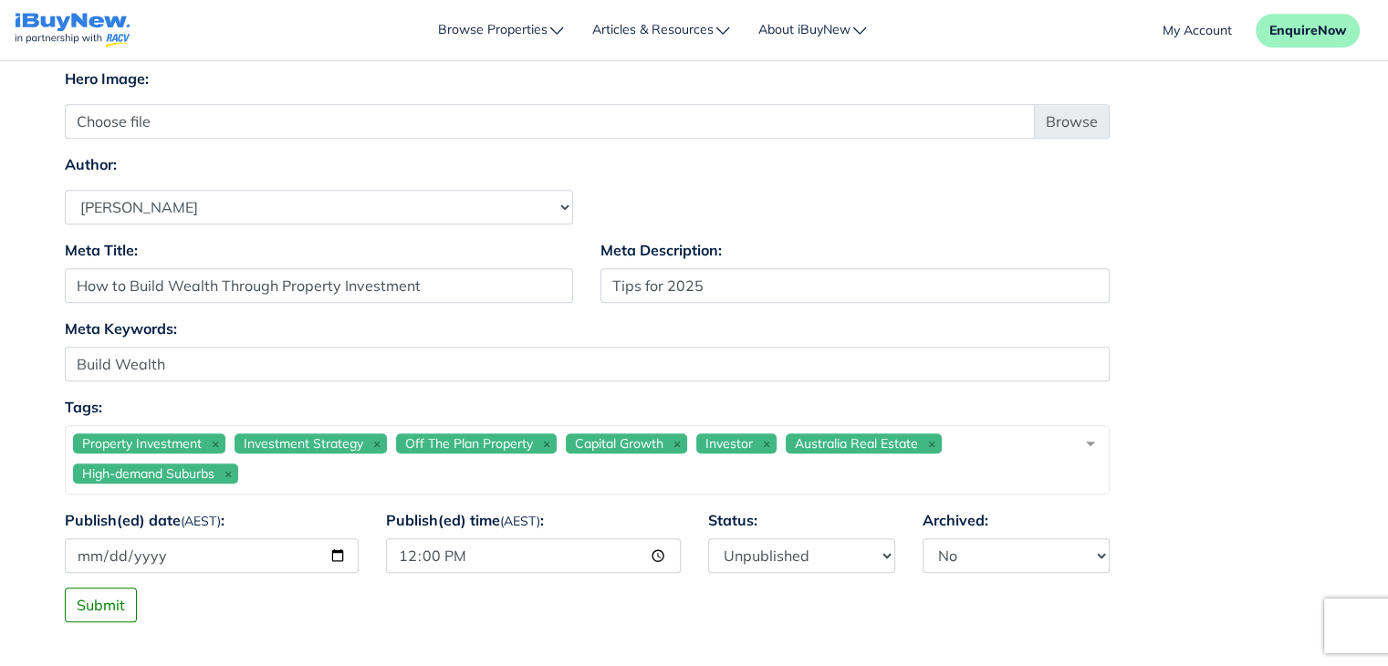
scroll to position [1508, 0]
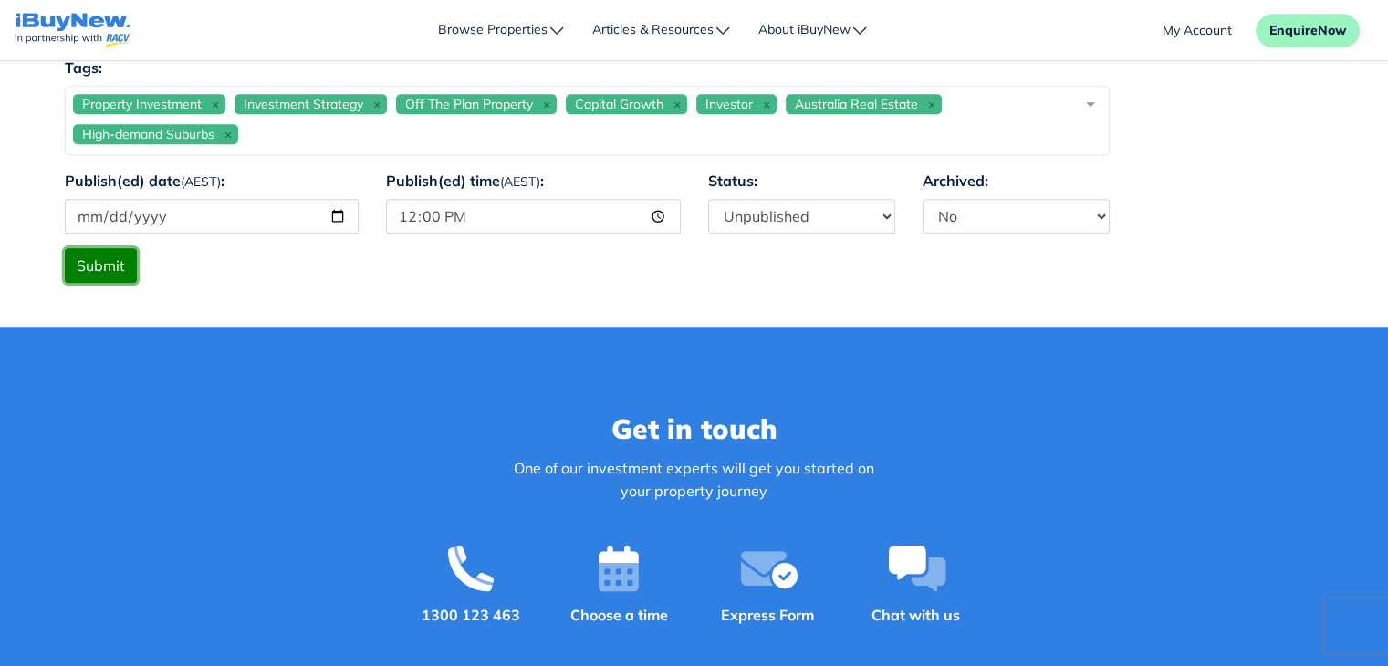
click at [124, 260] on button "Submit" at bounding box center [101, 265] width 72 height 35
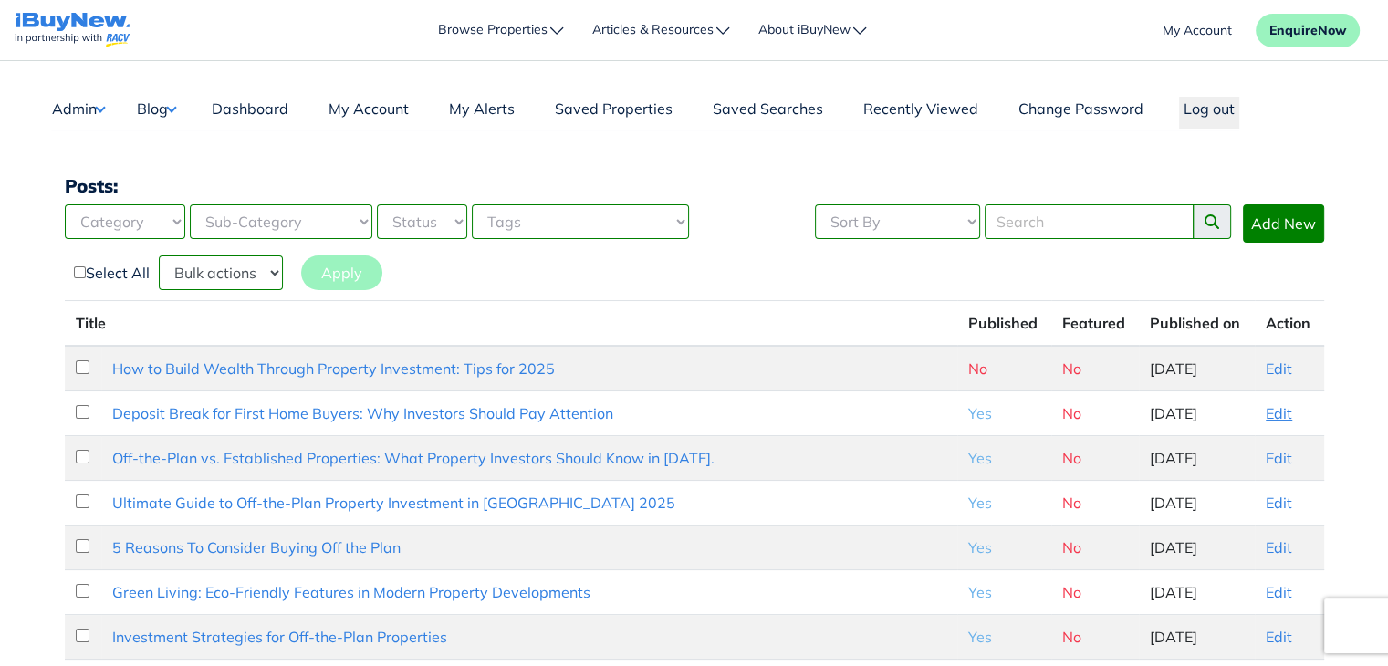
click at [1271, 409] on link "Edit" at bounding box center [1279, 413] width 26 height 18
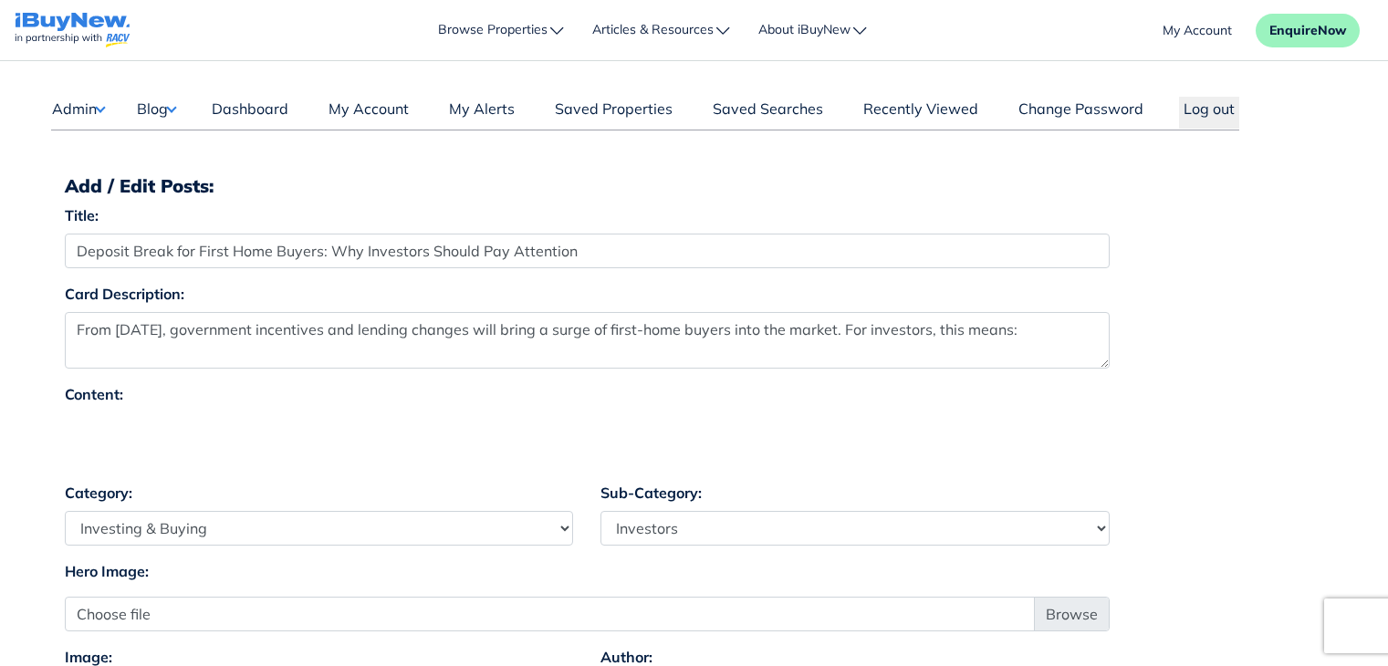
select select "4"
select select "17"
select select "1590"
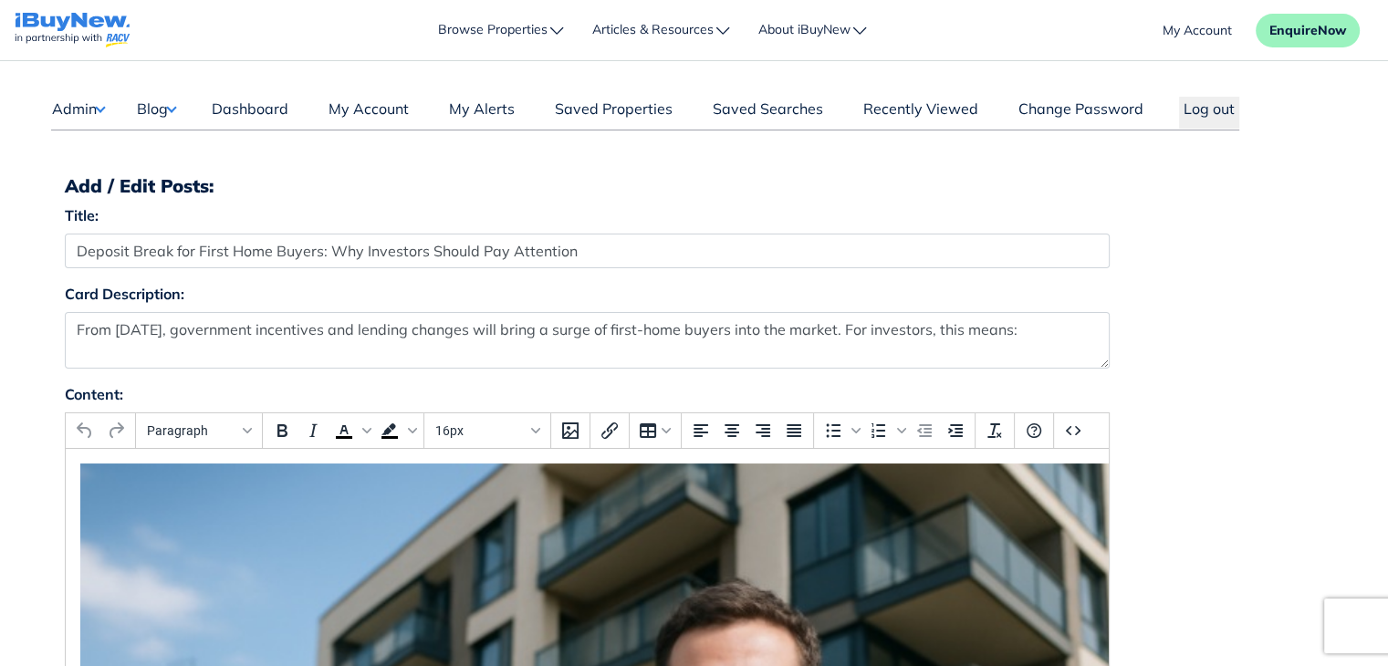
drag, startPoint x: 1400, startPoint y: 125, endPoint x: 1385, endPoint y: 116, distance: 18.0
click at [176, 110] on button "Blog" at bounding box center [156, 109] width 40 height 24
click at [187, 143] on link "Posts" at bounding box center [213, 144] width 108 height 22
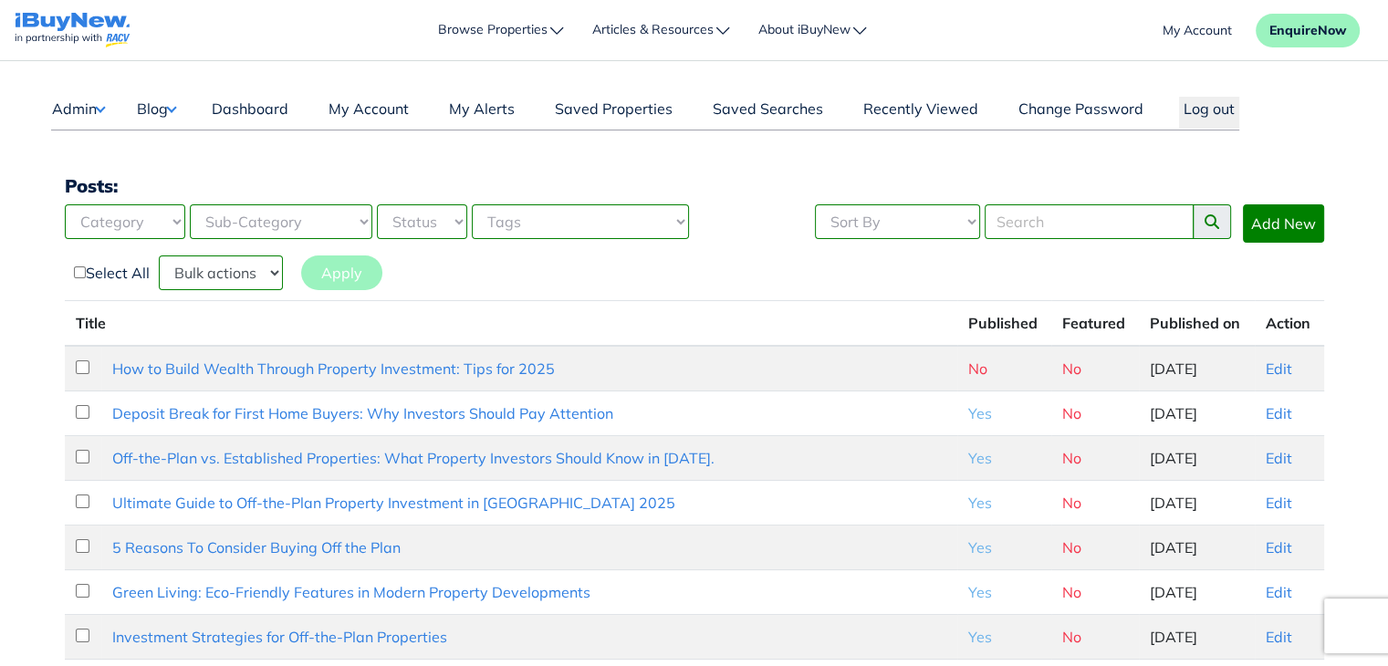
click at [1222, 28] on link "My Account" at bounding box center [1197, 30] width 69 height 19
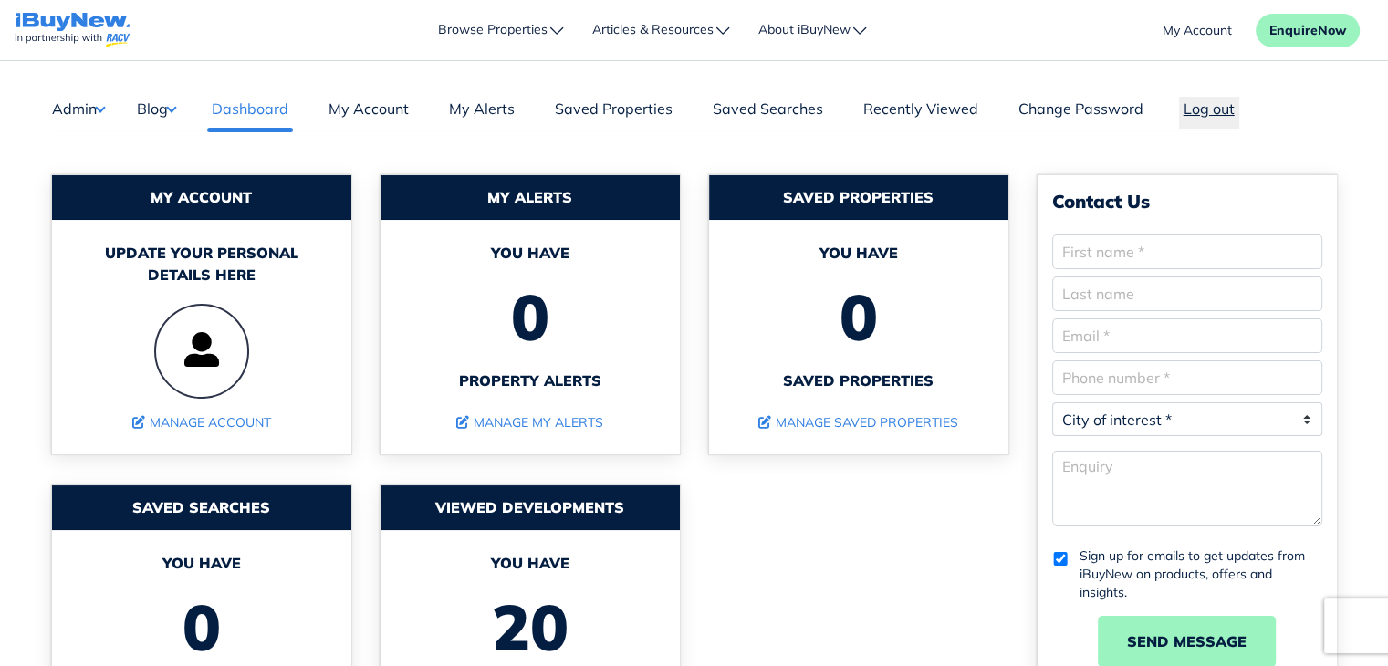
click at [1202, 114] on button "Log out" at bounding box center [1209, 113] width 60 height 32
